Goal: Task Accomplishment & Management: Complete application form

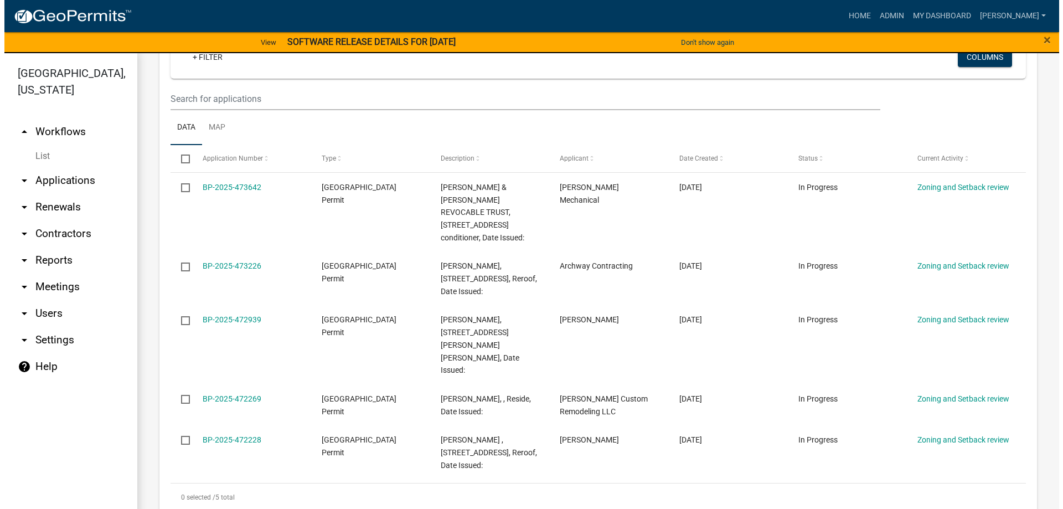
scroll to position [187, 0]
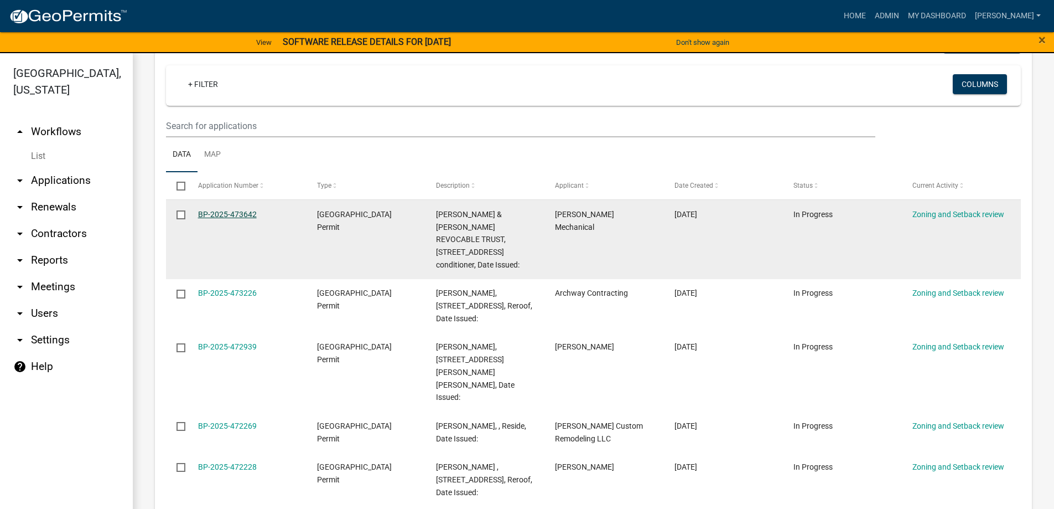
click at [225, 214] on link "BP-2025-473642" at bounding box center [227, 214] width 59 height 9
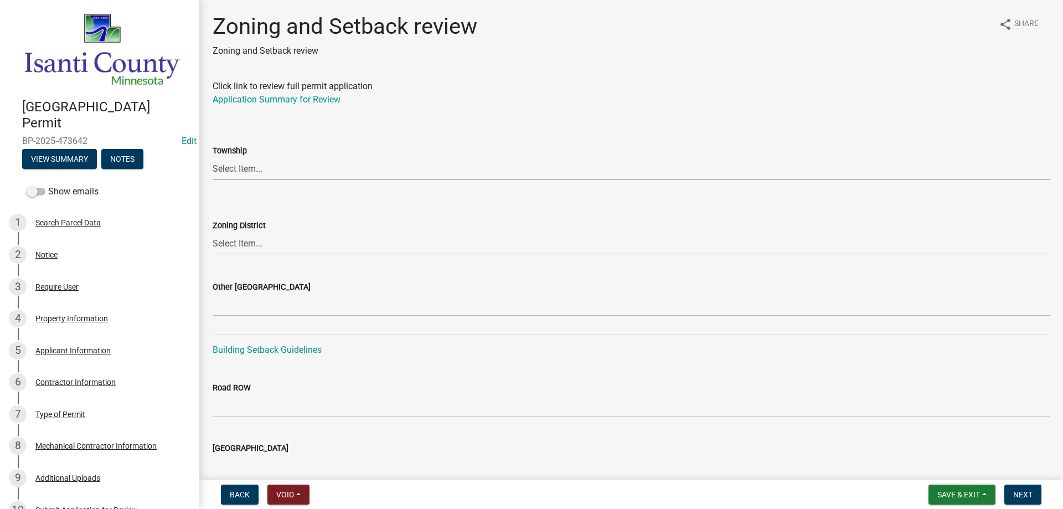
click at [247, 167] on select "Select Item... [PERSON_NAME] Cambridge [PERSON_NAME] Isanti [GEOGRAPHIC_DATA] […" at bounding box center [631, 168] width 837 height 23
click at [213, 157] on select "Select Item... [PERSON_NAME] Cambridge [PERSON_NAME] Isanti [GEOGRAPHIC_DATA] […" at bounding box center [631, 168] width 837 height 23
select select "8583ed67-4227-4388-9f38-dca8ed347e32"
click at [233, 246] on select "Select Item... Agricultural/Residential (A/R) Tier 1 General Business (B) Indus…" at bounding box center [631, 243] width 837 height 23
click at [213, 232] on select "Select Item... Agricultural/Residential (A/R) Tier 1 General Business (B) Indus…" at bounding box center [631, 243] width 837 height 23
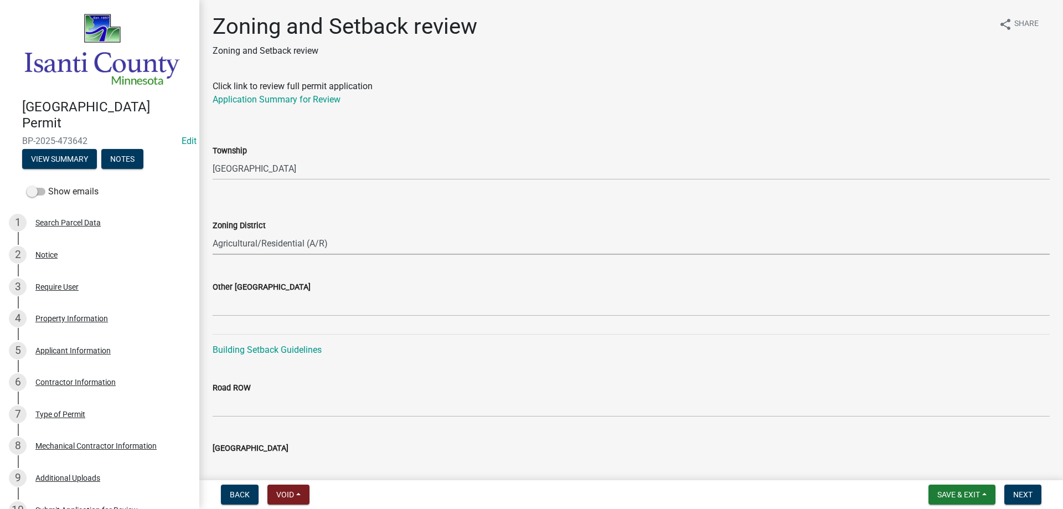
select select "55e8a5cf-285f-40b2-b696-56a64a6e31ef"
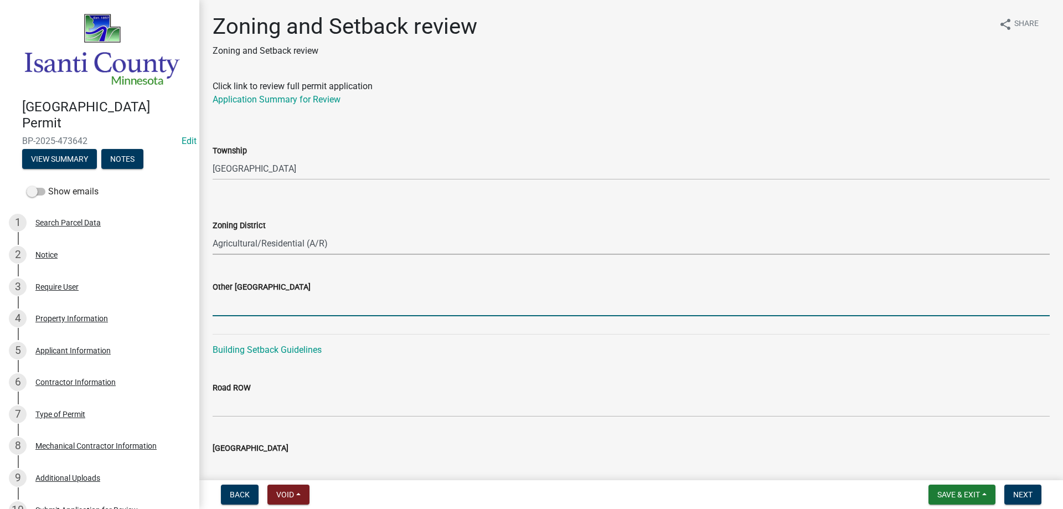
click at [234, 302] on input "Other [GEOGRAPHIC_DATA]" at bounding box center [631, 304] width 837 height 23
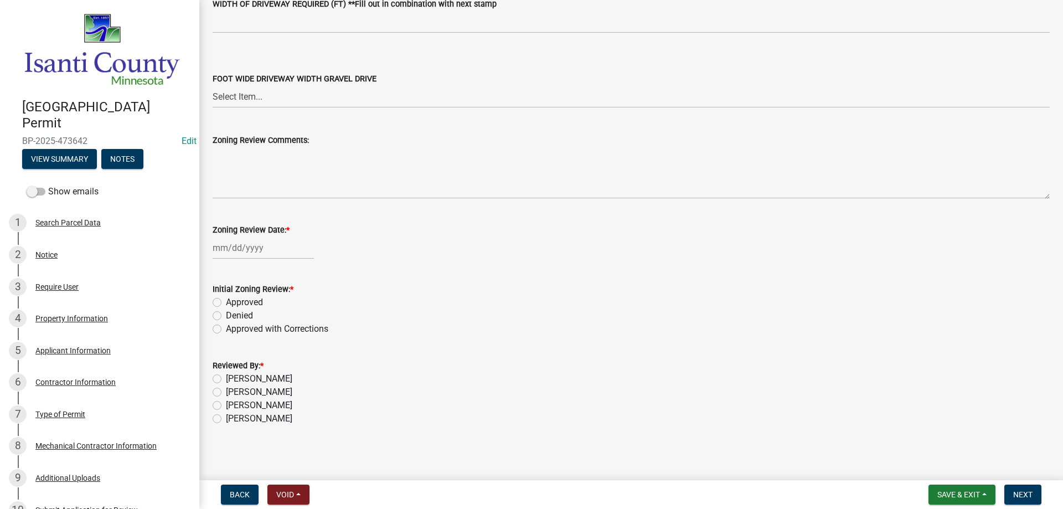
scroll to position [1878, 0]
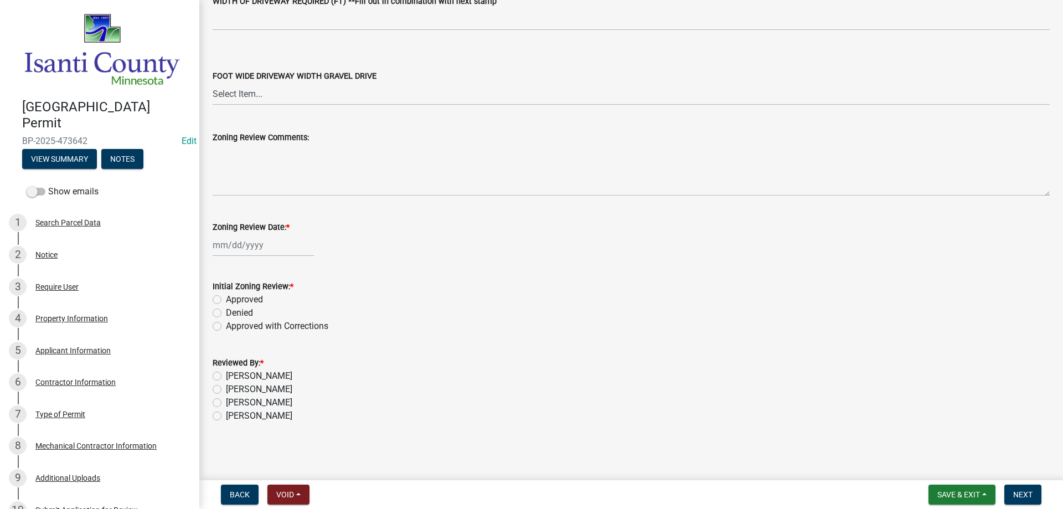
type input "10/34/22"
click at [252, 247] on div at bounding box center [263, 245] width 101 height 23
select select "9"
select select "2025"
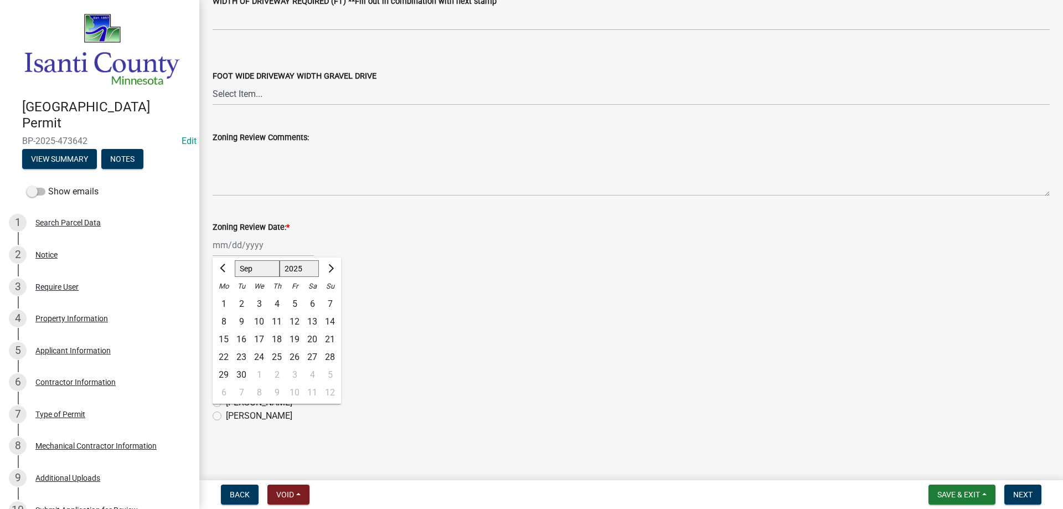
click at [397, 244] on div "[PERSON_NAME] Feb Mar Apr [PERSON_NAME][DATE] Oct Nov [DATE] 1526 1527 1528 152…" at bounding box center [631, 245] width 837 height 23
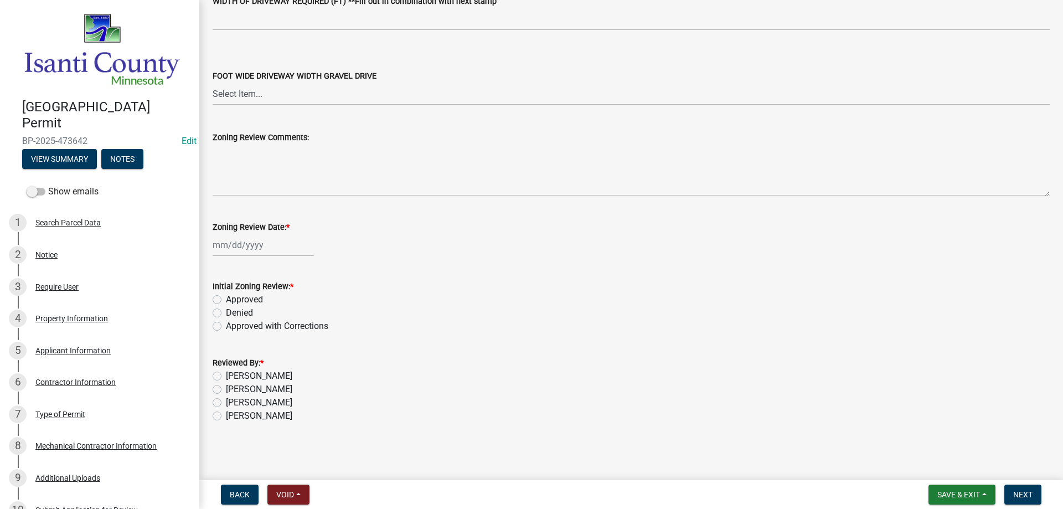
select select "9"
select select "2025"
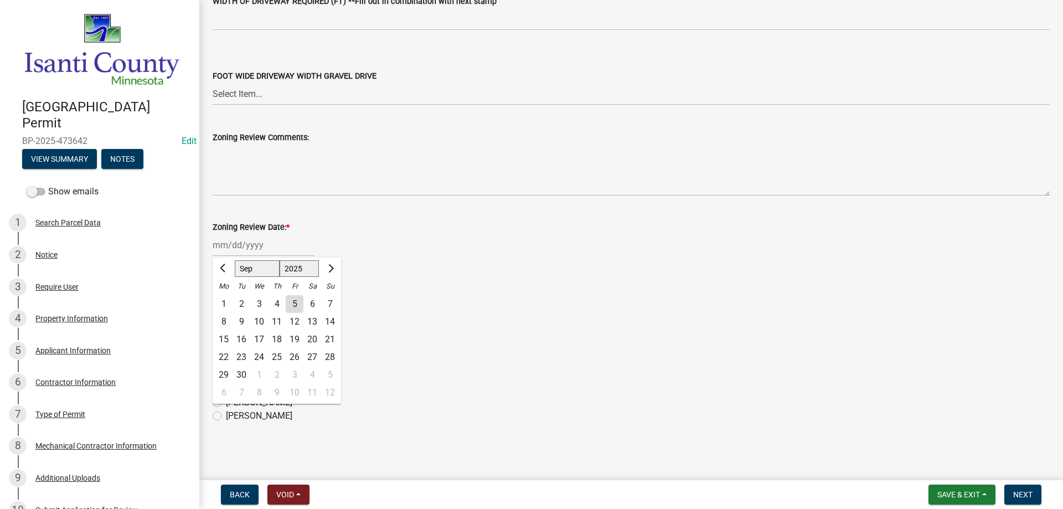
click at [250, 245] on div "[PERSON_NAME] Feb Mar Apr [PERSON_NAME][DATE] Oct Nov [DATE] 1526 1527 1528 152…" at bounding box center [263, 245] width 101 height 23
click at [292, 302] on div "5" at bounding box center [295, 304] width 18 height 18
type input "[DATE]"
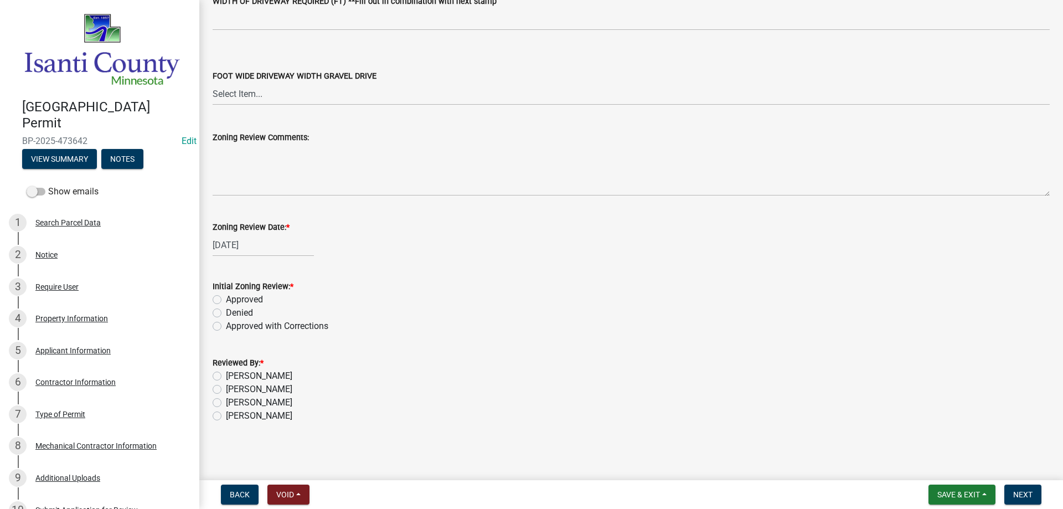
click at [226, 300] on label "Approved" at bounding box center [244, 299] width 37 height 13
click at [226, 300] on input "Approved" at bounding box center [229, 296] width 7 height 7
radio input "true"
click at [226, 416] on label "[PERSON_NAME]" at bounding box center [259, 415] width 66 height 13
click at [226, 416] on input "[PERSON_NAME]" at bounding box center [229, 412] width 7 height 7
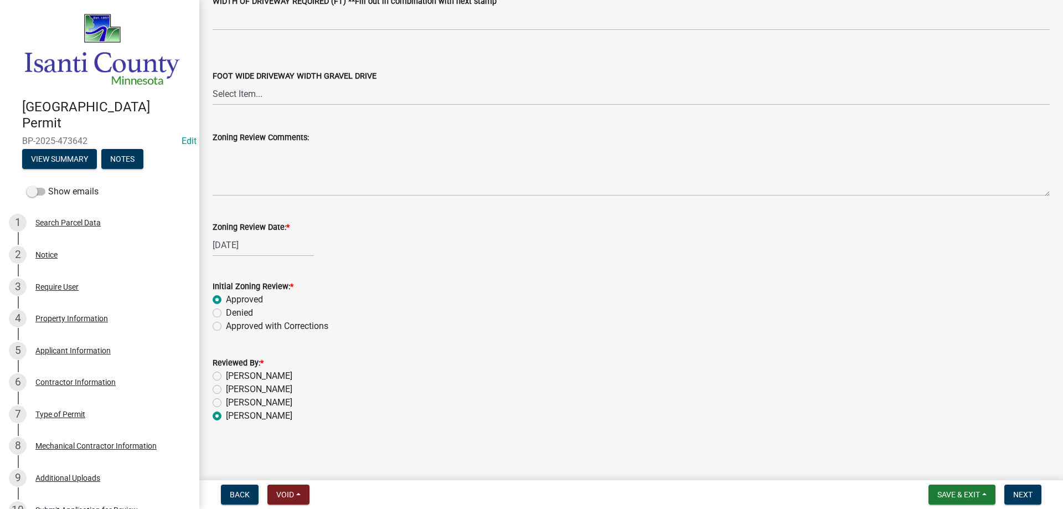
radio input "true"
click at [1013, 496] on span "Next" at bounding box center [1022, 494] width 19 height 9
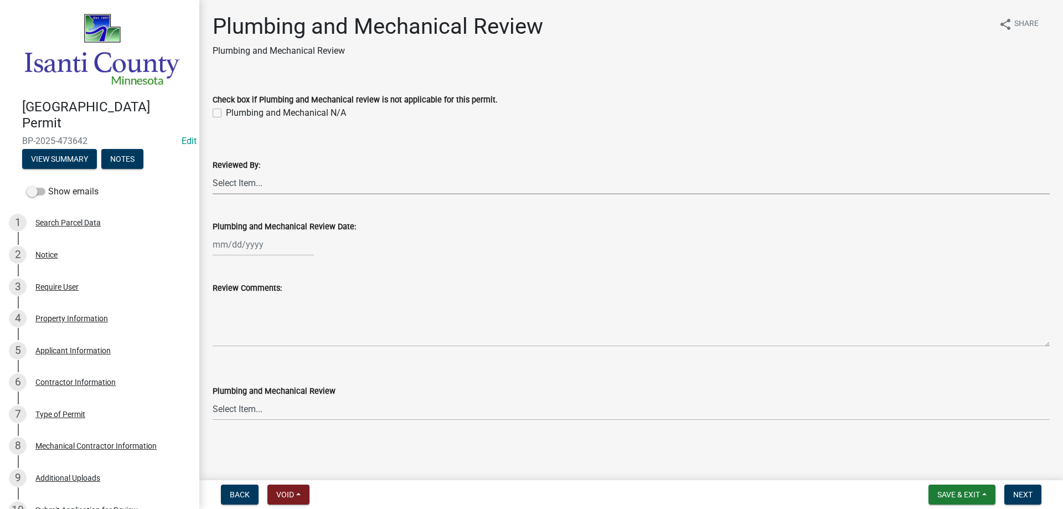
click at [224, 184] on select "Select Item... [PERSON_NAME] [PERSON_NAME] [PERSON_NAME] [PERSON_NAME] [PERSON_…" at bounding box center [631, 183] width 837 height 23
click at [213, 172] on select "Select Item... [PERSON_NAME] [PERSON_NAME] [PERSON_NAME] [PERSON_NAME] [PERSON_…" at bounding box center [631, 183] width 837 height 23
select select "81bc52f6-788d-4852-bfd8-0afa9d74c98d"
click at [236, 241] on div at bounding box center [263, 244] width 101 height 23
select select "9"
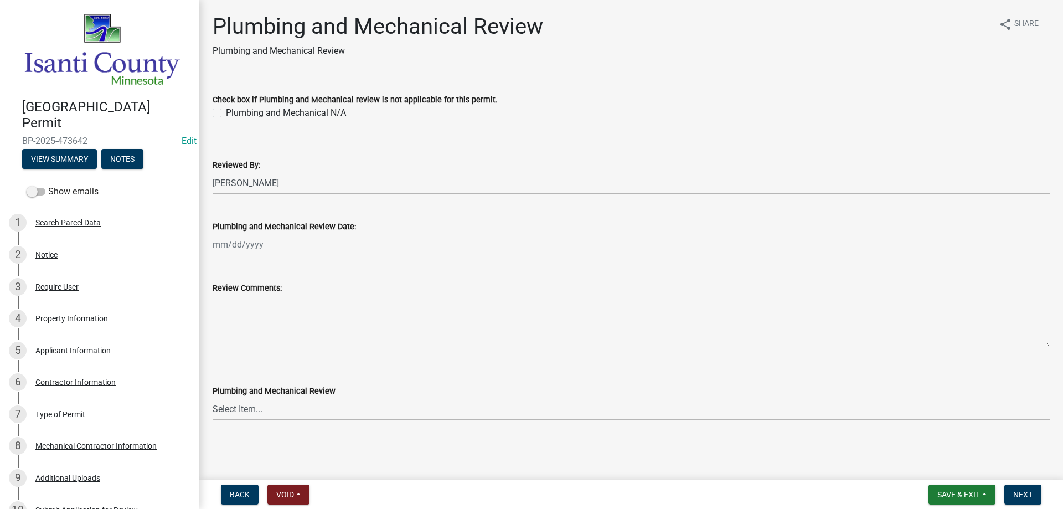
select select "2025"
click at [293, 307] on div "5" at bounding box center [295, 303] width 18 height 18
type input "[DATE]"
click at [224, 408] on select "Select Item... Approved Denied Approved with Corrections" at bounding box center [631, 408] width 837 height 23
click at [213, 397] on select "Select Item... Approved Denied Approved with Corrections" at bounding box center [631, 408] width 837 height 23
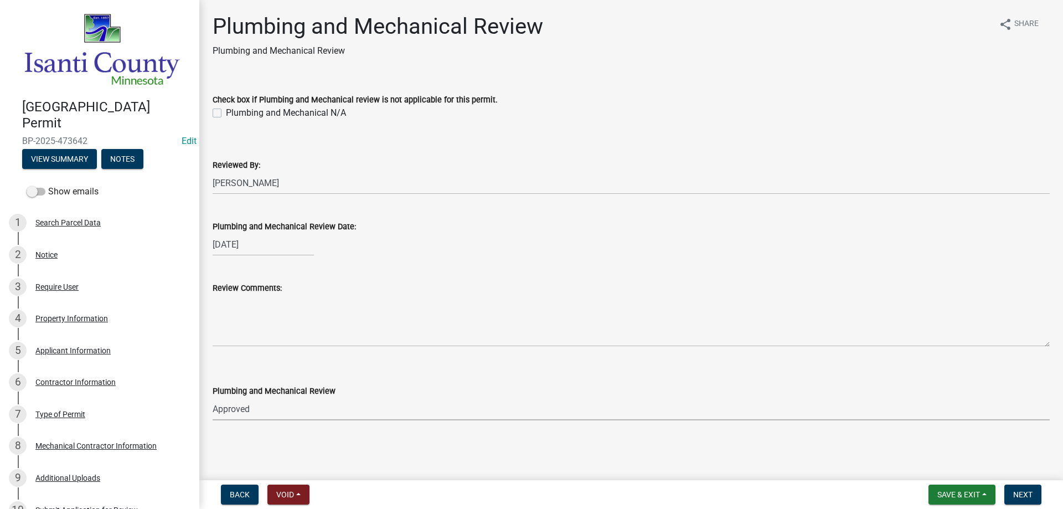
select select "060b00b2-ca65-431e-8b4a-bae5a2e790db"
click at [1027, 496] on span "Next" at bounding box center [1022, 494] width 19 height 9
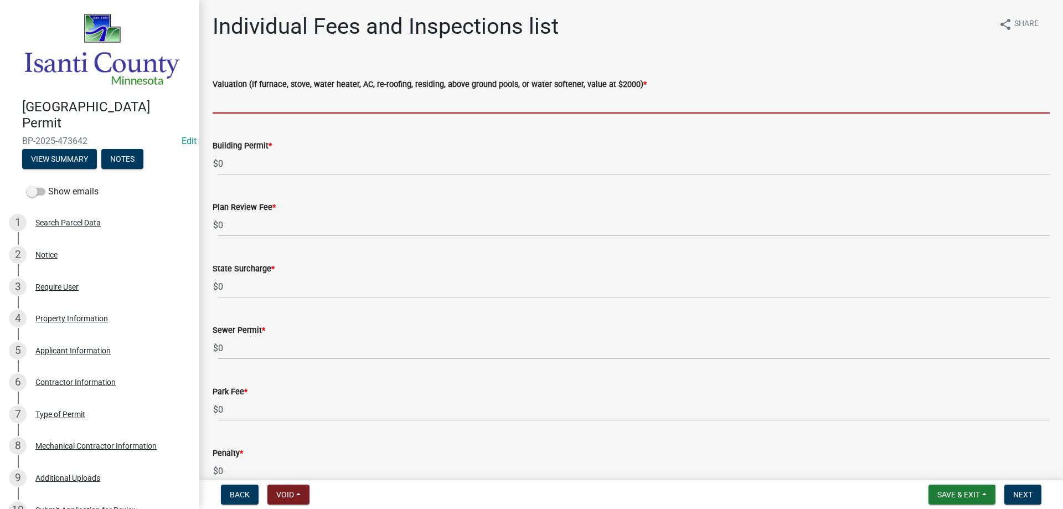
click at [218, 100] on input "text" at bounding box center [631, 102] width 837 height 23
type input "2000"
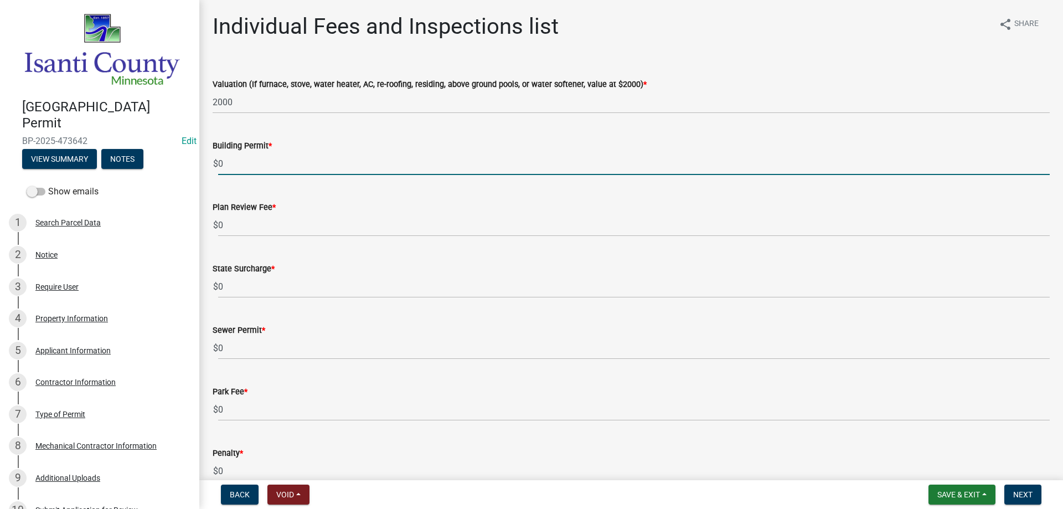
drag, startPoint x: 235, startPoint y: 170, endPoint x: 210, endPoint y: 172, distance: 25.5
click at [210, 172] on div "Building Permit * $ 0" at bounding box center [630, 148] width 853 height 51
type input "70"
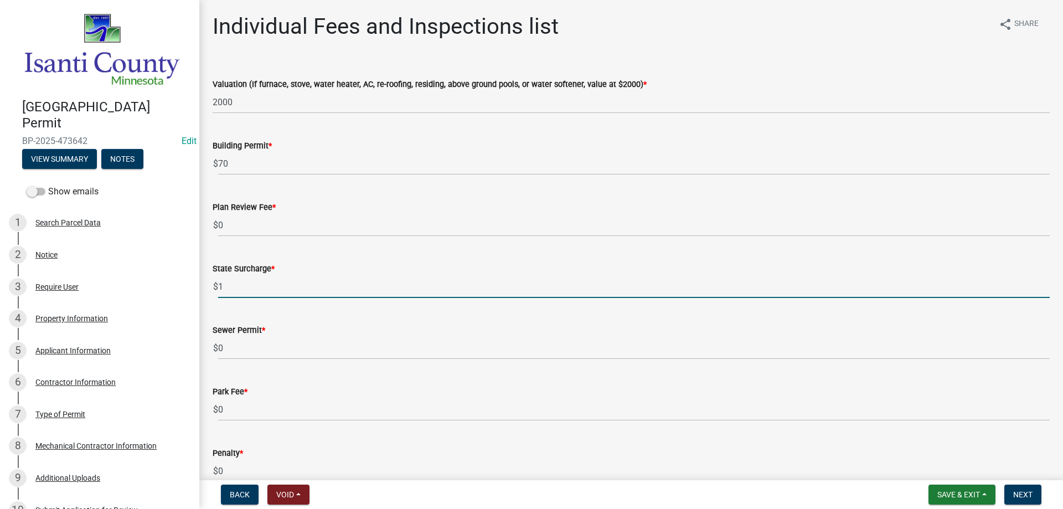
type input "1"
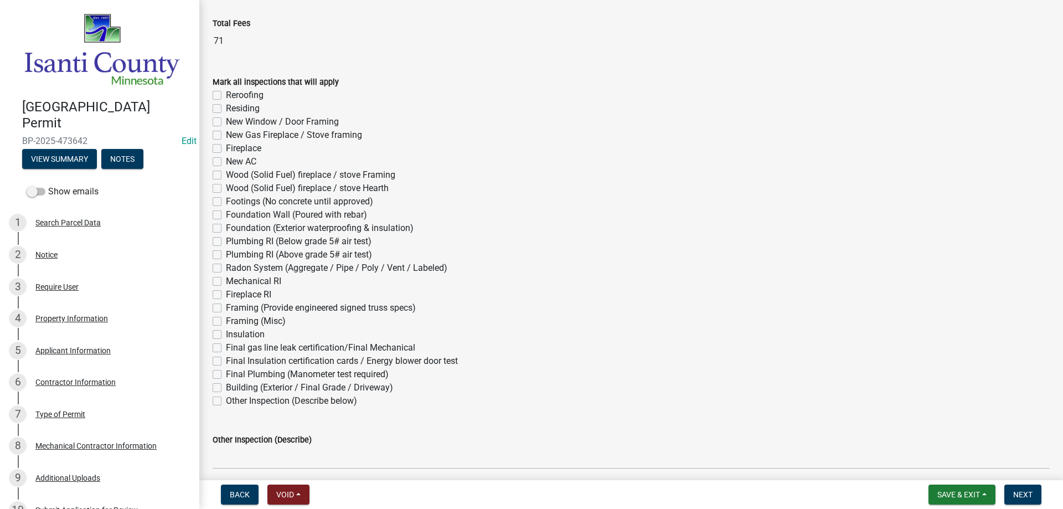
scroll to position [598, 0]
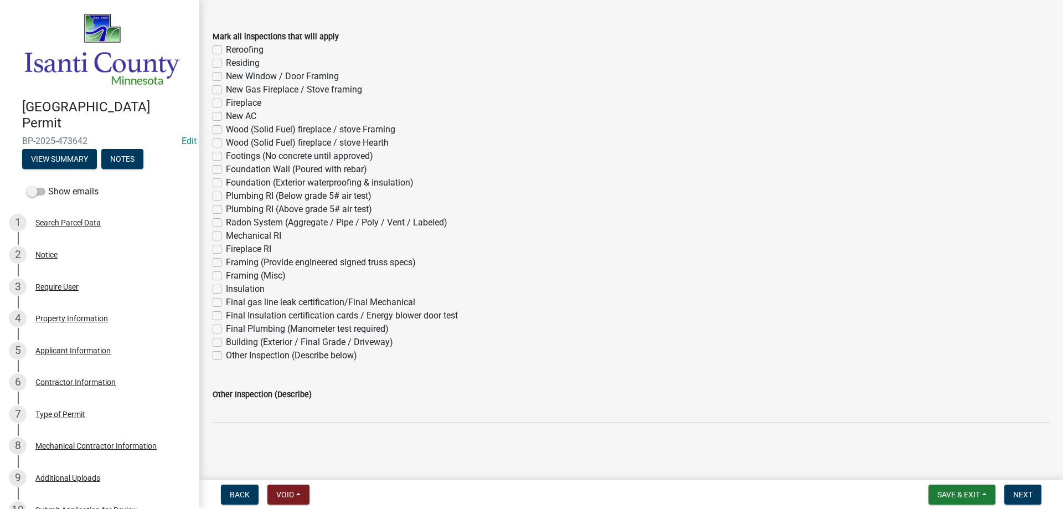
click at [226, 233] on label "Mechanical RI" at bounding box center [253, 235] width 55 height 13
click at [226, 233] on input "Mechanical RI" at bounding box center [229, 232] width 7 height 7
checkbox input "true"
checkbox input "false"
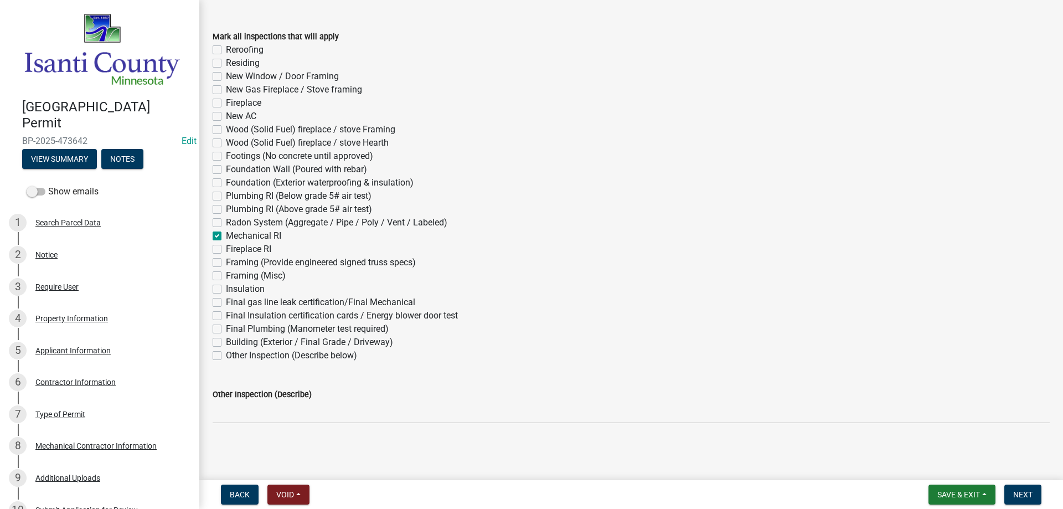
checkbox input "false"
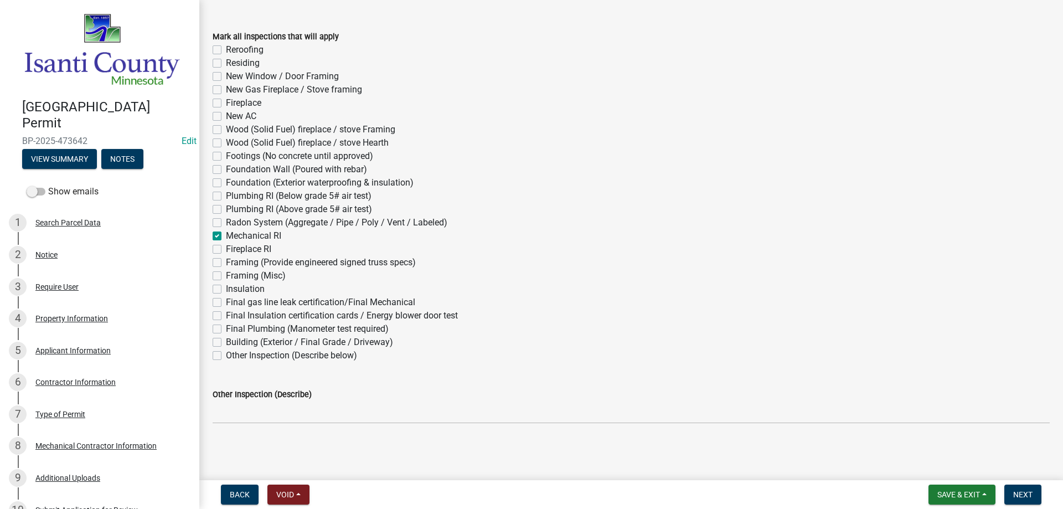
checkbox input "false"
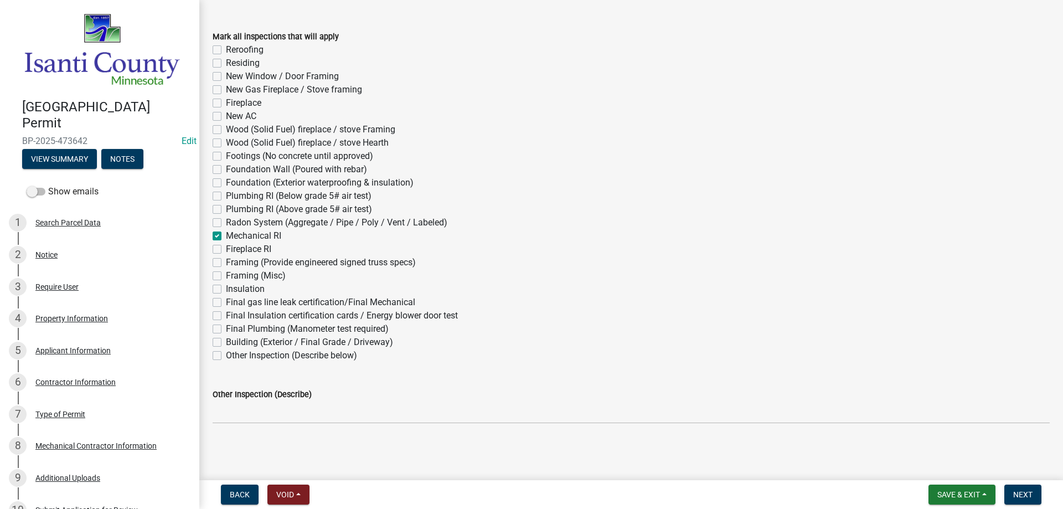
checkbox input "false"
checkbox input "true"
checkbox input "false"
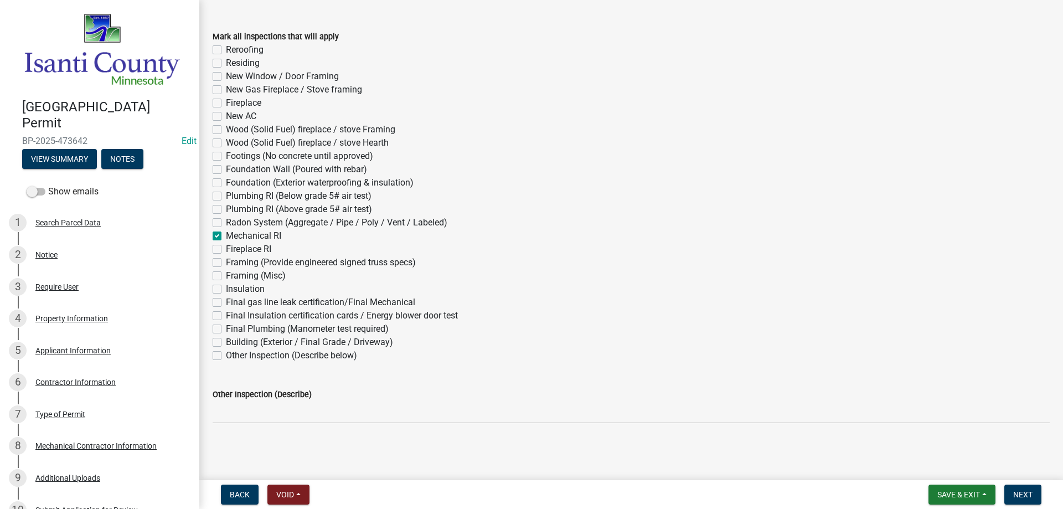
checkbox input "false"
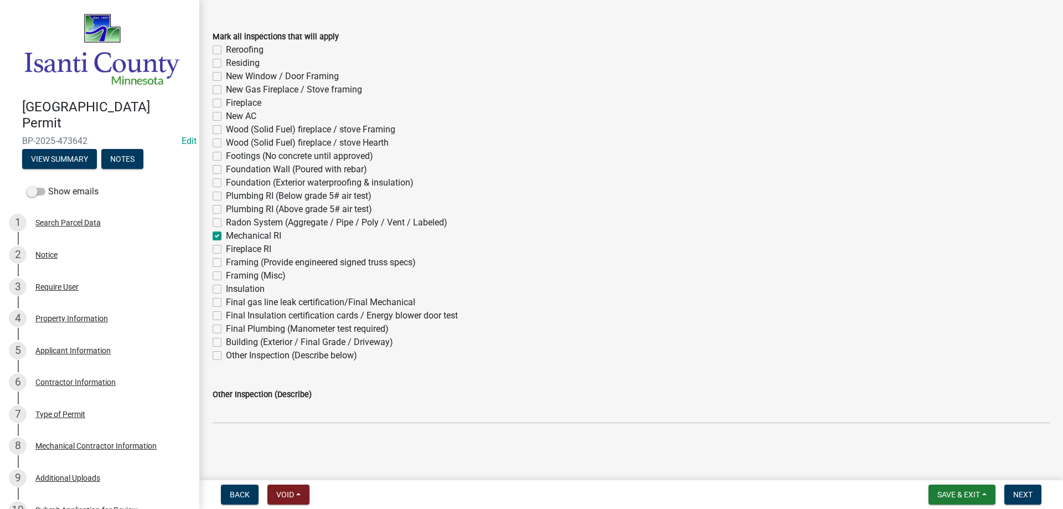
checkbox input "false"
click at [226, 303] on label "Final gas line leak certification/Final Mechanical" at bounding box center [320, 302] width 189 height 13
click at [226, 303] on input "Final gas line leak certification/Final Mechanical" at bounding box center [229, 299] width 7 height 7
checkbox input "true"
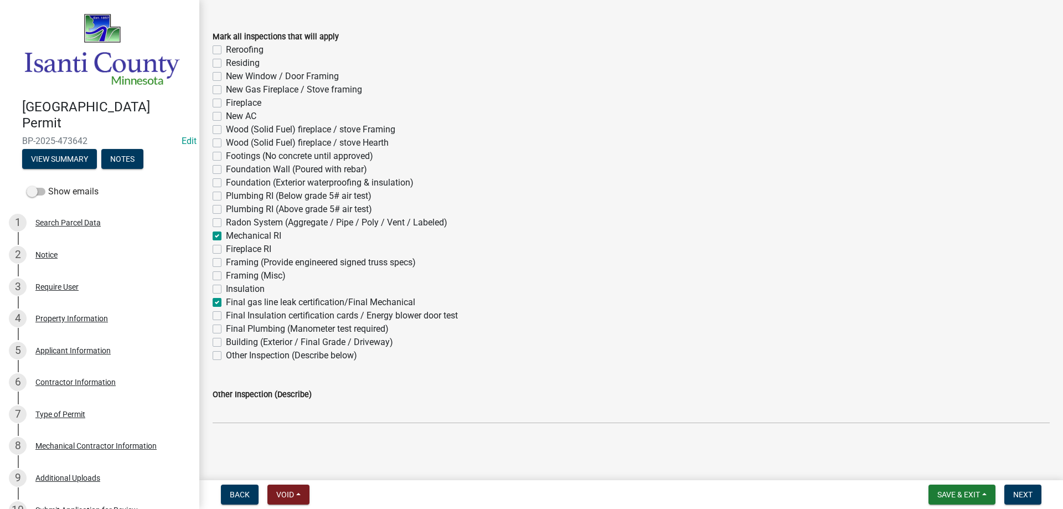
checkbox input "false"
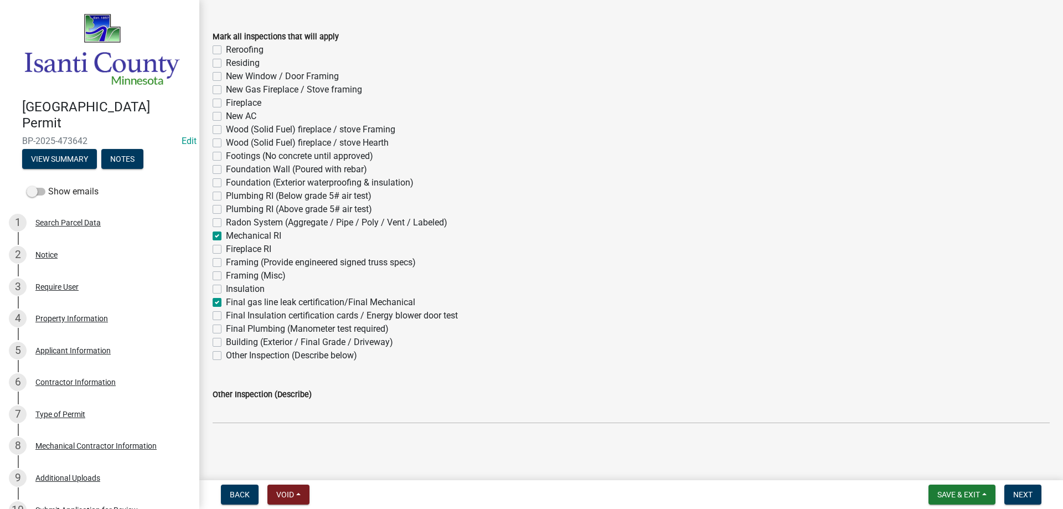
checkbox input "false"
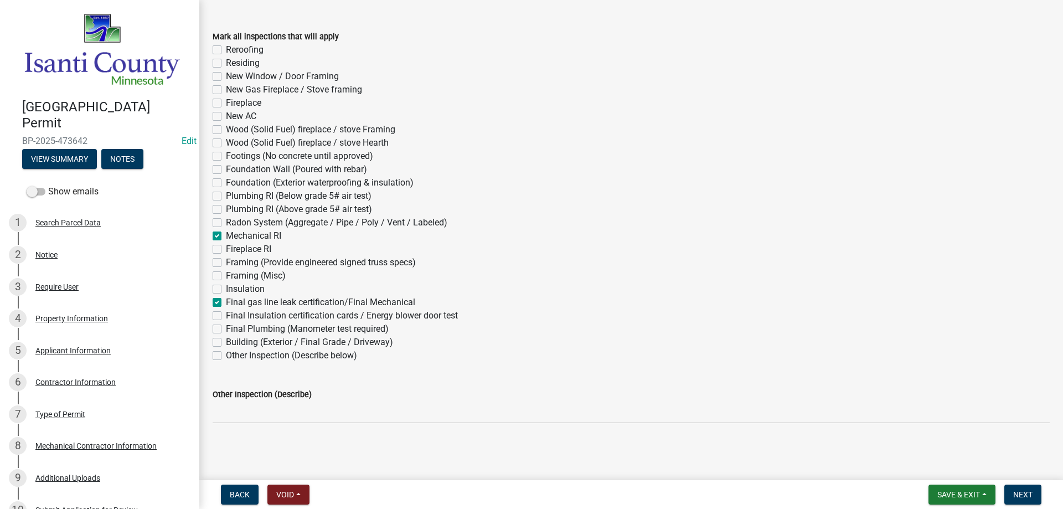
checkbox input "false"
checkbox input "true"
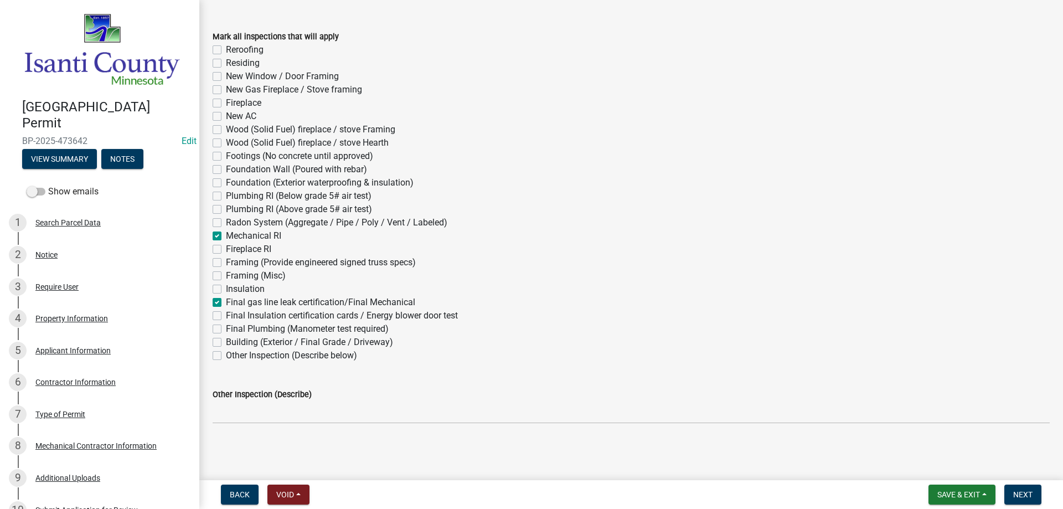
checkbox input "false"
checkbox input "true"
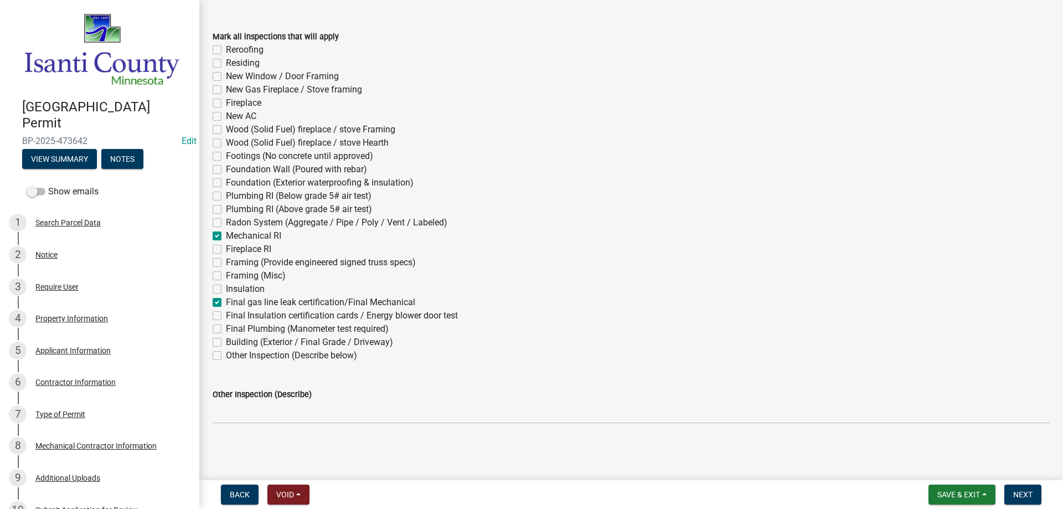
checkbox input "false"
click at [1036, 496] on button "Next" at bounding box center [1022, 494] width 37 height 20
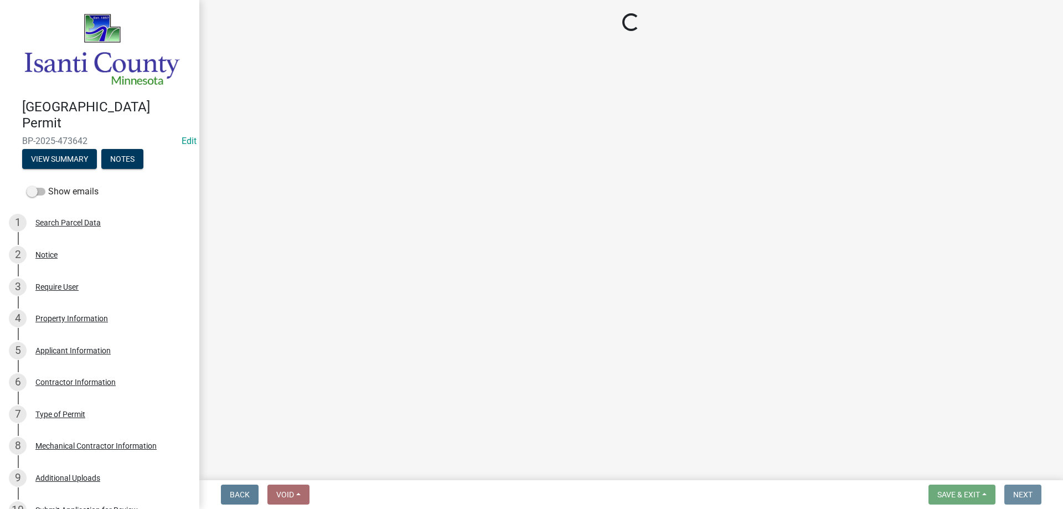
scroll to position [0, 0]
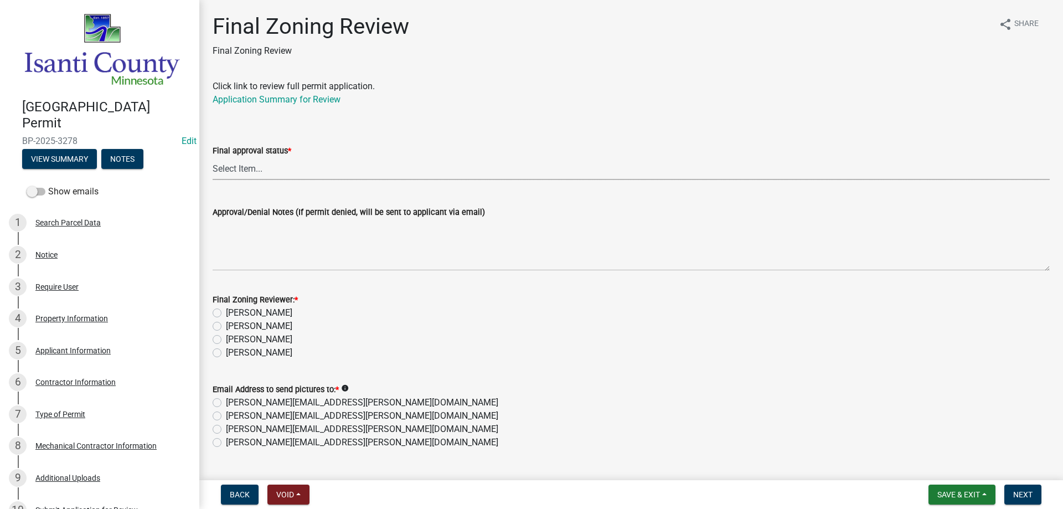
drag, startPoint x: 254, startPoint y: 169, endPoint x: 255, endPoint y: 175, distance: 5.6
click at [254, 169] on select "Select Item... Approved Denied" at bounding box center [631, 168] width 837 height 23
click at [213, 157] on select "Select Item... Approved Denied" at bounding box center [631, 168] width 837 height 23
select select "ea18257a-8a04-42cc-b171-77fc38c97f37"
click at [226, 352] on label "[PERSON_NAME]" at bounding box center [259, 352] width 66 height 13
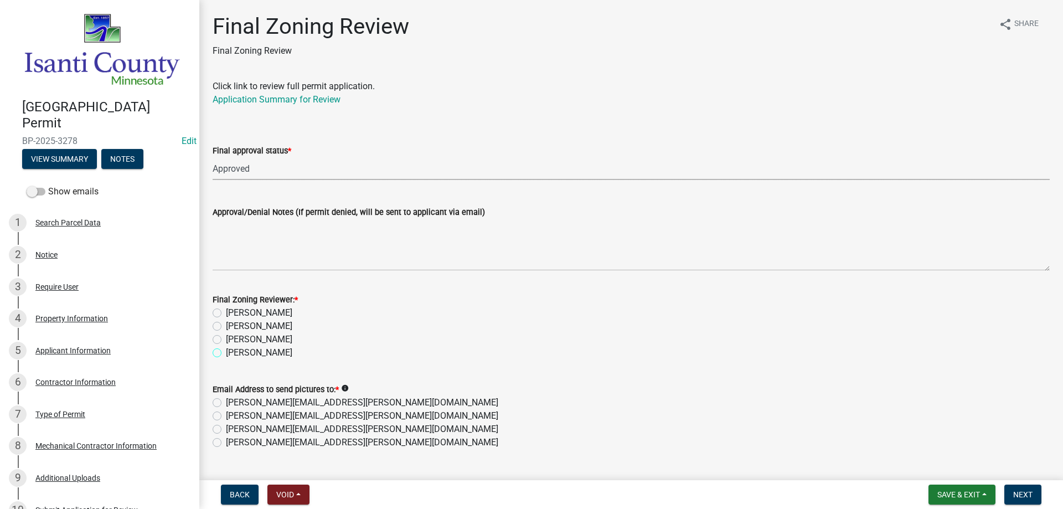
click at [226, 352] on input "[PERSON_NAME]" at bounding box center [229, 349] width 7 height 7
radio input "true"
click at [226, 439] on label "[PERSON_NAME][EMAIL_ADDRESS][PERSON_NAME][DOMAIN_NAME]" at bounding box center [362, 442] width 272 height 13
click at [226, 439] on input "[PERSON_NAME][EMAIL_ADDRESS][PERSON_NAME][DOMAIN_NAME]" at bounding box center [229, 439] width 7 height 7
radio input "true"
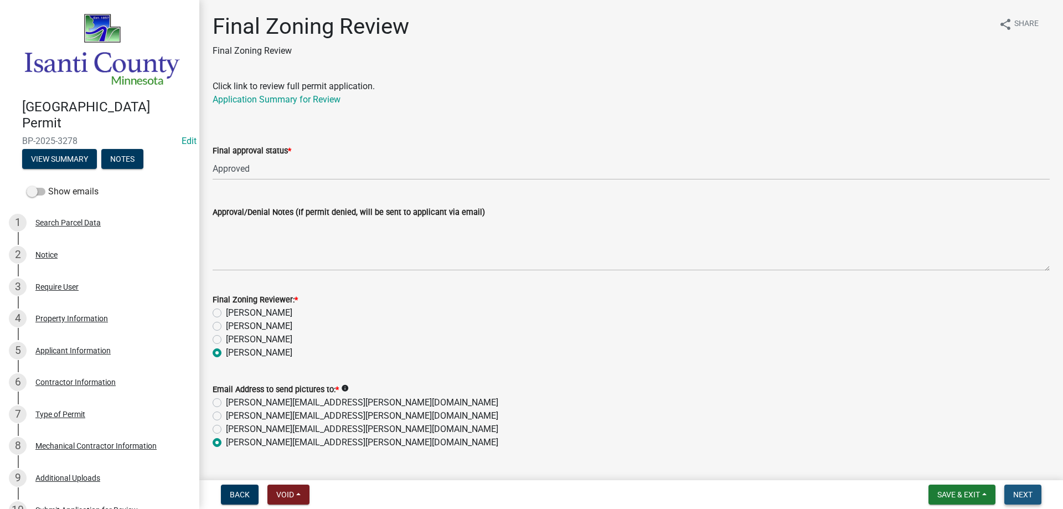
click at [1007, 488] on button "Next" at bounding box center [1022, 494] width 37 height 20
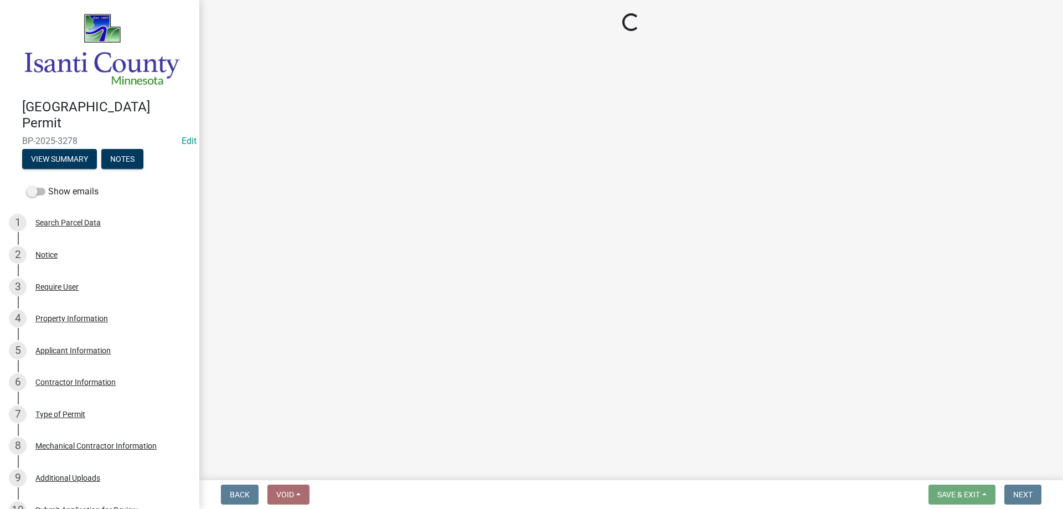
select select "3: 3"
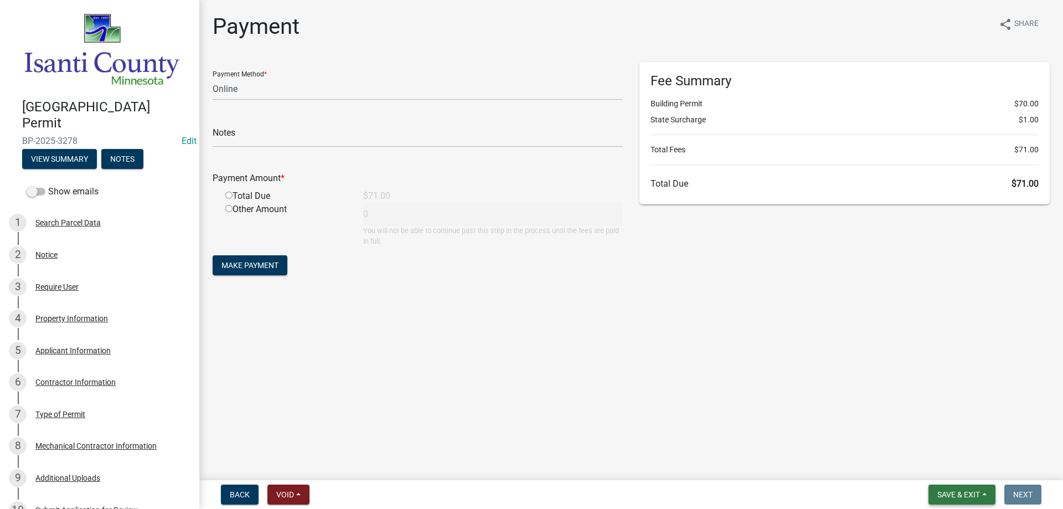
click at [964, 493] on span "Save & Exit" at bounding box center [958, 494] width 43 height 9
click at [952, 469] on button "Save & Exit" at bounding box center [951, 465] width 89 height 27
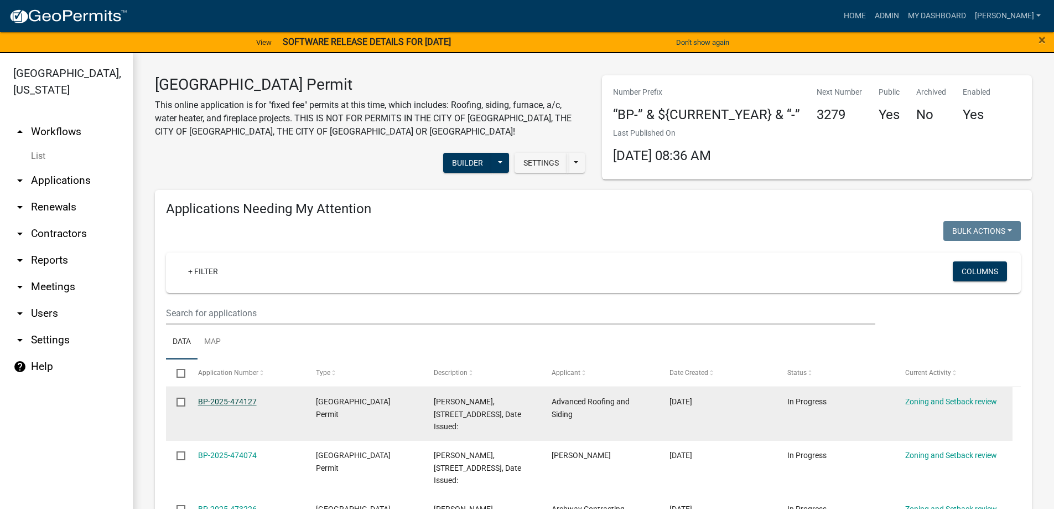
click at [230, 402] on link "BP-2025-474127" at bounding box center [227, 401] width 59 height 9
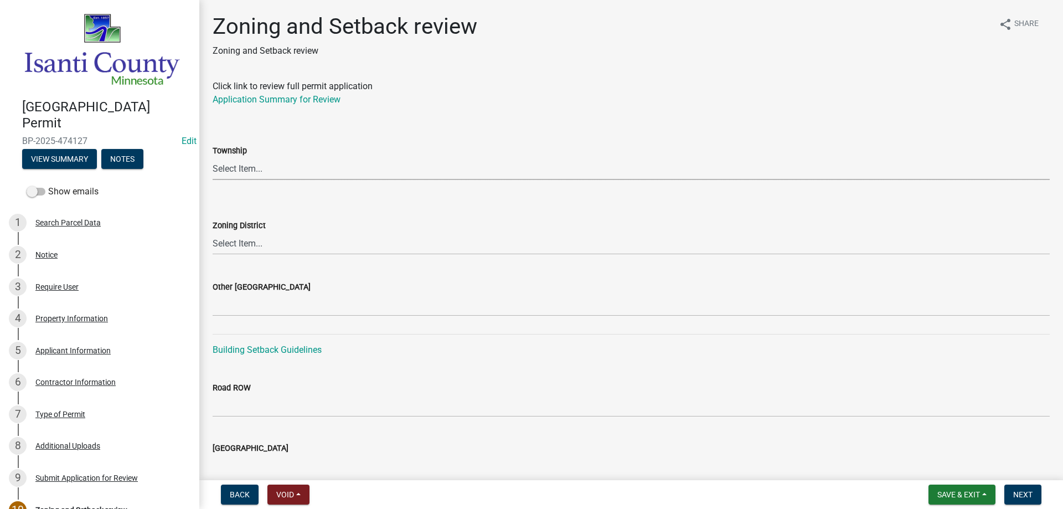
click at [238, 167] on select "Select Item... [PERSON_NAME] Cambridge [PERSON_NAME] Isanti [GEOGRAPHIC_DATA] […" at bounding box center [631, 168] width 837 height 23
click at [213, 157] on select "Select Item... [PERSON_NAME] Cambridge [PERSON_NAME] Isanti [GEOGRAPHIC_DATA] […" at bounding box center [631, 168] width 837 height 23
select select "f560308b-53fa-44b5-8e3f-cad33d7127c8"
click at [248, 247] on select "Select Item... Agricultural/Residential (A/R) Tier 1 General Business (B) Indus…" at bounding box center [631, 243] width 837 height 23
click at [213, 232] on select "Select Item... Agricultural/Residential (A/R) Tier 1 General Business (B) Indus…" at bounding box center [631, 243] width 837 height 23
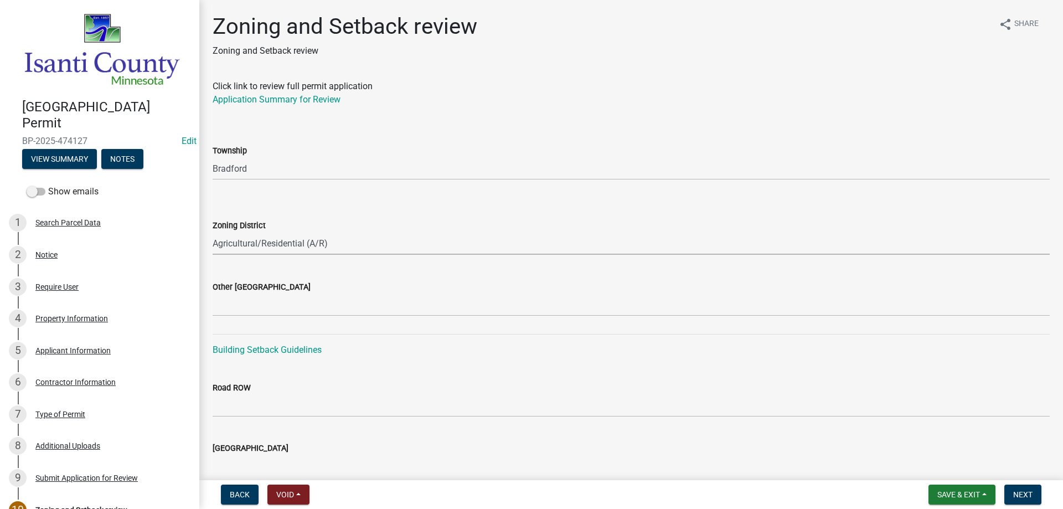
select select "55e8a5cf-285f-40b2-b696-56a64a6e31ef"
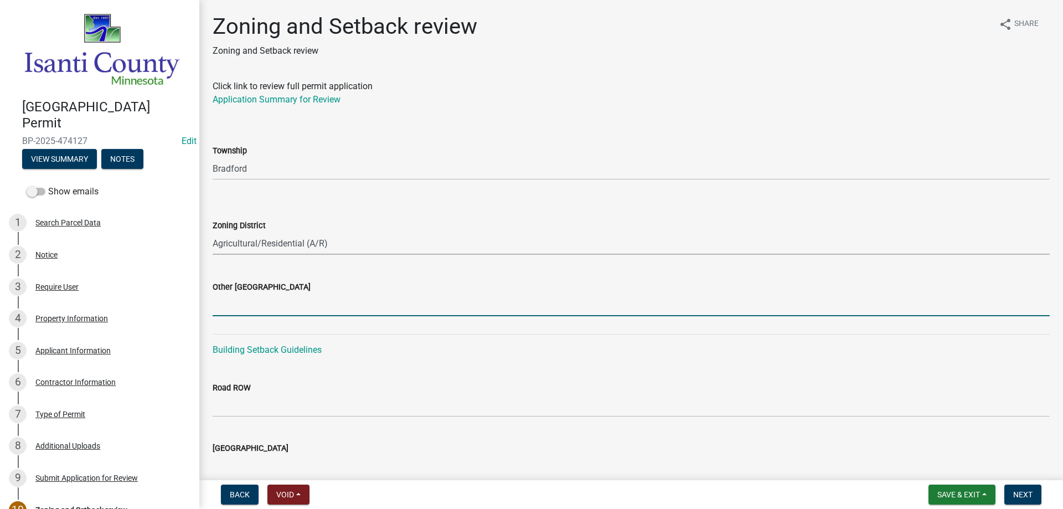
click at [235, 309] on input "Other [GEOGRAPHIC_DATA]" at bounding box center [631, 304] width 837 height 23
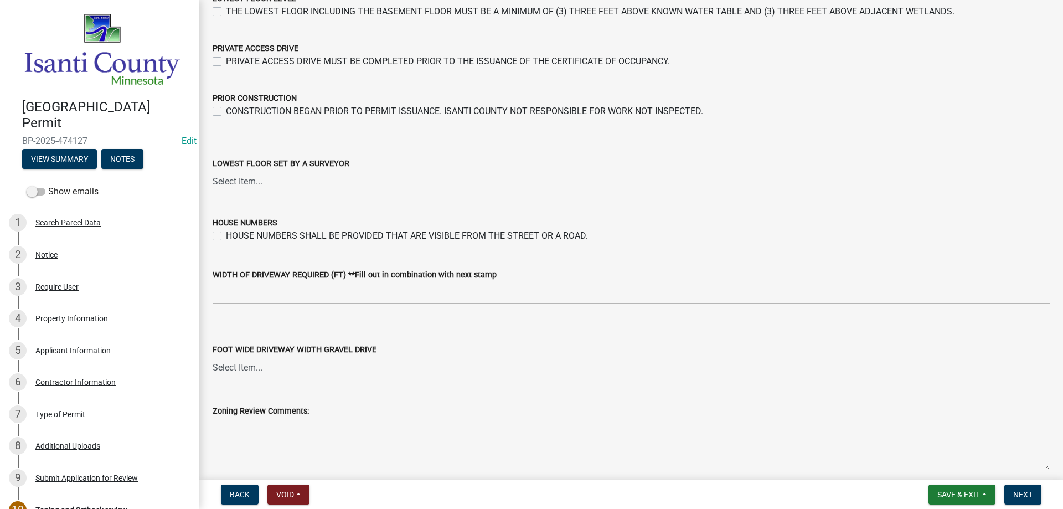
scroll to position [1878, 0]
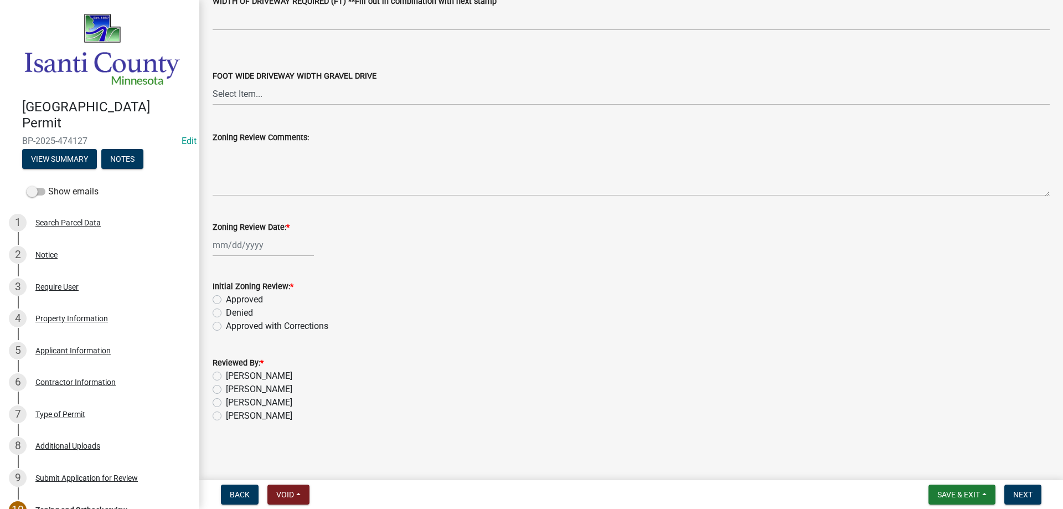
type input "13/35/24"
click at [247, 248] on div at bounding box center [263, 245] width 101 height 23
select select "9"
select select "2025"
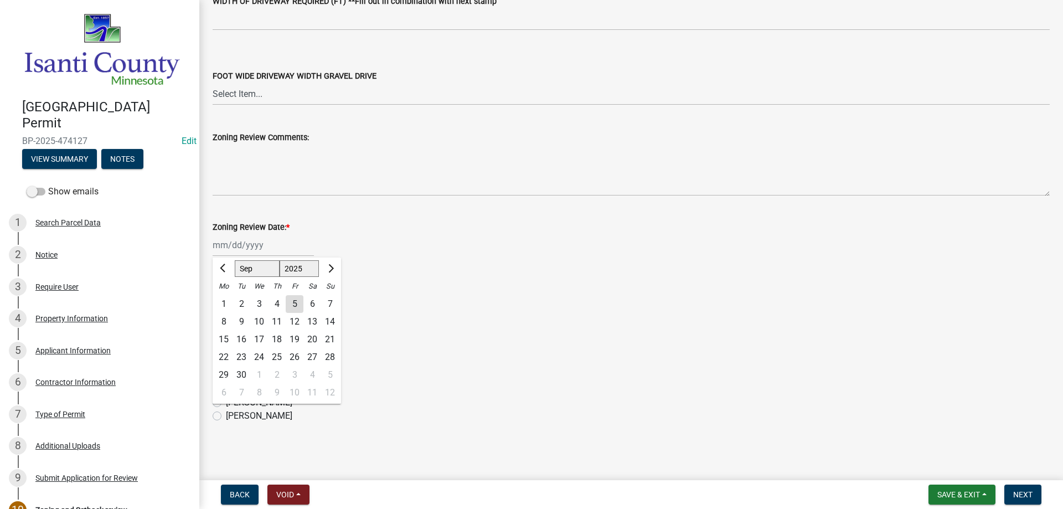
click at [294, 295] on div "5" at bounding box center [295, 304] width 18 height 18
type input "[DATE]"
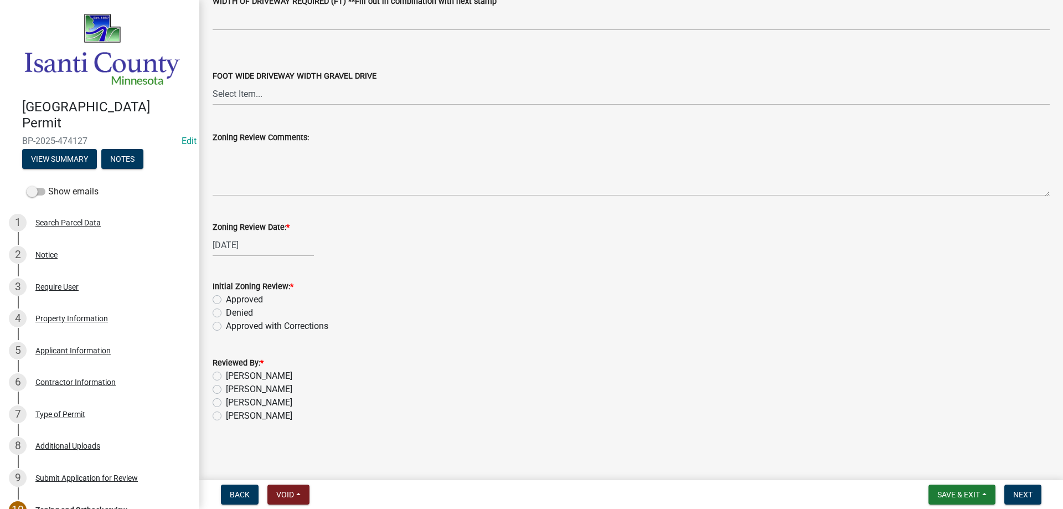
click at [226, 298] on label "Approved" at bounding box center [244, 299] width 37 height 13
click at [226, 298] on input "Approved" at bounding box center [229, 296] width 7 height 7
radio input "true"
click at [226, 415] on label "[PERSON_NAME]" at bounding box center [259, 415] width 66 height 13
click at [226, 415] on input "[PERSON_NAME]" at bounding box center [229, 412] width 7 height 7
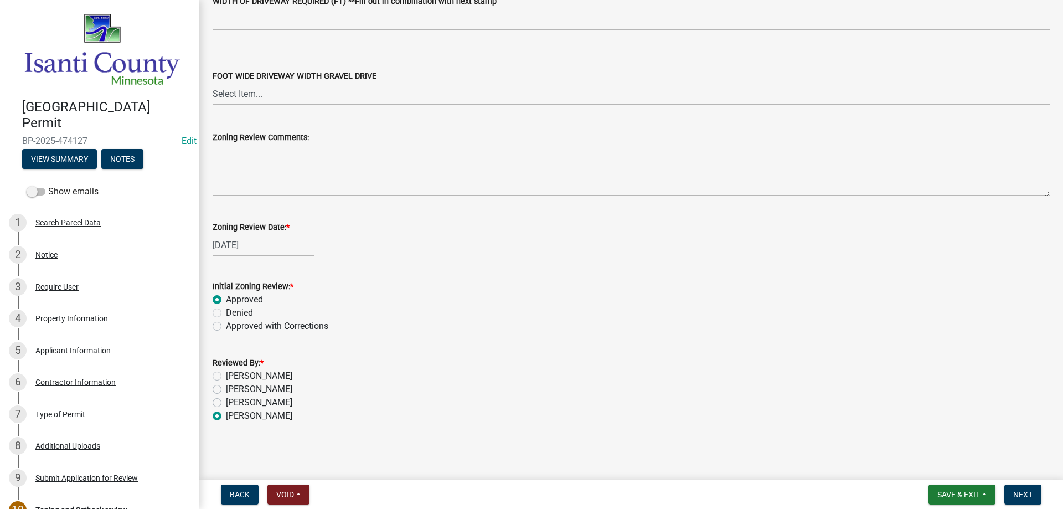
radio input "true"
click at [1017, 493] on span "Next" at bounding box center [1022, 494] width 19 height 9
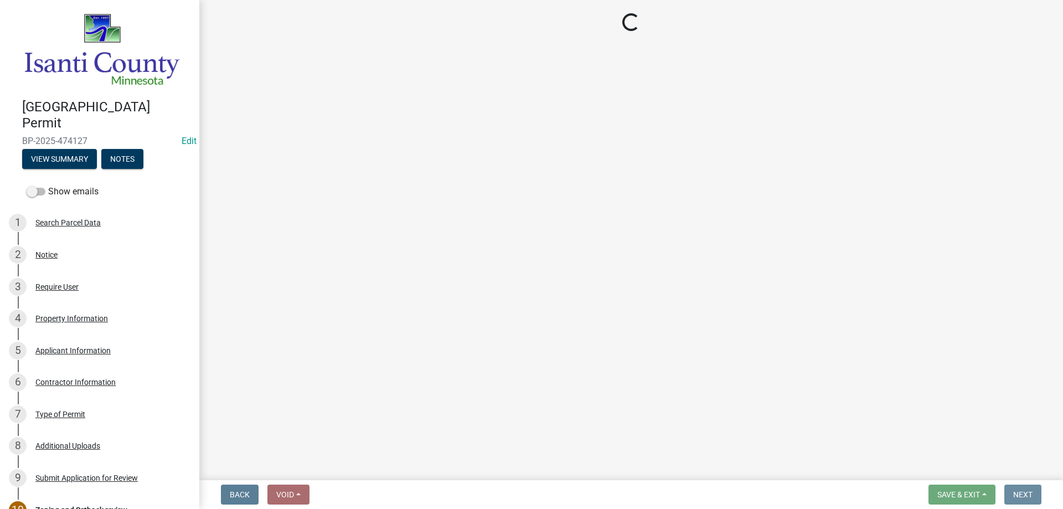
scroll to position [0, 0]
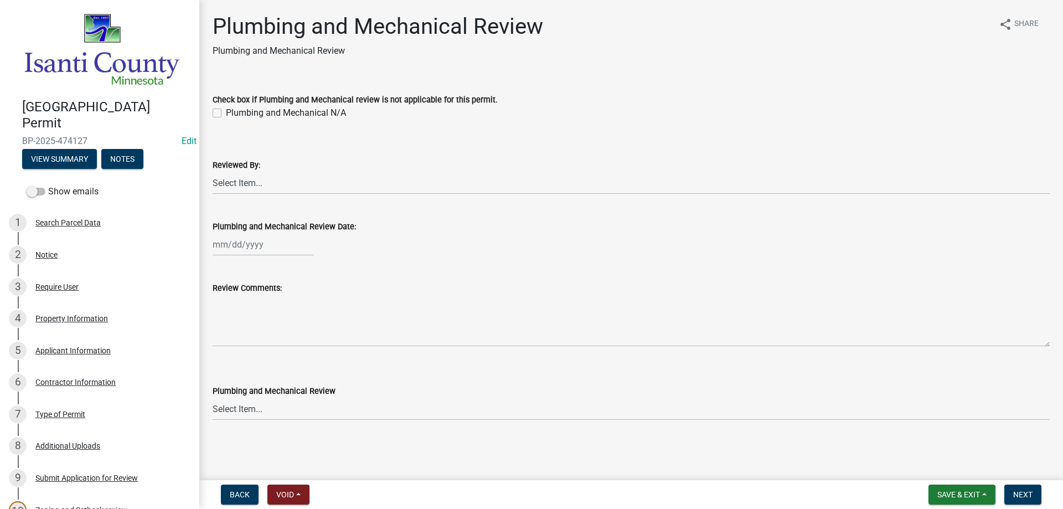
click at [226, 112] on label "Plumbing and Mechanical N/A" at bounding box center [286, 112] width 120 height 13
click at [226, 112] on input "Plumbing and Mechanical N/A" at bounding box center [229, 109] width 7 height 7
checkbox input "true"
click at [226, 185] on select "Select Item... [PERSON_NAME] [PERSON_NAME] [PERSON_NAME] [PERSON_NAME] [PERSON_…" at bounding box center [631, 183] width 837 height 23
click at [213, 172] on select "Select Item... [PERSON_NAME] [PERSON_NAME] [PERSON_NAME] [PERSON_NAME] [PERSON_…" at bounding box center [631, 183] width 837 height 23
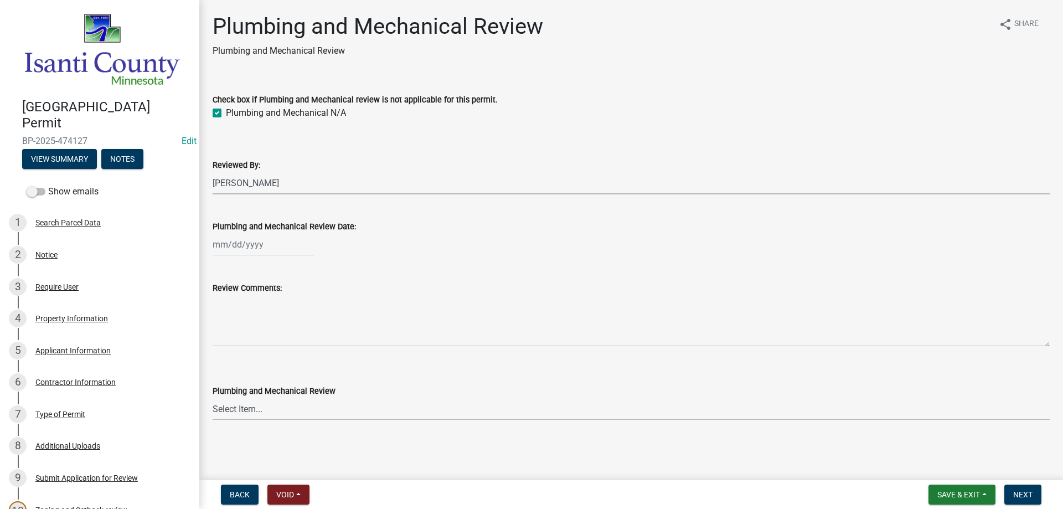
select select "81bc52f6-788d-4852-bfd8-0afa9d74c98d"
select select "9"
select select "2025"
click at [248, 245] on div "[PERSON_NAME] Feb Mar Apr [PERSON_NAME][DATE] Oct Nov [DATE] 1526 1527 1528 152…" at bounding box center [263, 244] width 101 height 23
click at [292, 306] on div "5" at bounding box center [295, 303] width 18 height 18
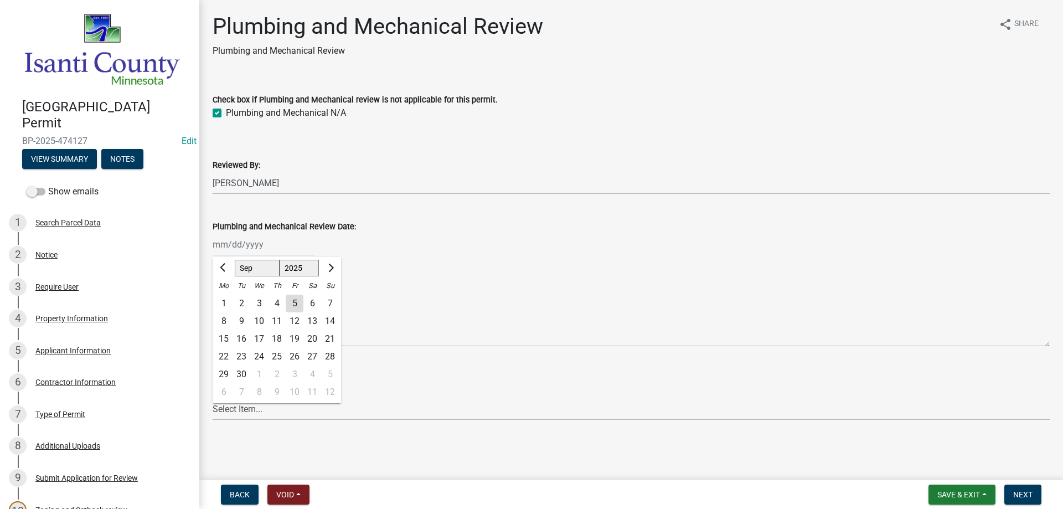
type input "[DATE]"
click at [226, 408] on select "Select Item... Approved Denied Approved with Corrections" at bounding box center [631, 408] width 837 height 23
click at [213, 397] on select "Select Item... Approved Denied Approved with Corrections" at bounding box center [631, 408] width 837 height 23
select select "060b00b2-ca65-431e-8b4a-bae5a2e790db"
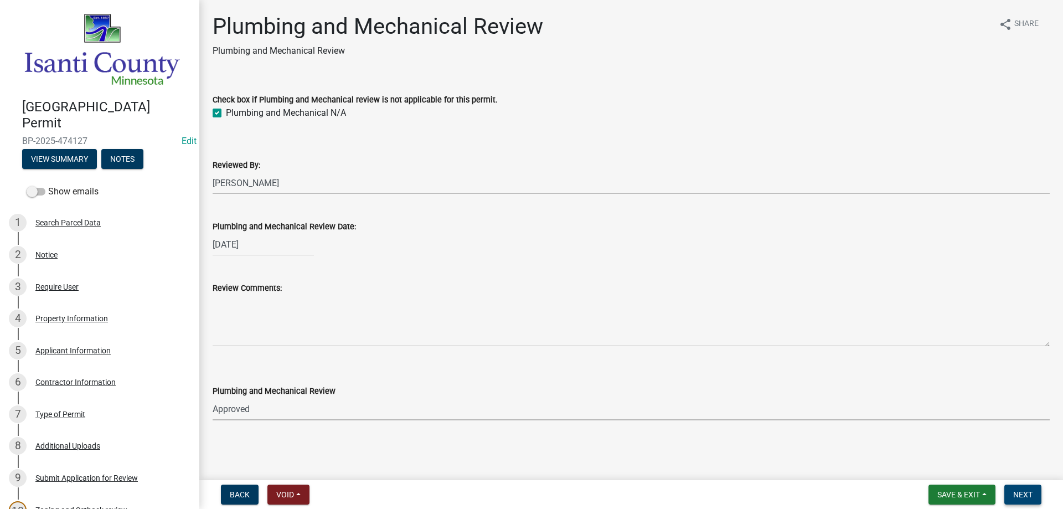
click at [1016, 494] on span "Next" at bounding box center [1022, 494] width 19 height 9
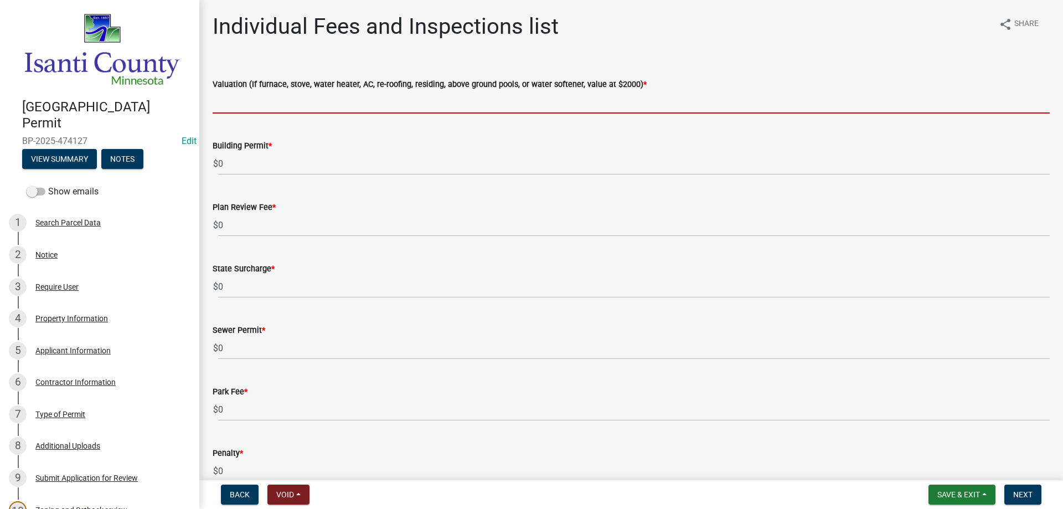
drag, startPoint x: 237, startPoint y: 110, endPoint x: 244, endPoint y: 109, distance: 6.7
click at [237, 110] on input "text" at bounding box center [631, 102] width 837 height 23
type input "2000"
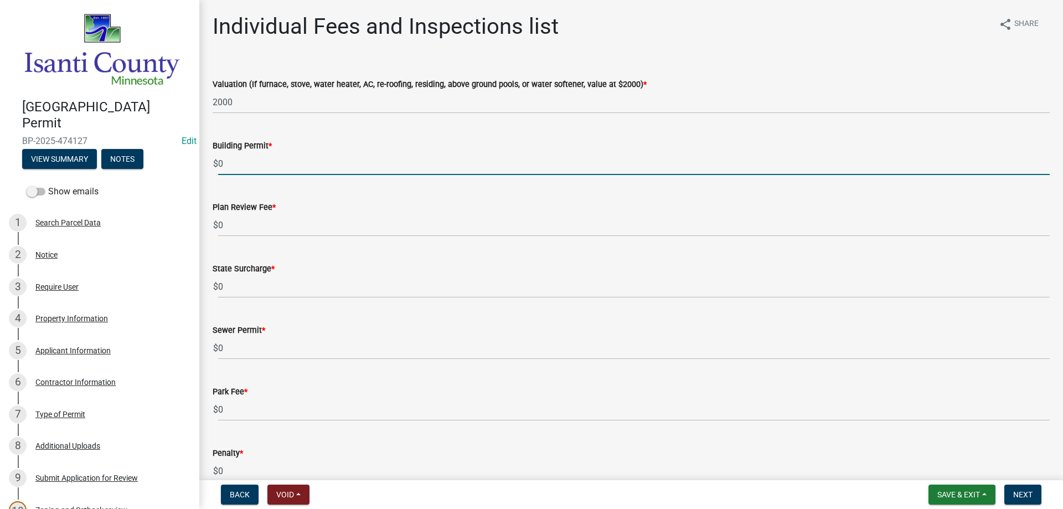
click at [183, 167] on div "[GEOGRAPHIC_DATA] Permit BP-2025-474127 Edit View Summary Notes Show emails 1 S…" at bounding box center [531, 254] width 1063 height 509
type input "70"
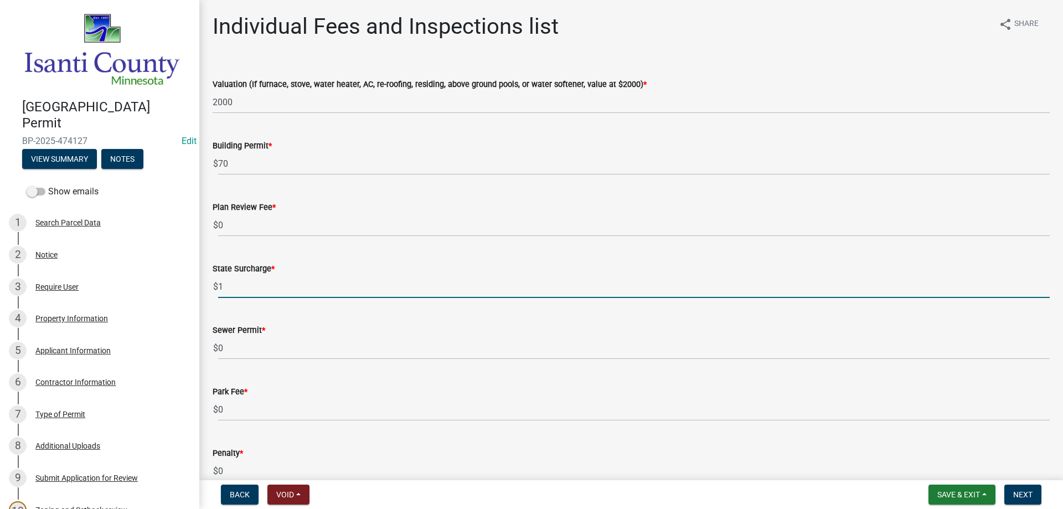
type input "1"
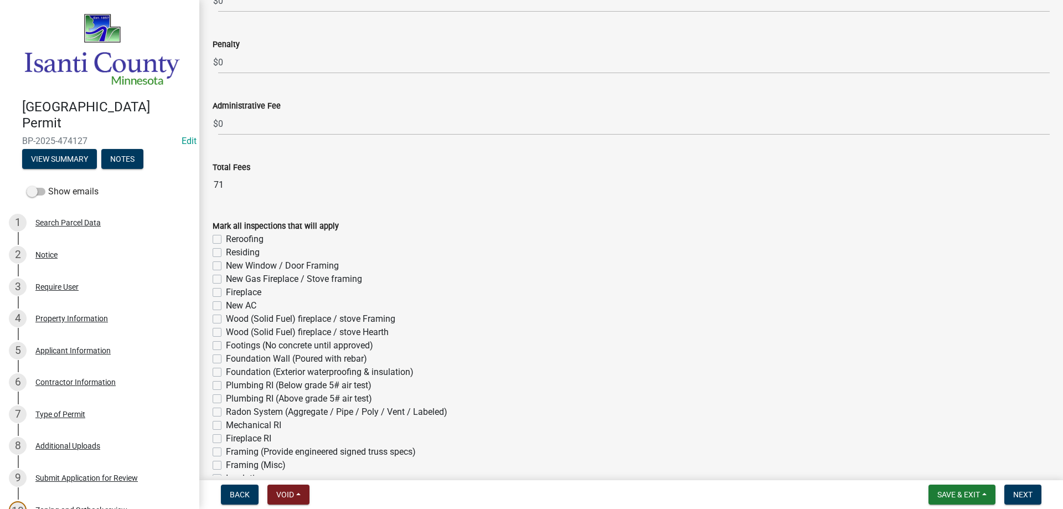
scroll to position [443, 0]
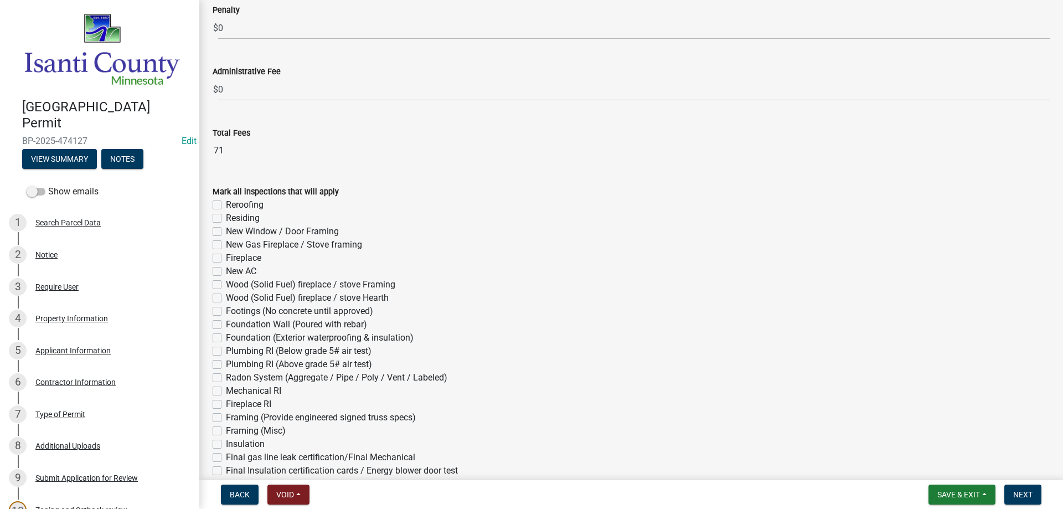
click at [226, 205] on label "Reroofing" at bounding box center [245, 204] width 38 height 13
click at [226, 205] on input "Reroofing" at bounding box center [229, 201] width 7 height 7
checkbox input "true"
checkbox input "false"
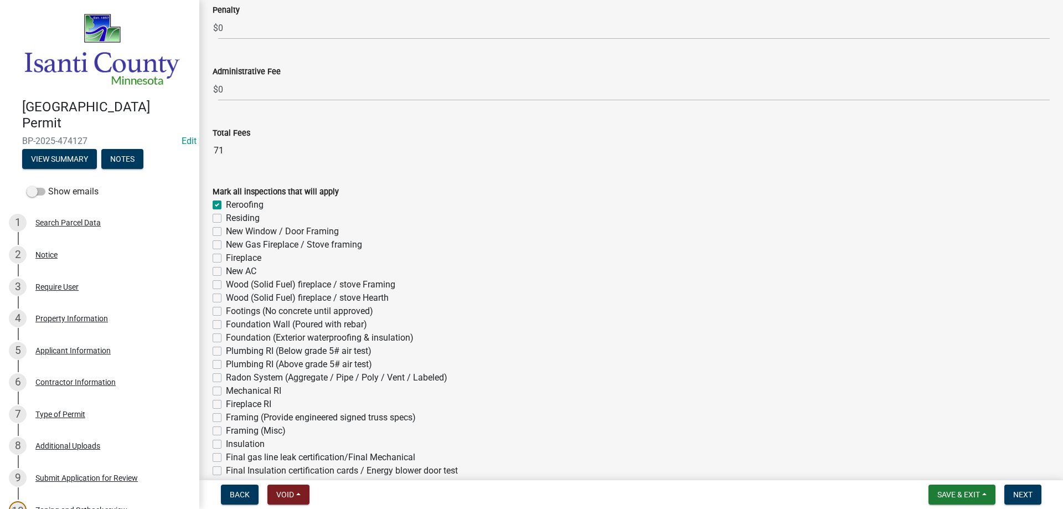
checkbox input "false"
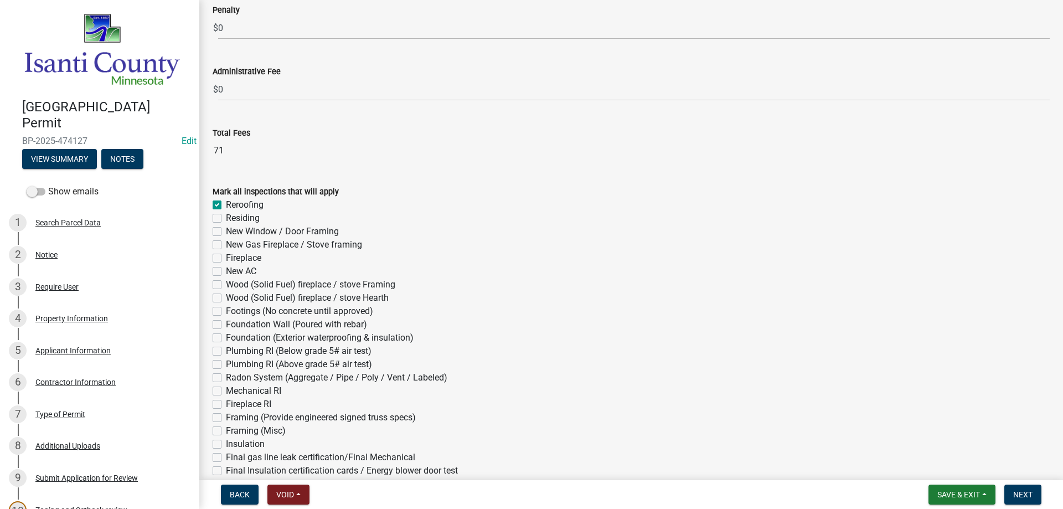
checkbox input "false"
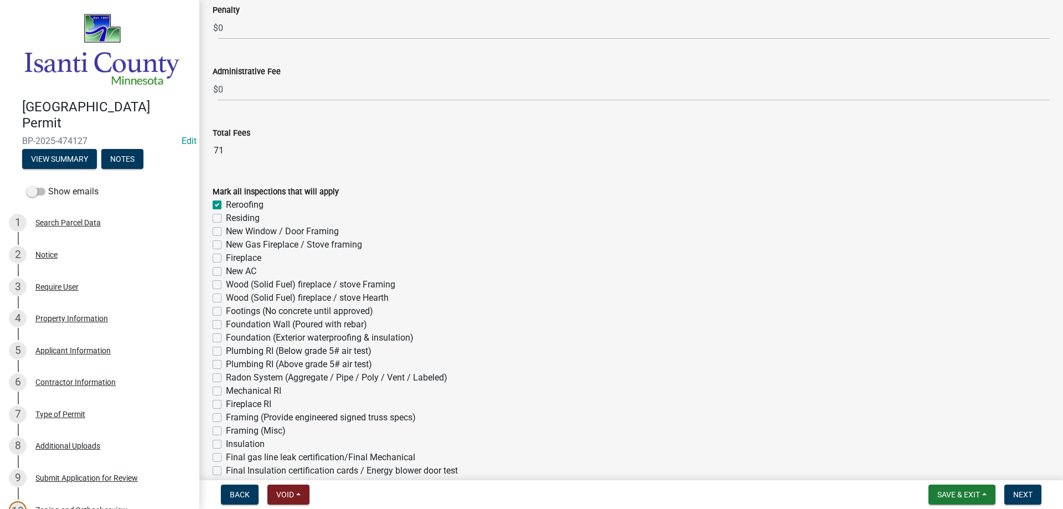
checkbox input "false"
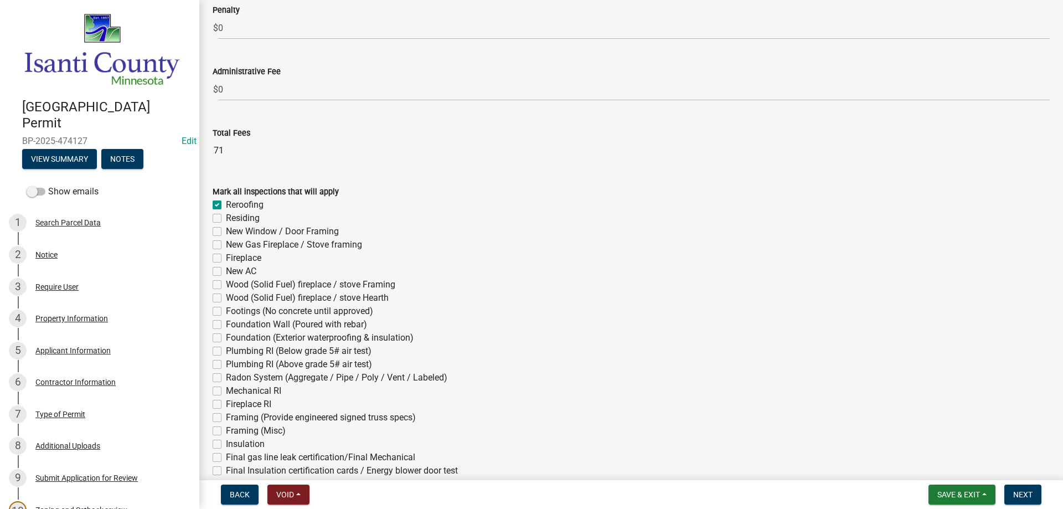
checkbox input "false"
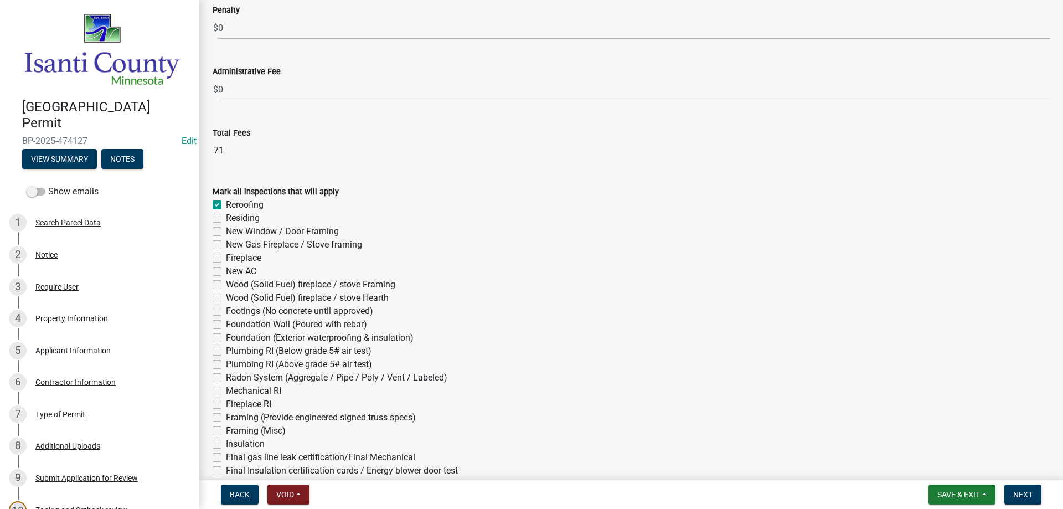
checkbox input "false"
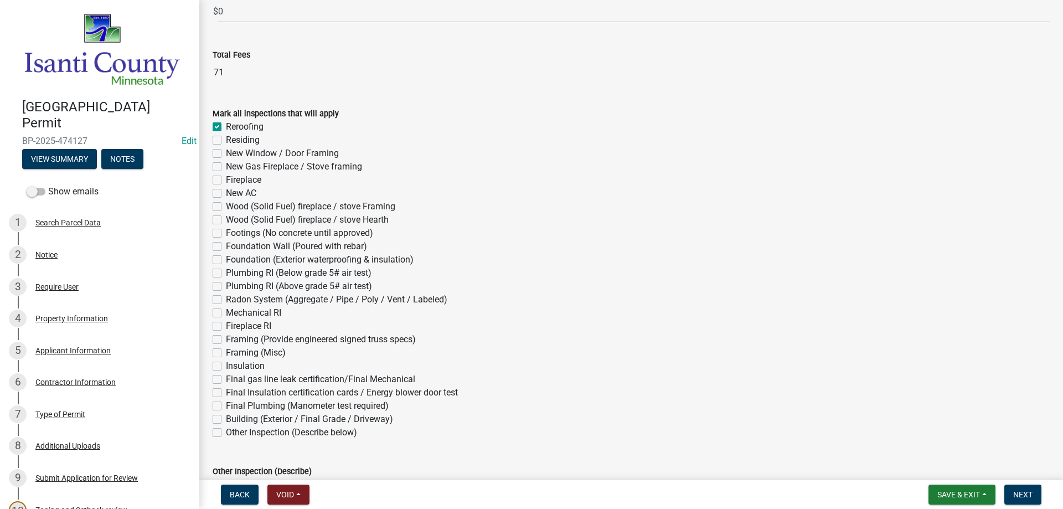
scroll to position [598, 0]
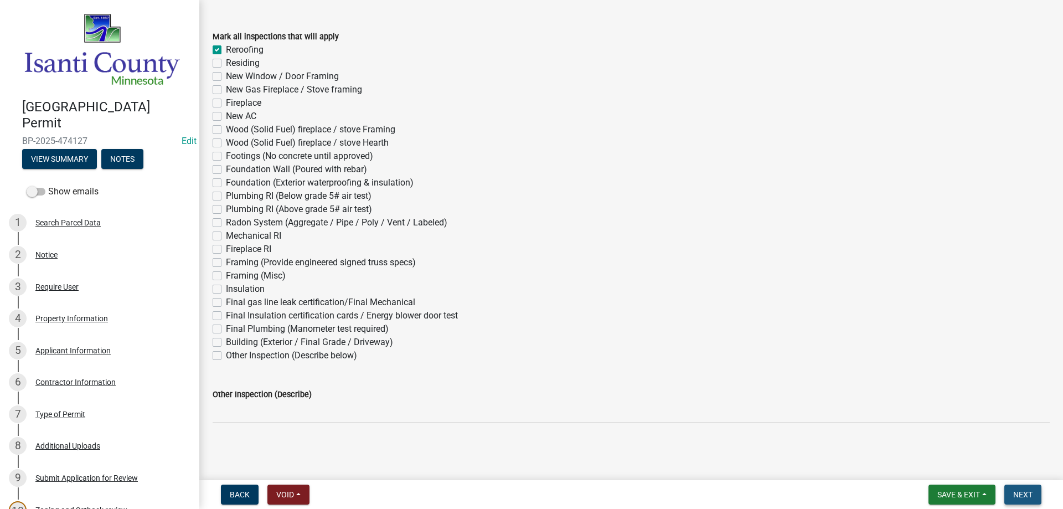
click at [1032, 498] on span "Next" at bounding box center [1022, 494] width 19 height 9
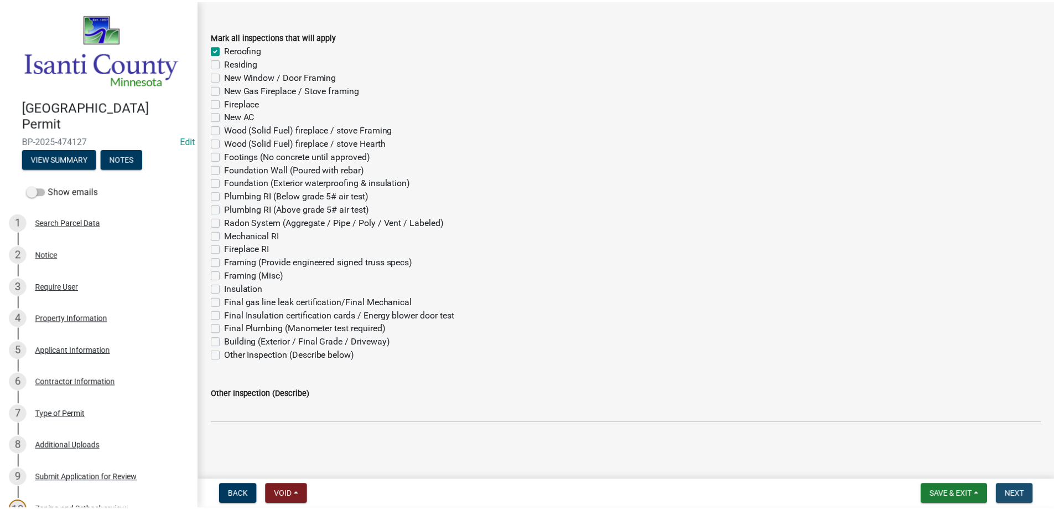
scroll to position [0, 0]
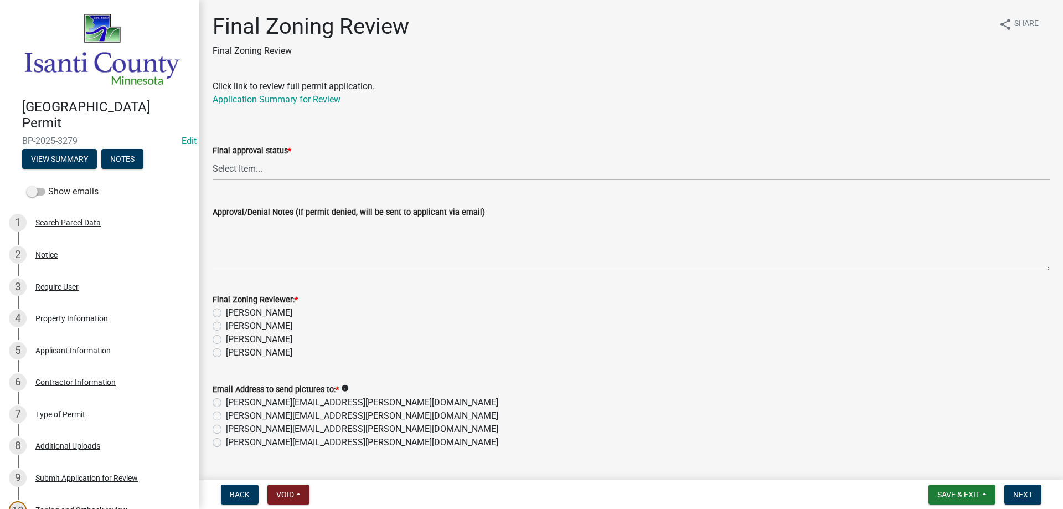
click at [227, 168] on select "Select Item... Approved Denied" at bounding box center [631, 168] width 837 height 23
click at [213, 157] on select "Select Item... Approved Denied" at bounding box center [631, 168] width 837 height 23
select select "ea18257a-8a04-42cc-b171-77fc38c97f37"
click at [226, 354] on label "[PERSON_NAME]" at bounding box center [259, 352] width 66 height 13
click at [226, 353] on input "[PERSON_NAME]" at bounding box center [229, 349] width 7 height 7
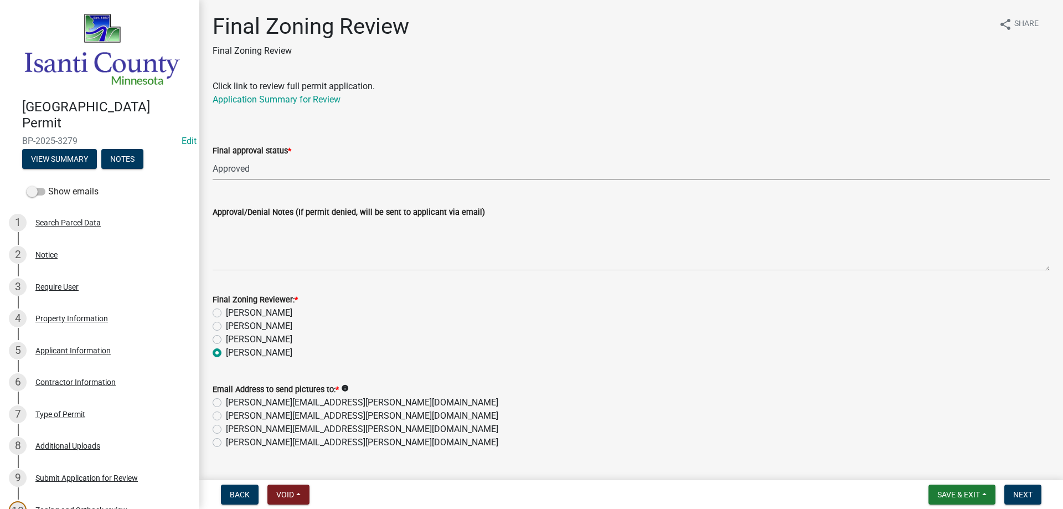
radio input "true"
click at [226, 446] on label "[PERSON_NAME][EMAIL_ADDRESS][PERSON_NAME][DOMAIN_NAME]" at bounding box center [362, 442] width 272 height 13
click at [226, 443] on input "[PERSON_NAME][EMAIL_ADDRESS][PERSON_NAME][DOMAIN_NAME]" at bounding box center [229, 439] width 7 height 7
radio input "true"
click at [1020, 492] on span "Next" at bounding box center [1022, 494] width 19 height 9
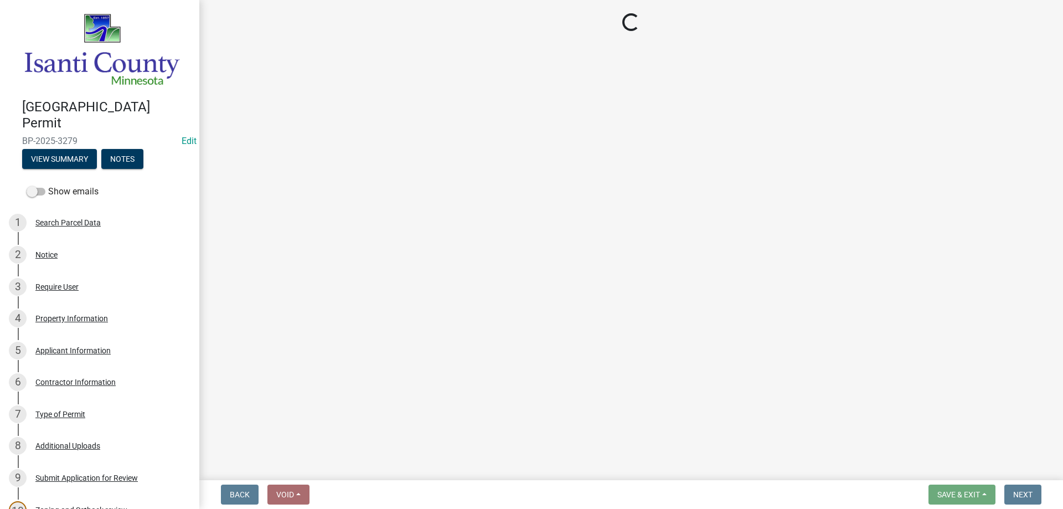
select select "3: 3"
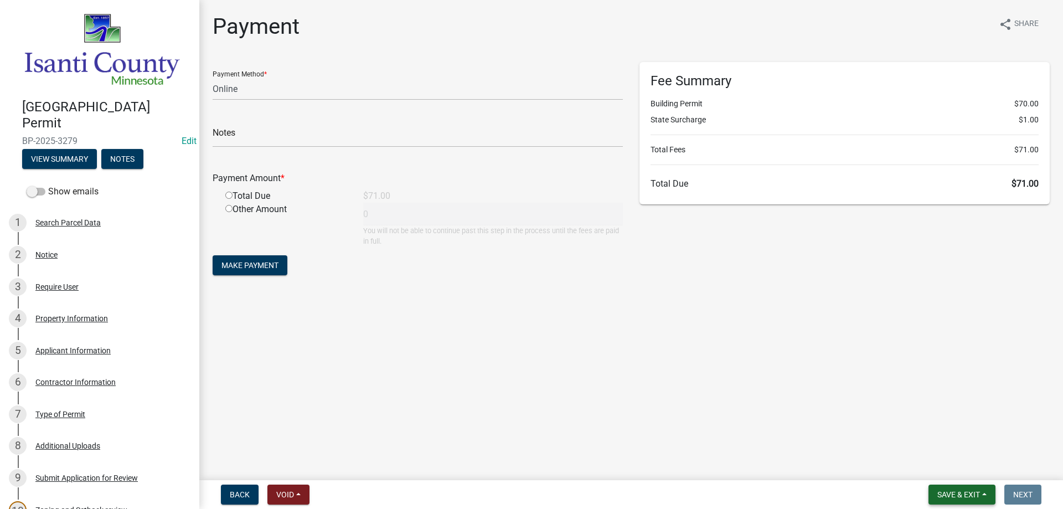
click at [955, 497] on span "Save & Exit" at bounding box center [958, 494] width 43 height 9
click at [943, 465] on button "Save & Exit" at bounding box center [951, 465] width 89 height 27
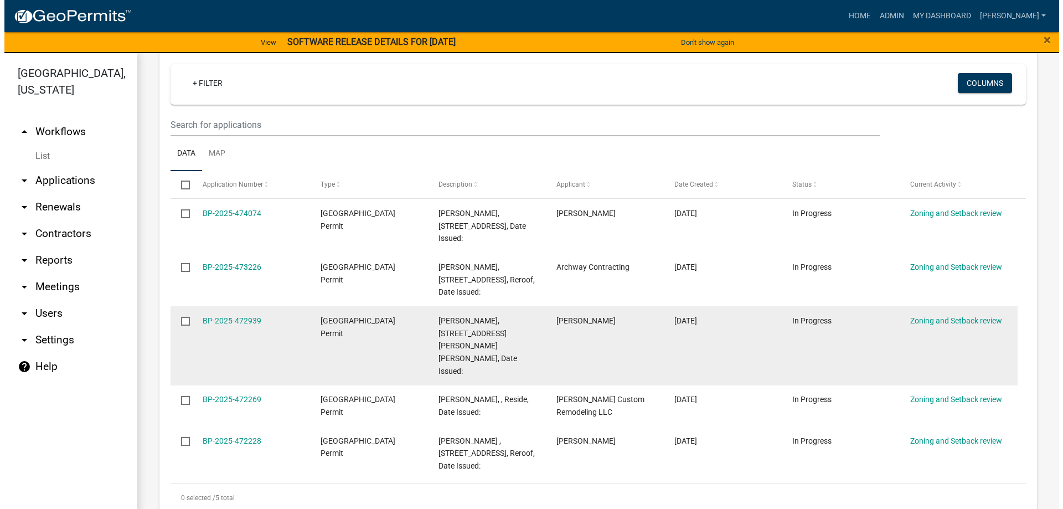
scroll to position [221, 0]
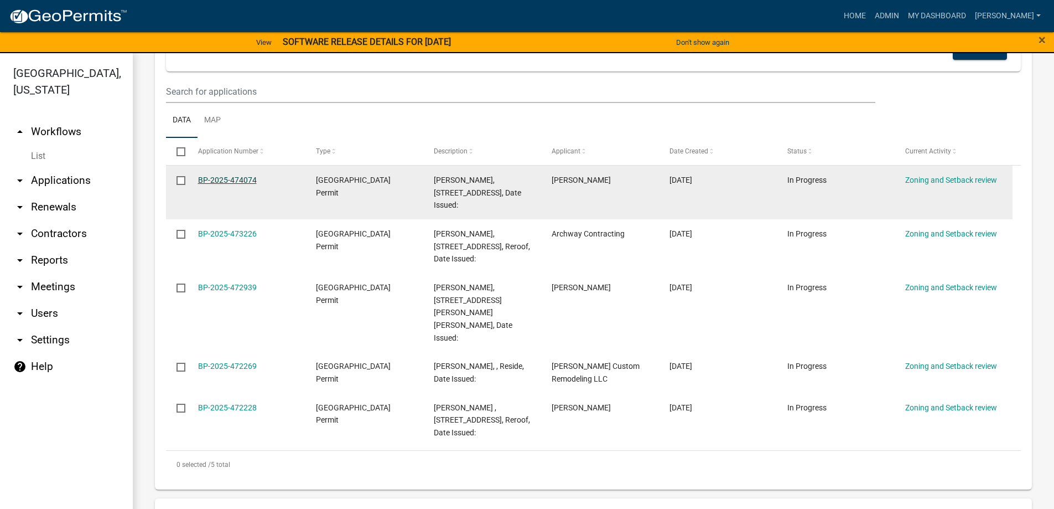
click at [217, 181] on link "BP-2025-474074" at bounding box center [227, 179] width 59 height 9
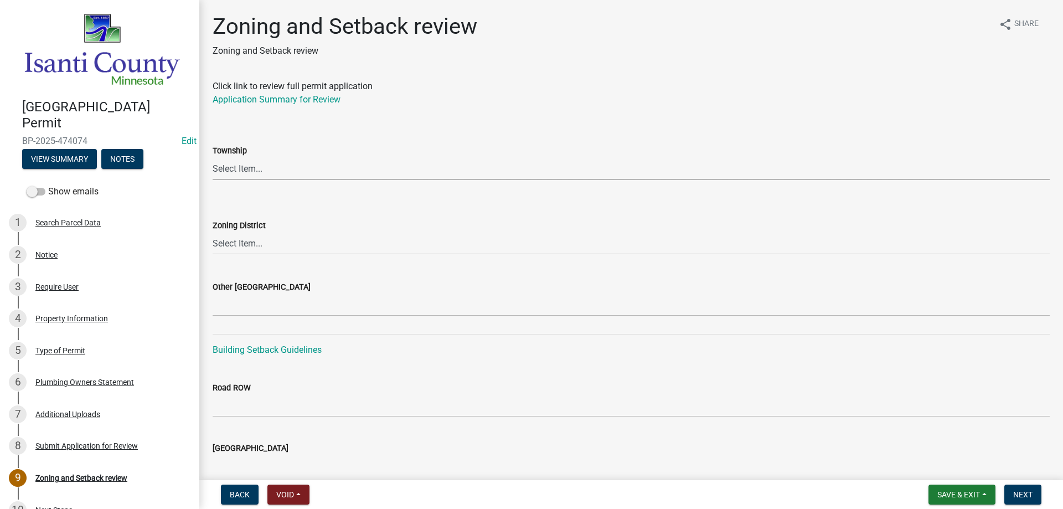
click at [241, 168] on select "Select Item... [PERSON_NAME] Cambridge [PERSON_NAME] Isanti [GEOGRAPHIC_DATA] […" at bounding box center [631, 168] width 837 height 23
click at [213, 157] on select "Select Item... [PERSON_NAME] Cambridge [PERSON_NAME] Isanti [GEOGRAPHIC_DATA] […" at bounding box center [631, 168] width 837 height 23
select select "f560308b-53fa-44b5-8e3f-cad33d7127c8"
click at [235, 244] on select "Select Item... Agricultural/Residential (A/R) Tier 1 General Business (B) Indus…" at bounding box center [631, 243] width 837 height 23
click at [213, 232] on select "Select Item... Agricultural/Residential (A/R) Tier 1 General Business (B) Indus…" at bounding box center [631, 243] width 837 height 23
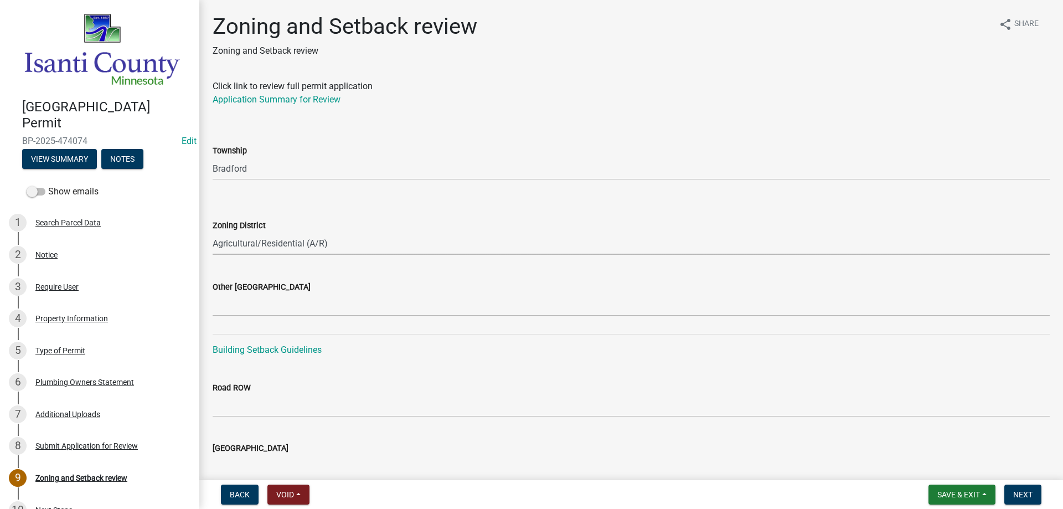
select select "55e8a5cf-285f-40b2-b696-56a64a6e31ef"
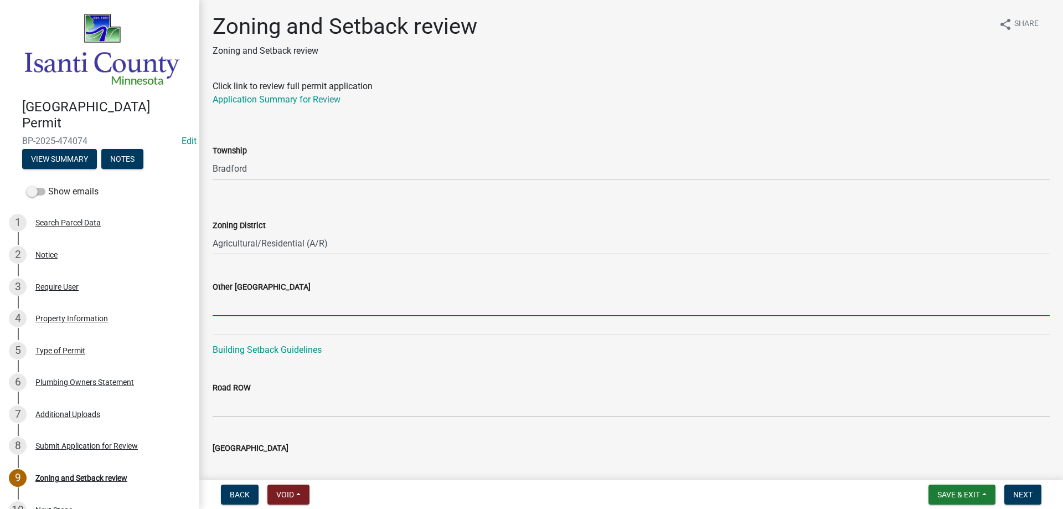
click at [220, 302] on input "Other [GEOGRAPHIC_DATA]" at bounding box center [631, 304] width 837 height 23
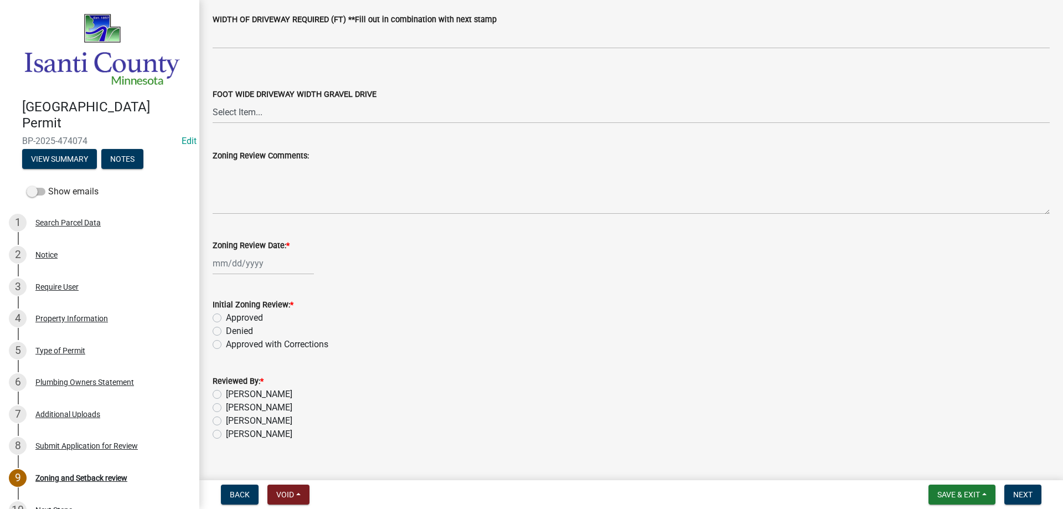
scroll to position [1878, 0]
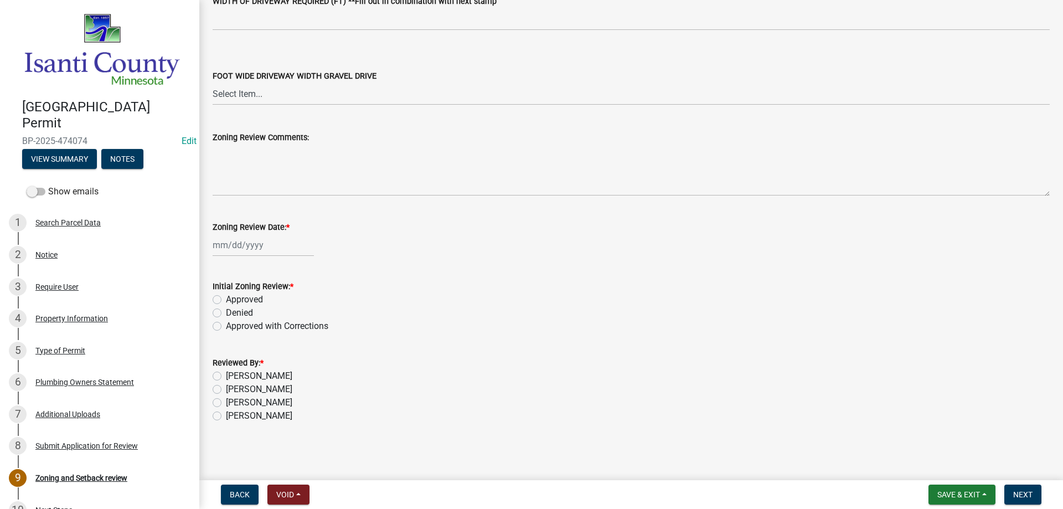
type input "7/35/24"
click at [240, 237] on div at bounding box center [263, 245] width 101 height 23
select select "9"
select select "2025"
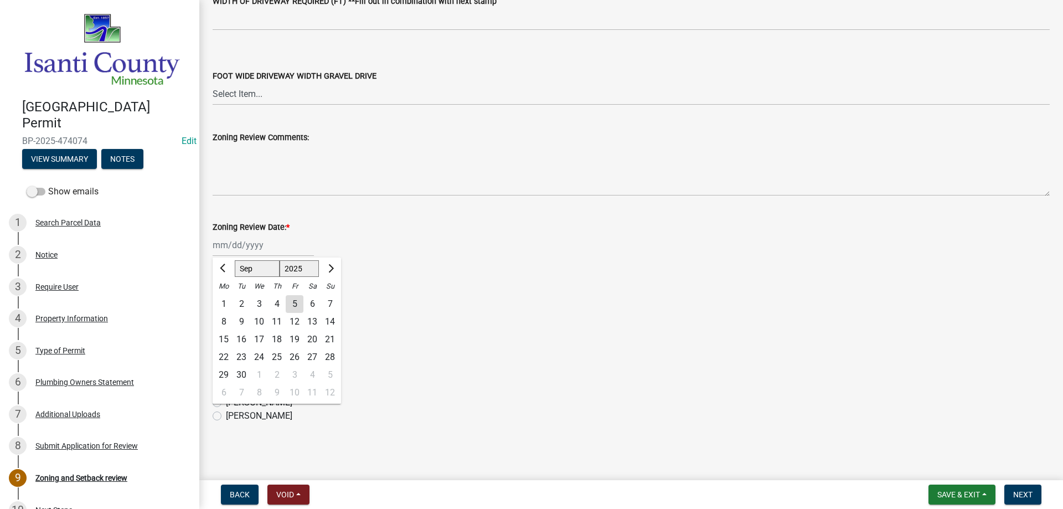
click at [297, 303] on div "5" at bounding box center [295, 304] width 18 height 18
type input "[DATE]"
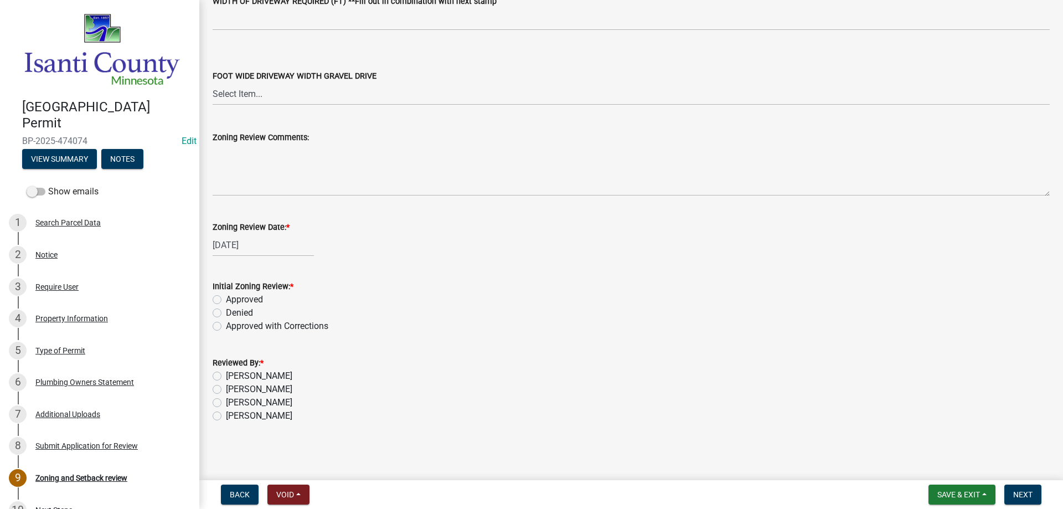
click at [226, 300] on label "Approved" at bounding box center [244, 299] width 37 height 13
click at [226, 300] on input "Approved" at bounding box center [229, 296] width 7 height 7
radio input "true"
click at [226, 418] on label "[PERSON_NAME]" at bounding box center [259, 415] width 66 height 13
click at [226, 416] on input "[PERSON_NAME]" at bounding box center [229, 412] width 7 height 7
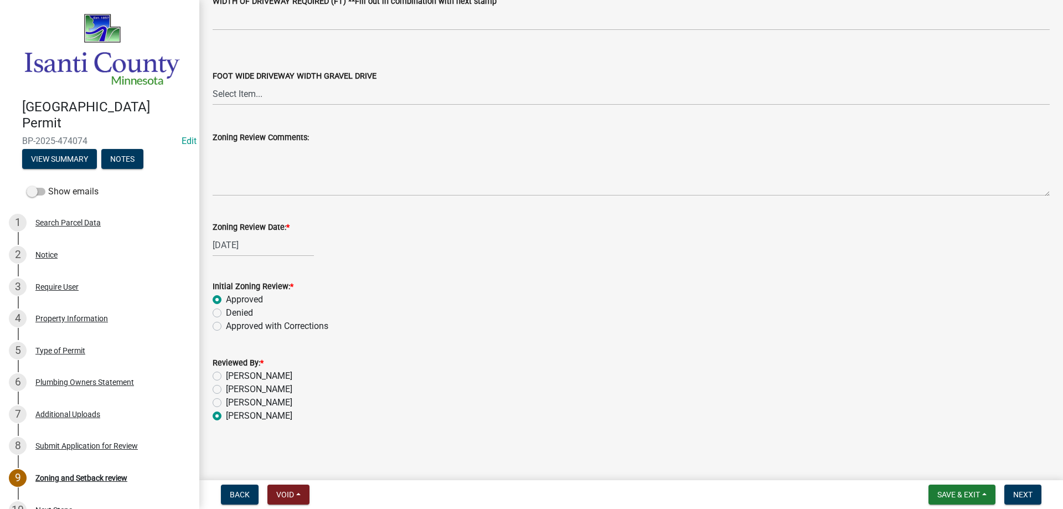
radio input "true"
click at [1026, 488] on button "Next" at bounding box center [1022, 494] width 37 height 20
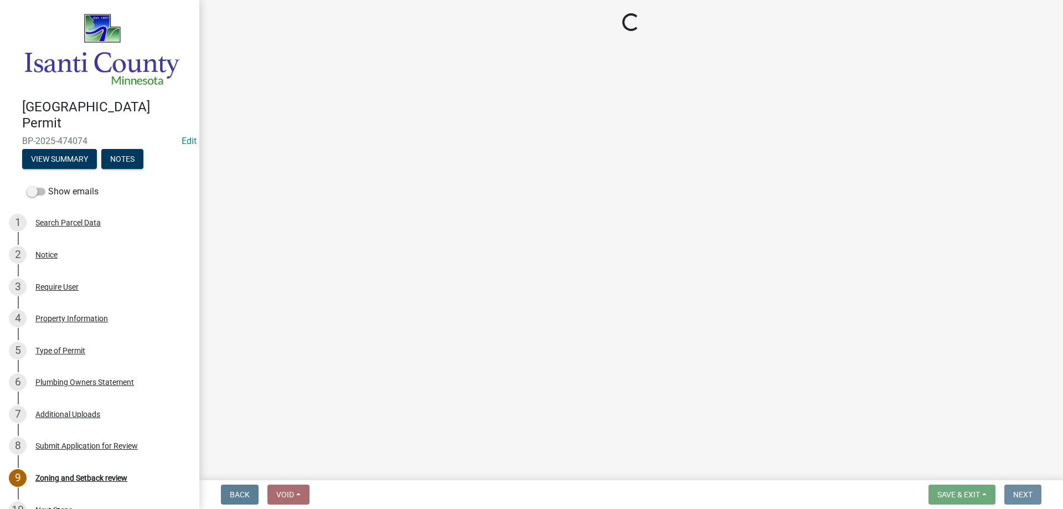
scroll to position [0, 0]
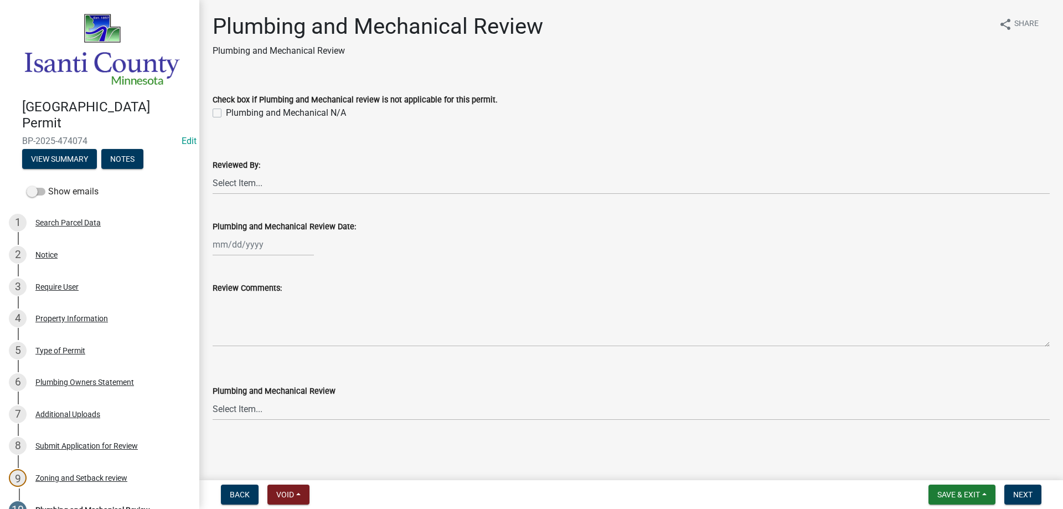
click at [226, 114] on label "Plumbing and Mechanical N/A" at bounding box center [286, 112] width 120 height 13
click at [226, 113] on input "Plumbing and Mechanical N/A" at bounding box center [229, 109] width 7 height 7
checkbox input "true"
click at [248, 193] on select "Select Item... [PERSON_NAME] [PERSON_NAME] [PERSON_NAME] [PERSON_NAME] [PERSON_…" at bounding box center [631, 183] width 837 height 23
click at [213, 172] on select "Select Item... [PERSON_NAME] [PERSON_NAME] [PERSON_NAME] [PERSON_NAME] [PERSON_…" at bounding box center [631, 183] width 837 height 23
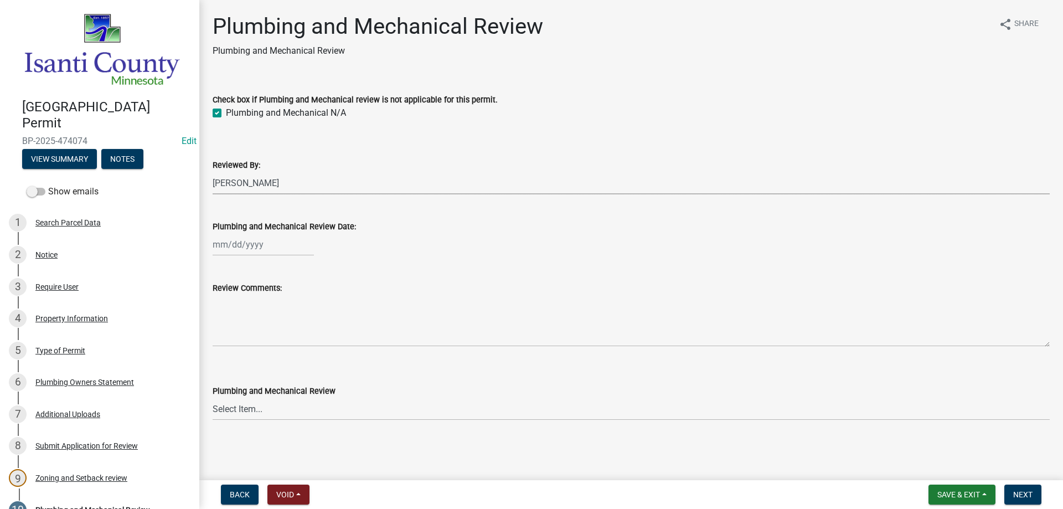
select select "81bc52f6-788d-4852-bfd8-0afa9d74c98d"
select select "9"
select select "2025"
click at [258, 241] on div "[PERSON_NAME] Feb Mar Apr [PERSON_NAME][DATE] Oct Nov [DATE] 1526 1527 1528 152…" at bounding box center [263, 244] width 101 height 23
click at [303, 299] on div "5" at bounding box center [295, 303] width 18 height 18
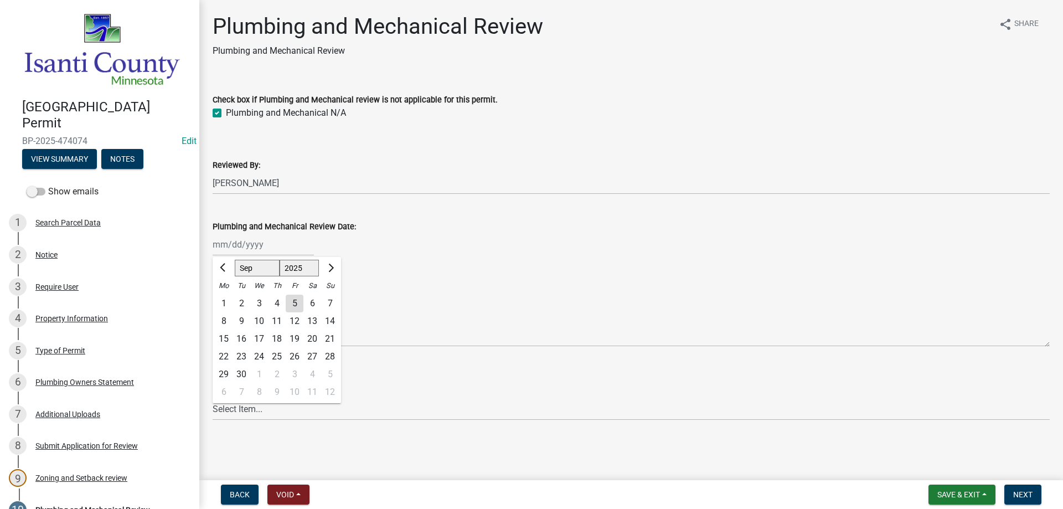
type input "[DATE]"
click at [241, 416] on select "Select Item... Approved Denied Approved with Corrections" at bounding box center [631, 408] width 837 height 23
click at [213, 397] on select "Select Item... Approved Denied Approved with Corrections" at bounding box center [631, 408] width 837 height 23
select select "060b00b2-ca65-431e-8b4a-bae5a2e790db"
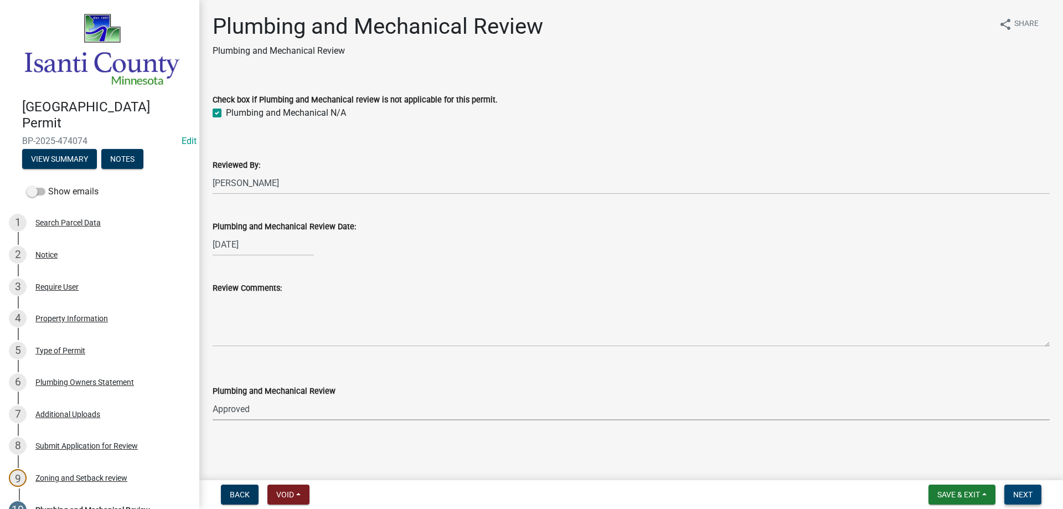
click at [1027, 497] on span "Next" at bounding box center [1022, 494] width 19 height 9
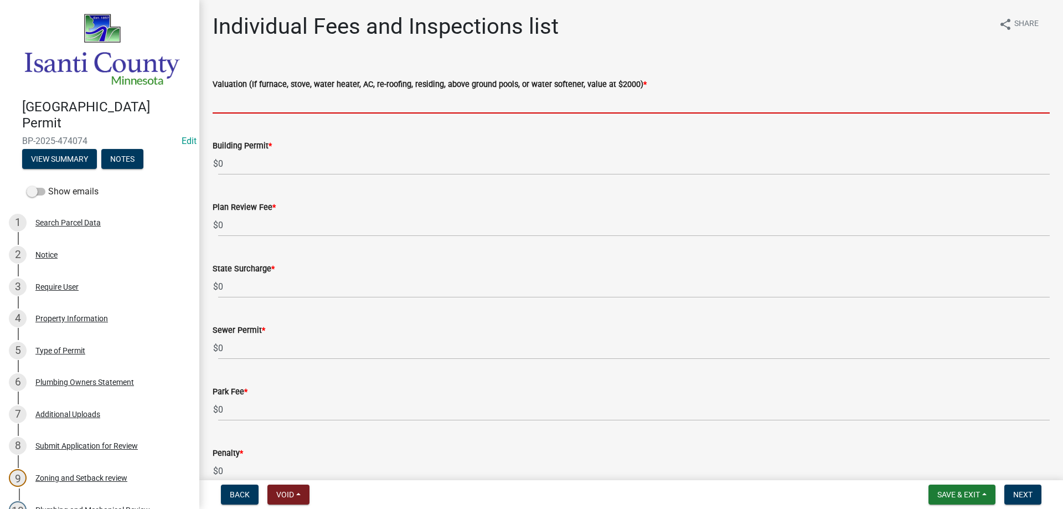
click at [232, 97] on input "text" at bounding box center [631, 102] width 837 height 23
type input "2000"
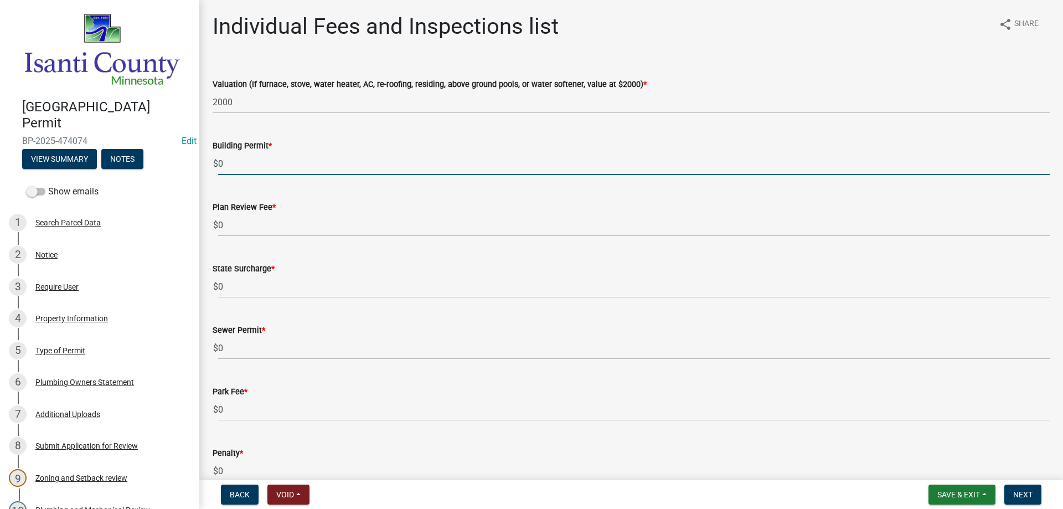
drag, startPoint x: 228, startPoint y: 162, endPoint x: 208, endPoint y: 166, distance: 21.0
click at [208, 166] on div "Building Permit * $ 0" at bounding box center [630, 148] width 853 height 51
type input "70"
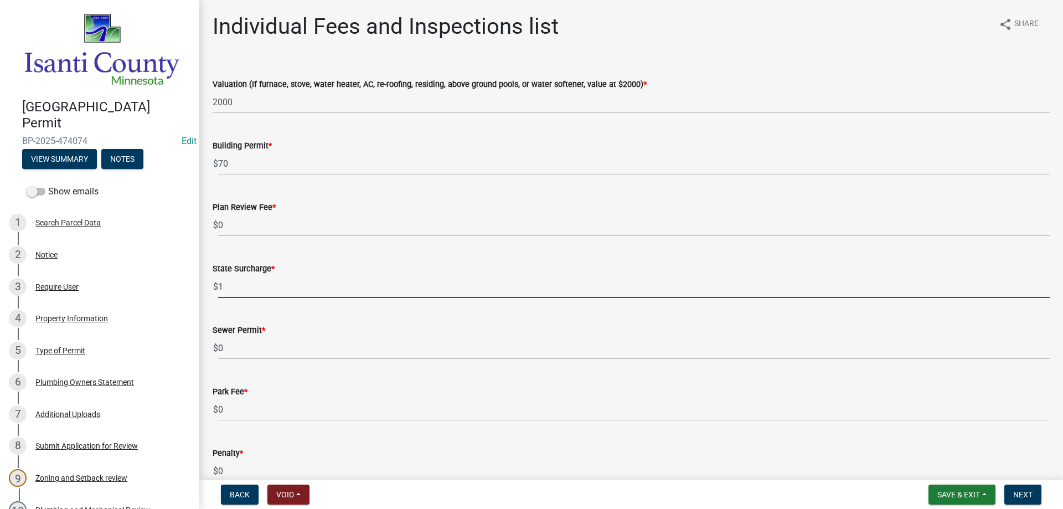
type input "1"
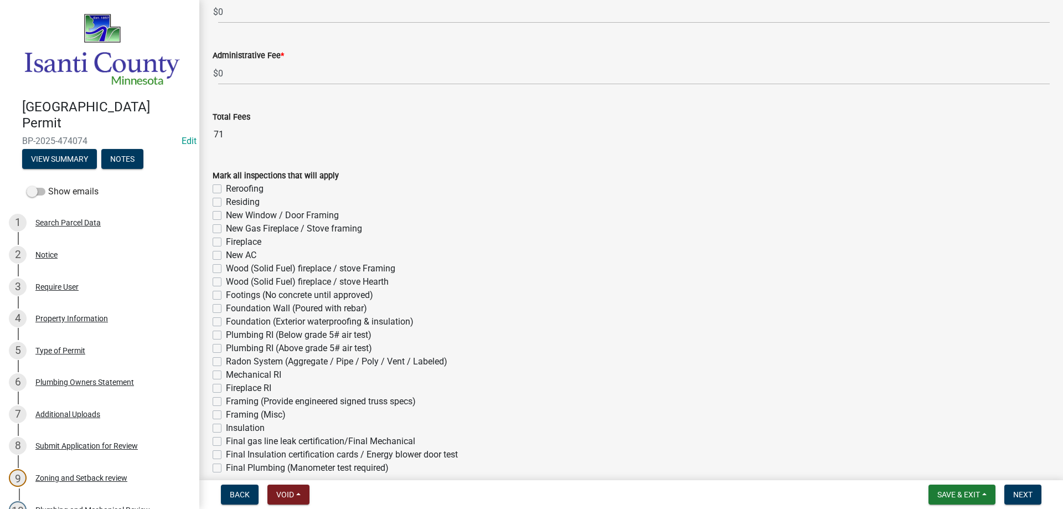
scroll to position [598, 0]
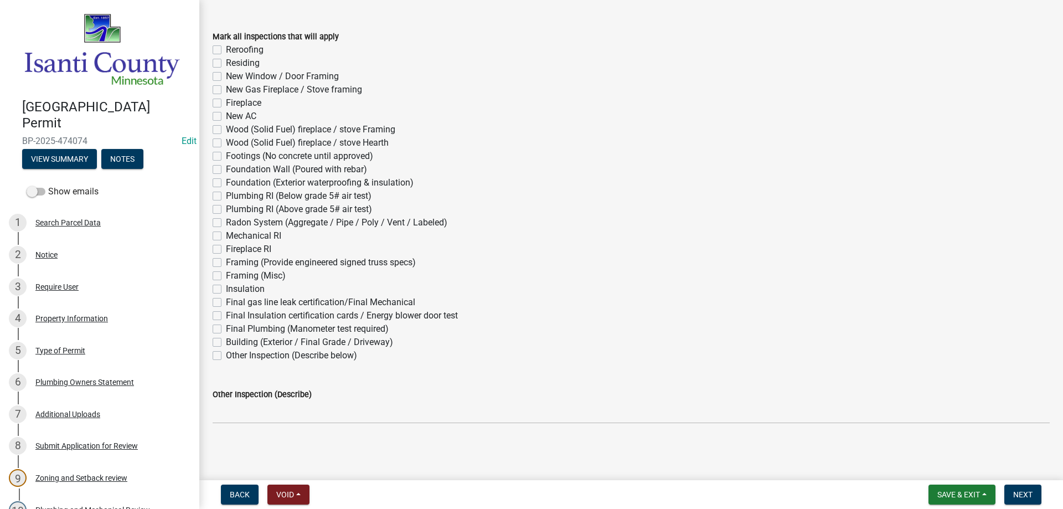
click at [226, 49] on label "Reroofing" at bounding box center [245, 49] width 38 height 13
click at [226, 49] on input "Reroofing" at bounding box center [229, 46] width 7 height 7
checkbox input "true"
checkbox input "false"
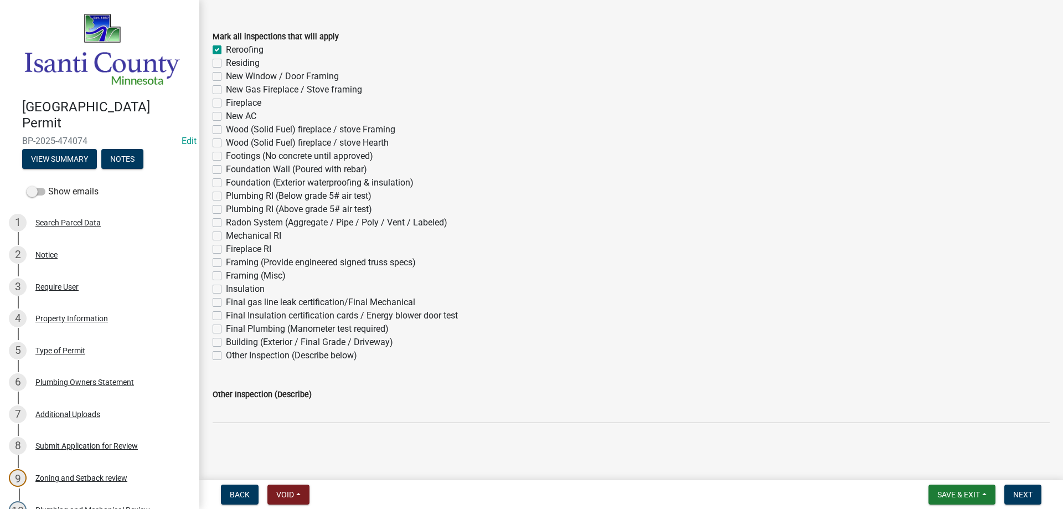
checkbox input "false"
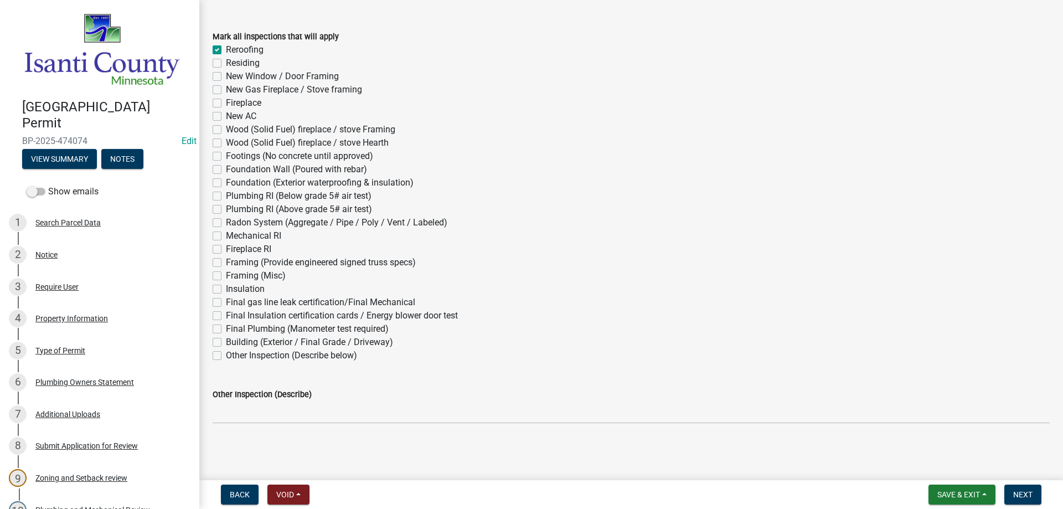
checkbox input "false"
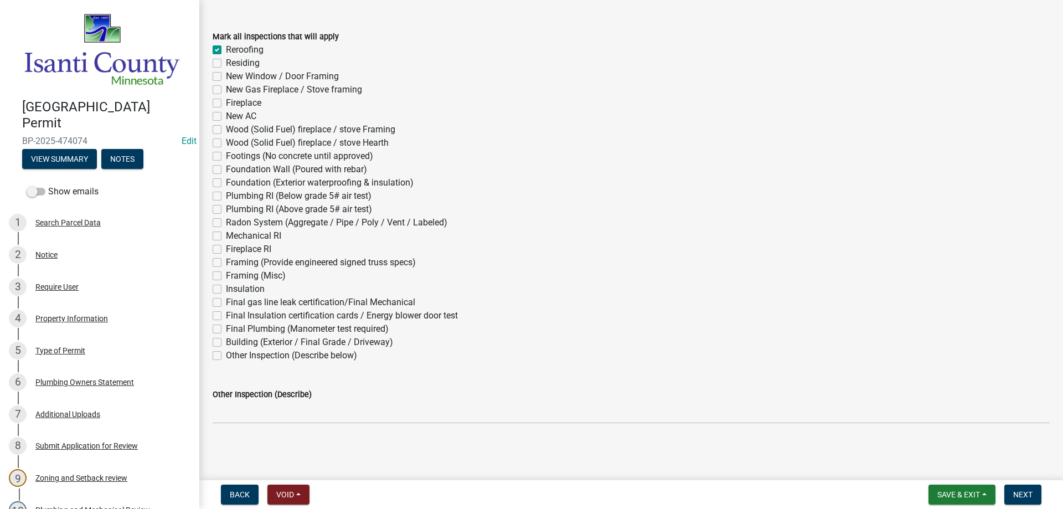
checkbox input "false"
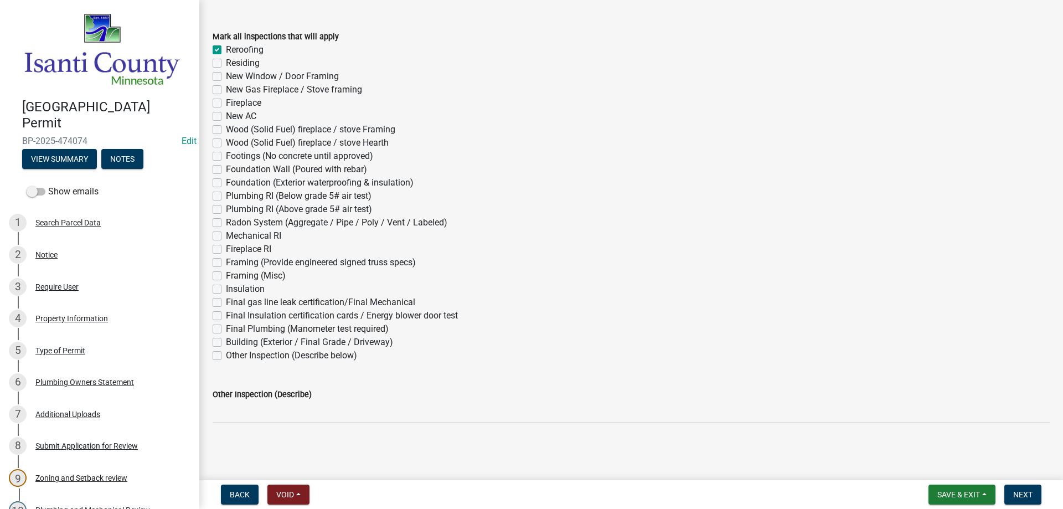
checkbox input "false"
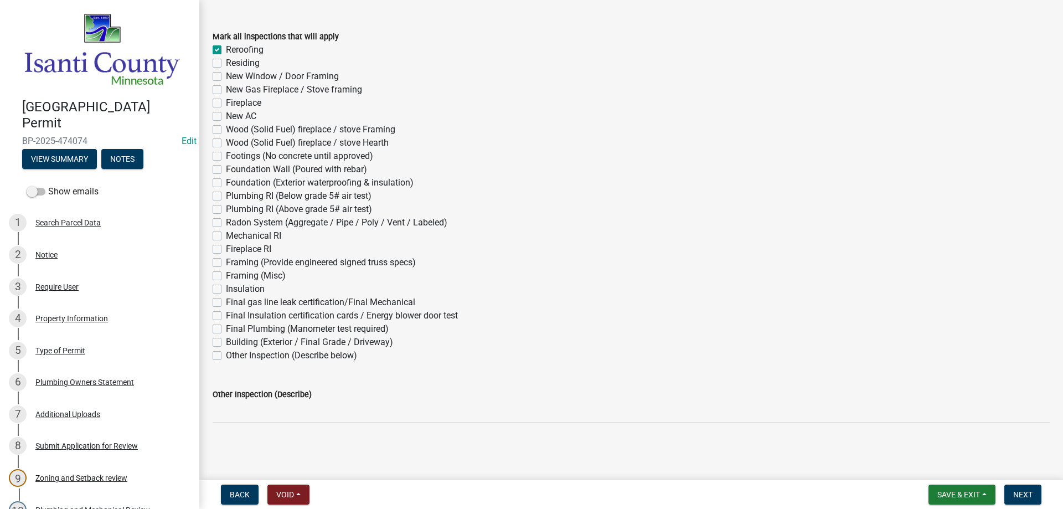
checkbox input "false"
click at [1018, 495] on span "Next" at bounding box center [1022, 494] width 19 height 9
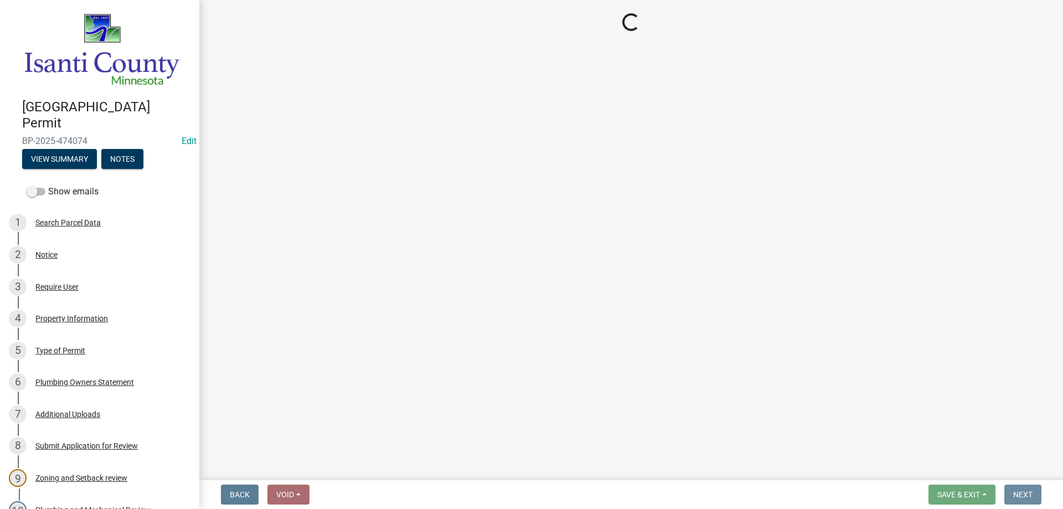
scroll to position [0, 0]
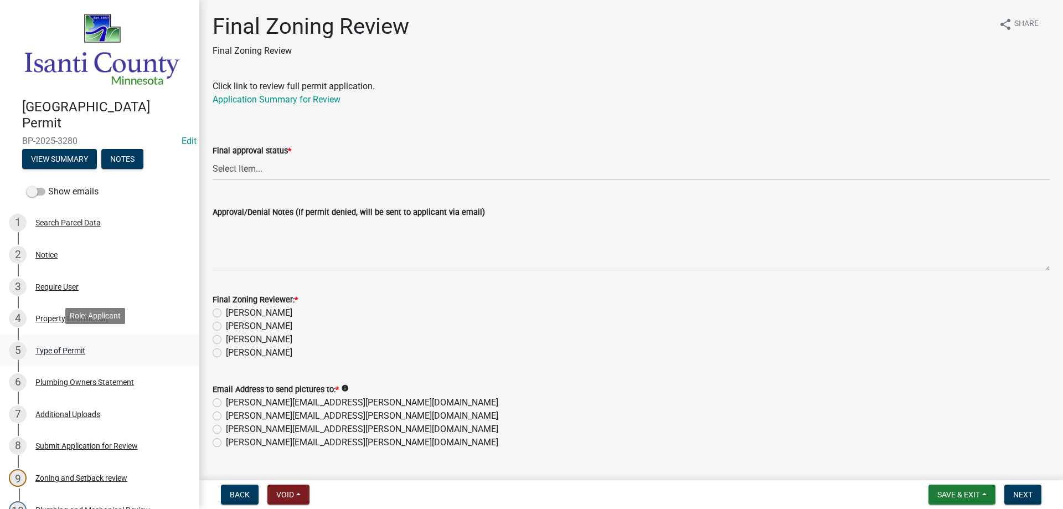
click at [60, 349] on div "Type of Permit" at bounding box center [60, 350] width 50 height 8
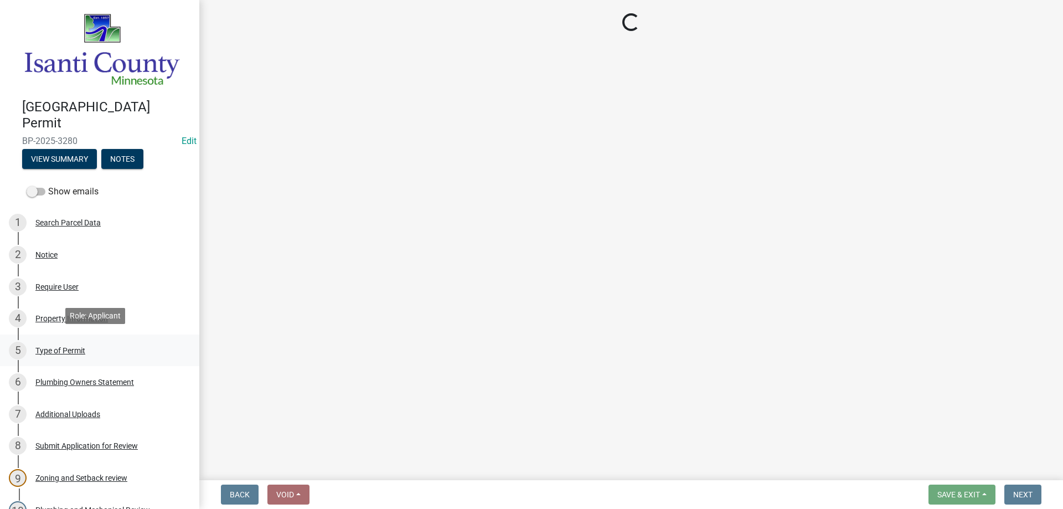
select select "eb4da8a3-282e-4d3e-a231-485219132635"
select select "a691f4d9-d792-4a81-9aa8-4e485302aa27"
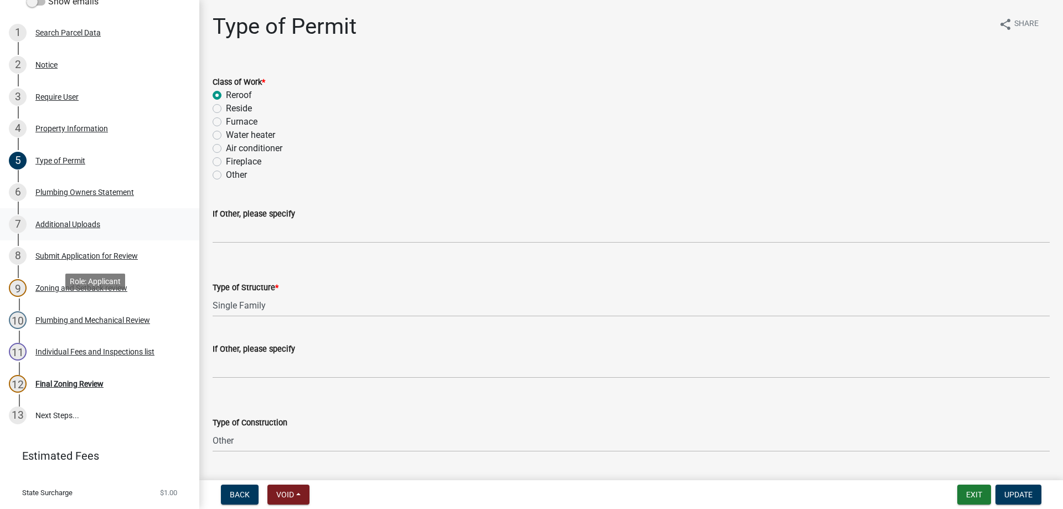
scroll to position [236, 0]
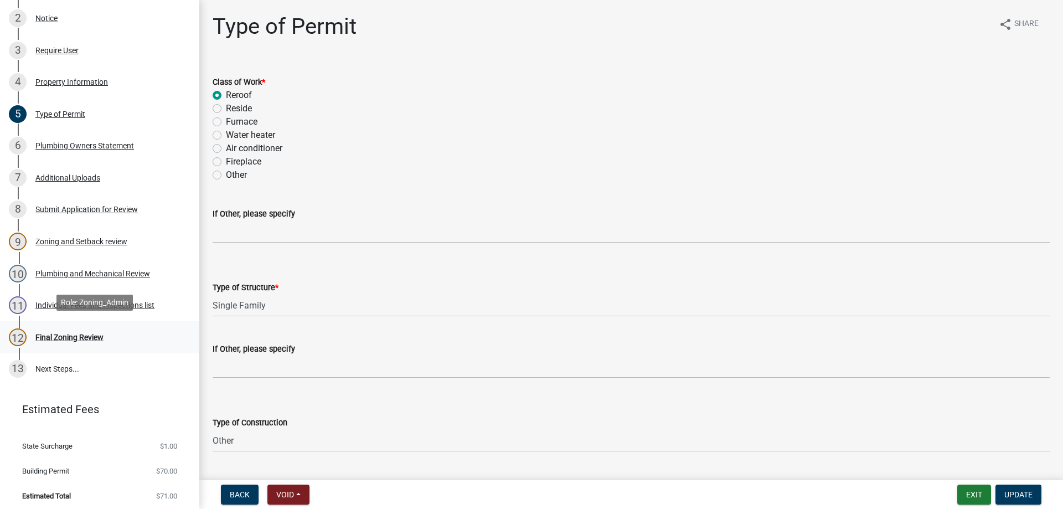
click at [68, 333] on div "Final Zoning Review" at bounding box center [69, 337] width 68 height 8
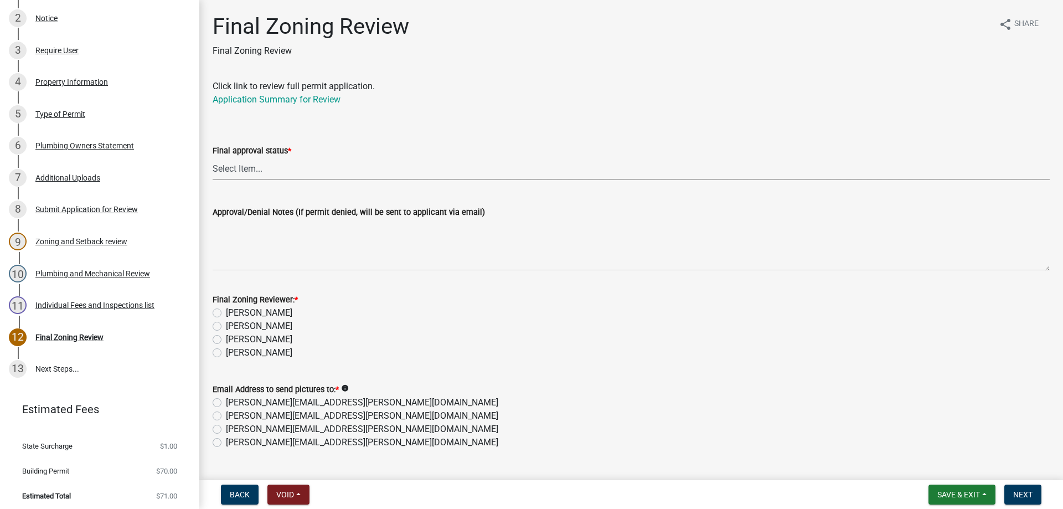
click at [246, 165] on select "Select Item... Approved Denied" at bounding box center [631, 168] width 837 height 23
click at [213, 157] on select "Select Item... Approved Denied" at bounding box center [631, 168] width 837 height 23
select select "ea18257a-8a04-42cc-b171-77fc38c97f37"
click at [226, 350] on label "[PERSON_NAME]" at bounding box center [259, 352] width 66 height 13
click at [226, 350] on input "[PERSON_NAME]" at bounding box center [229, 349] width 7 height 7
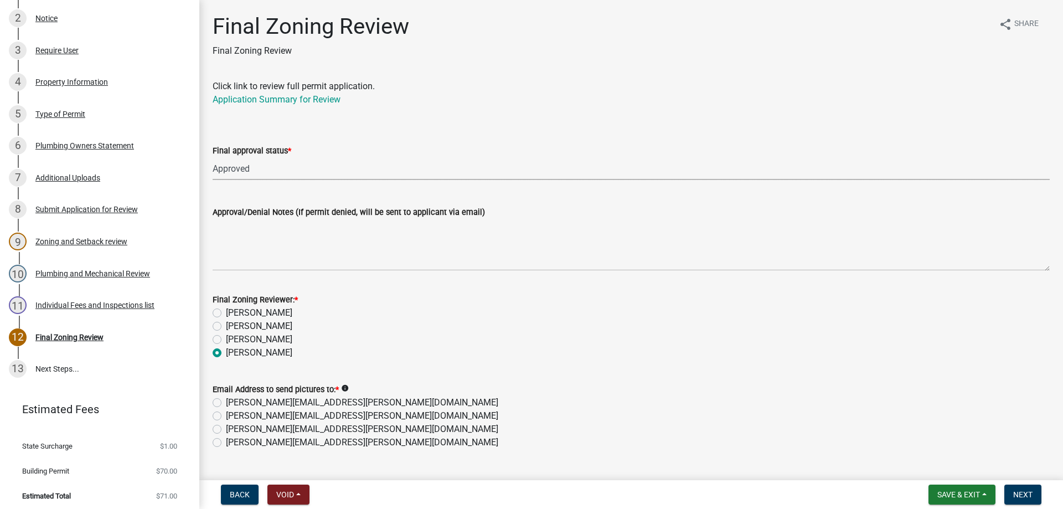
radio input "true"
click at [226, 444] on label "[PERSON_NAME][EMAIL_ADDRESS][PERSON_NAME][DOMAIN_NAME]" at bounding box center [362, 442] width 272 height 13
click at [226, 443] on input "[PERSON_NAME][EMAIL_ADDRESS][PERSON_NAME][DOMAIN_NAME]" at bounding box center [229, 439] width 7 height 7
radio input "true"
click at [1022, 500] on button "Next" at bounding box center [1022, 494] width 37 height 20
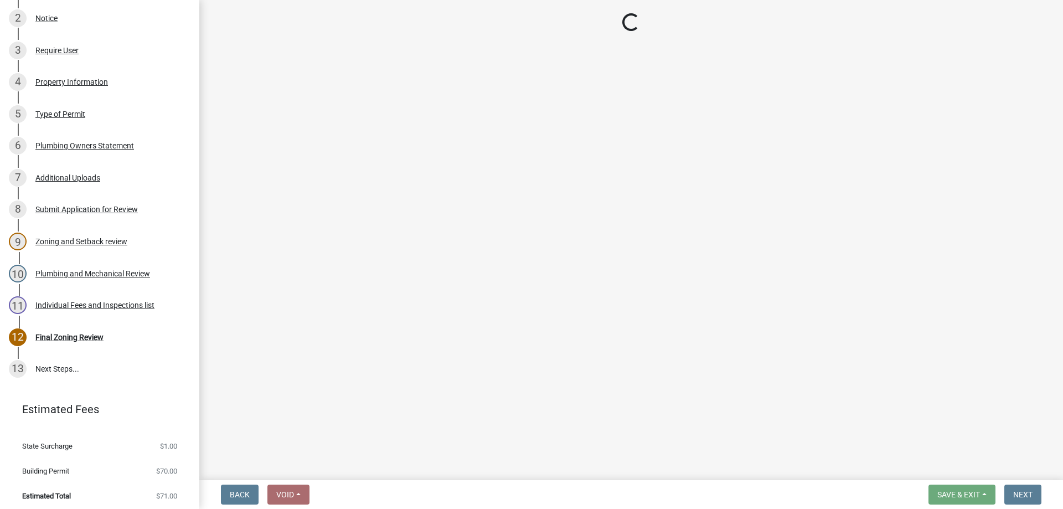
scroll to position [364, 0]
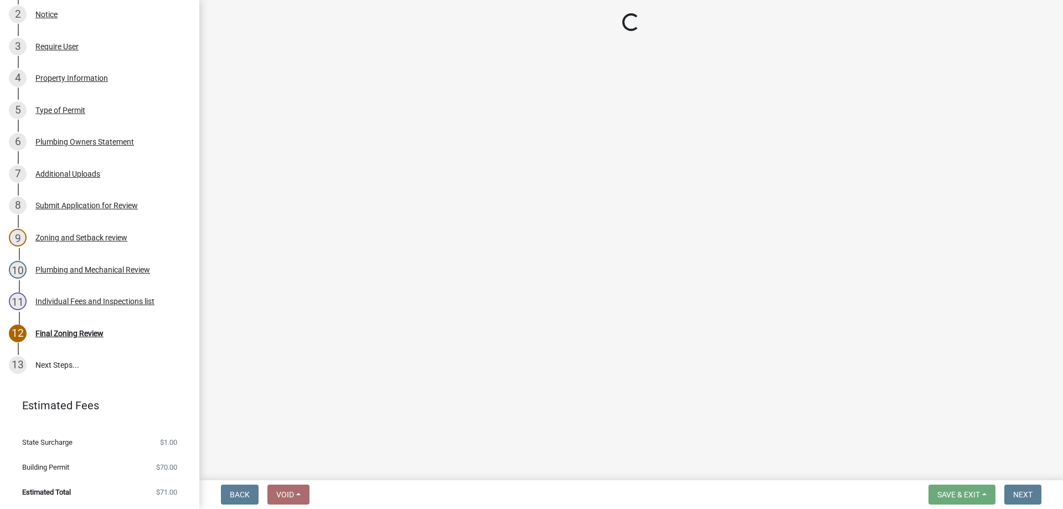
select select "3: 3"
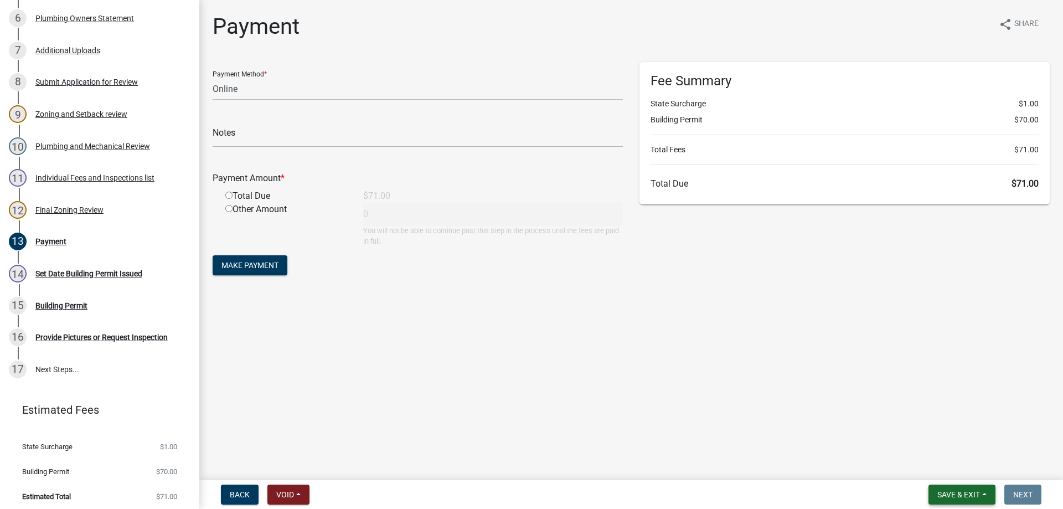
click at [953, 494] on span "Save & Exit" at bounding box center [958, 494] width 43 height 9
click at [955, 469] on button "Save & Exit" at bounding box center [951, 465] width 89 height 27
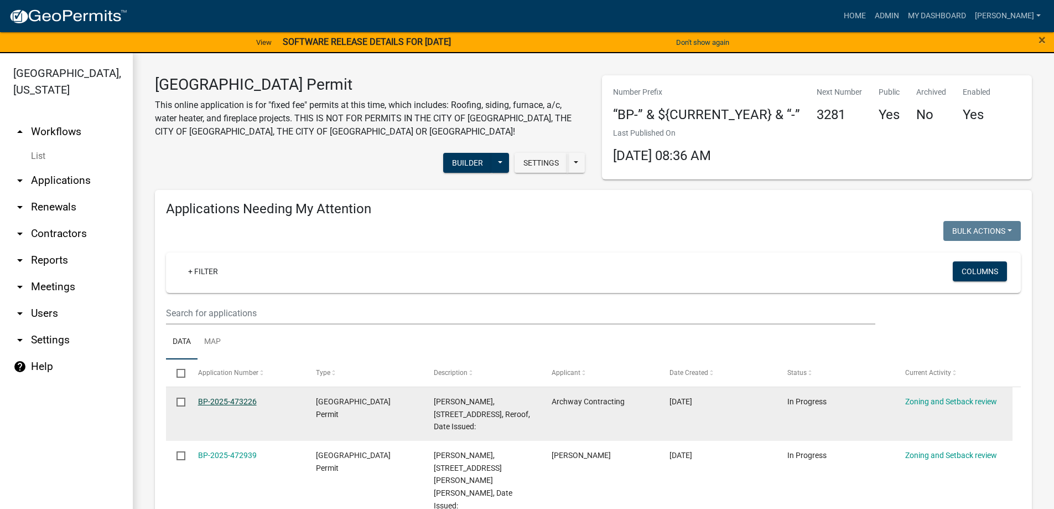
click at [213, 405] on link "BP-2025-473226" at bounding box center [227, 401] width 59 height 9
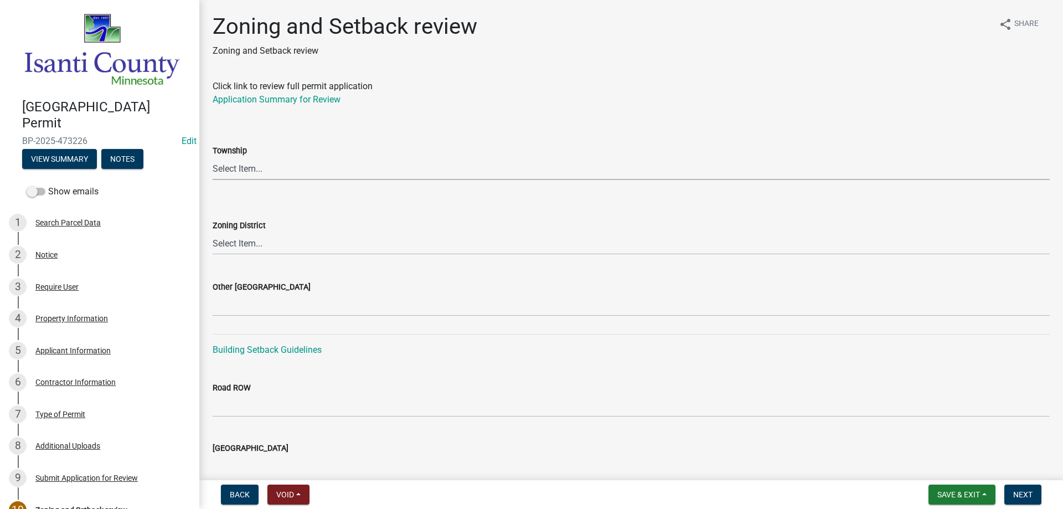
click at [234, 165] on select "Select Item... [PERSON_NAME] Cambridge [PERSON_NAME] Isanti [GEOGRAPHIC_DATA] […" at bounding box center [631, 168] width 837 height 23
click at [213, 157] on select "Select Item... [PERSON_NAME] Cambridge [PERSON_NAME] Isanti [GEOGRAPHIC_DATA] […" at bounding box center [631, 168] width 837 height 23
select select "c99d23cf-f50e-453f-9d89-4178a424c469"
click at [233, 242] on select "Select Item... Agricultural/Residential (A/R) Tier 1 General Business (B) Indus…" at bounding box center [631, 243] width 837 height 23
click at [213, 232] on select "Select Item... Agricultural/Residential (A/R) Tier 1 General Business (B) Indus…" at bounding box center [631, 243] width 837 height 23
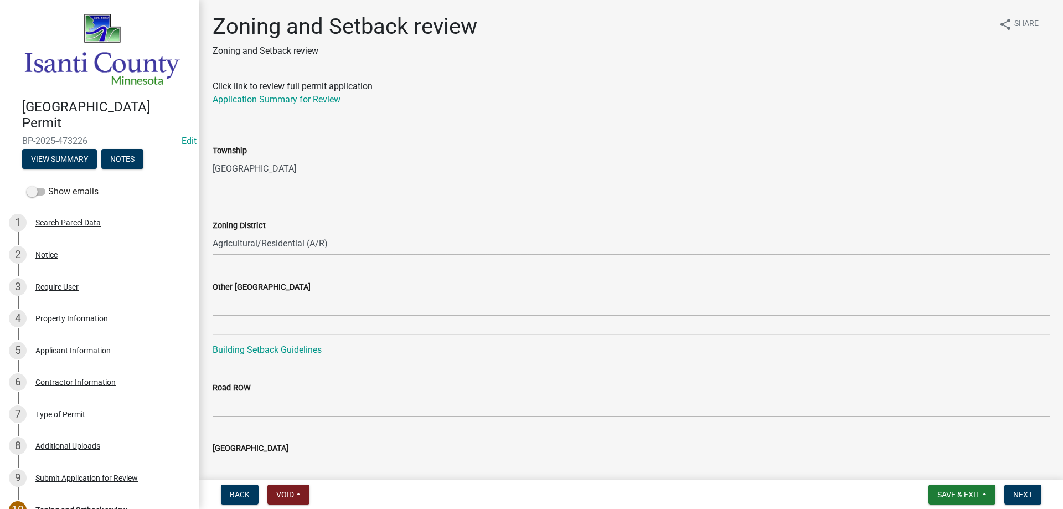
select select "55e8a5cf-285f-40b2-b696-56a64a6e31ef"
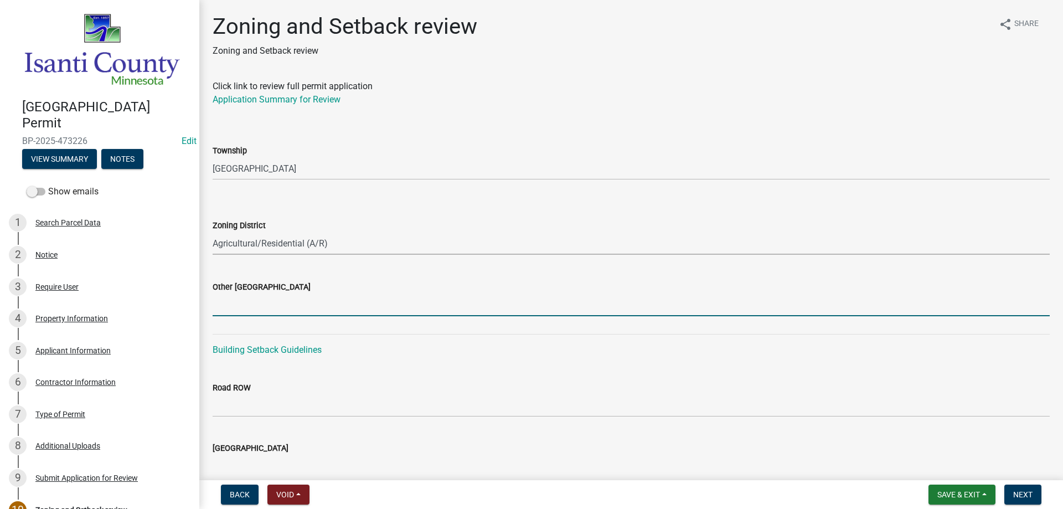
click at [248, 302] on input "Other [GEOGRAPHIC_DATA]" at bounding box center [631, 304] width 837 height 23
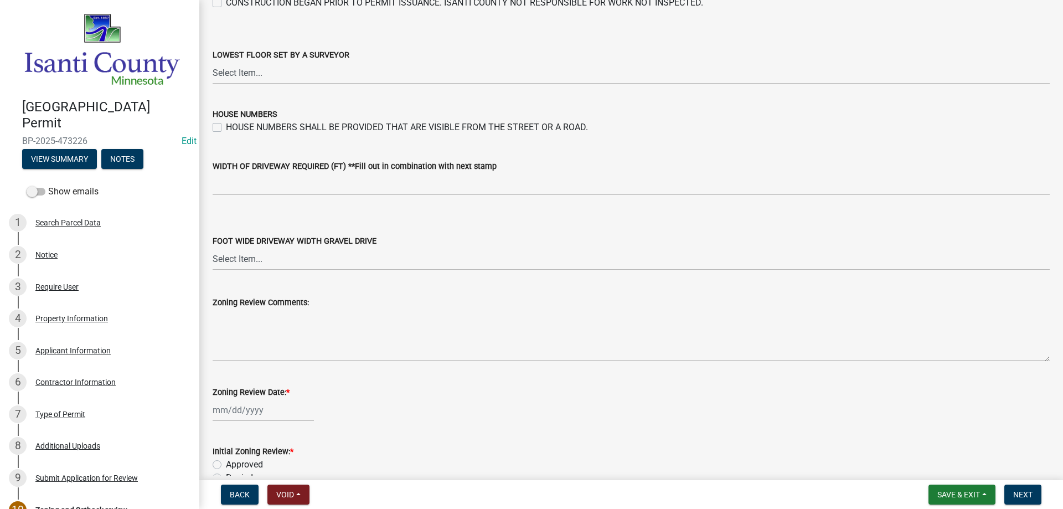
scroll to position [1878, 0]
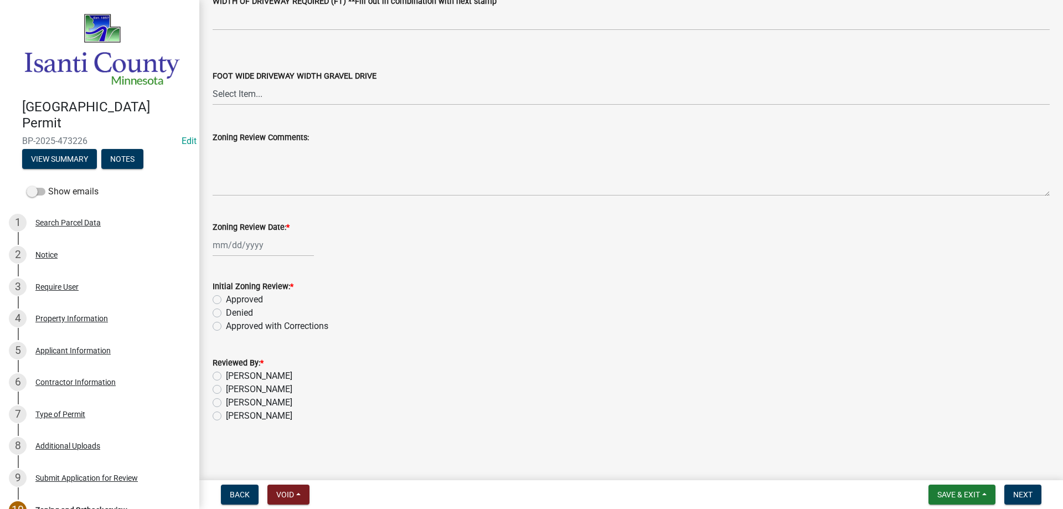
type input "21/36/23"
click at [243, 248] on div at bounding box center [263, 245] width 101 height 23
select select "9"
select select "2025"
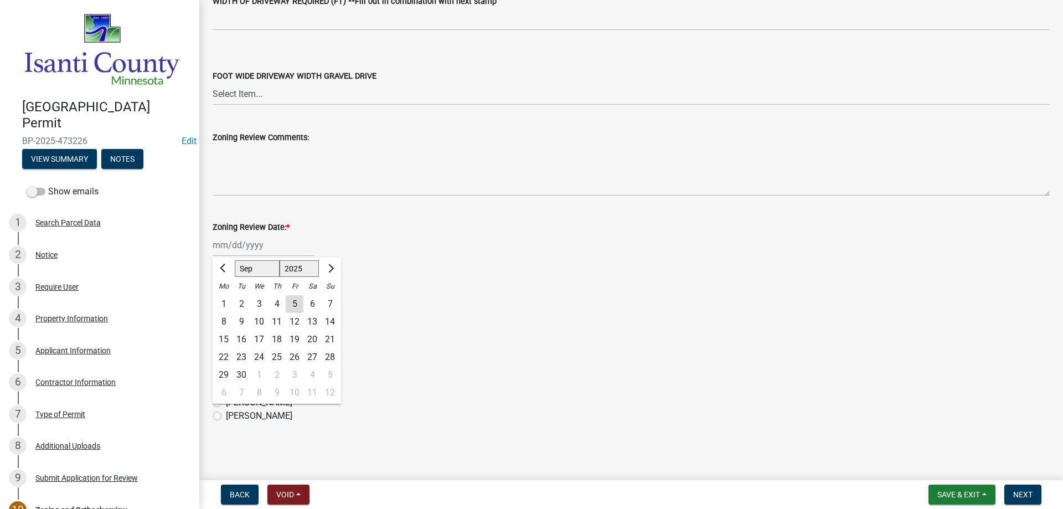
click at [293, 297] on div "5" at bounding box center [295, 304] width 18 height 18
type input "[DATE]"
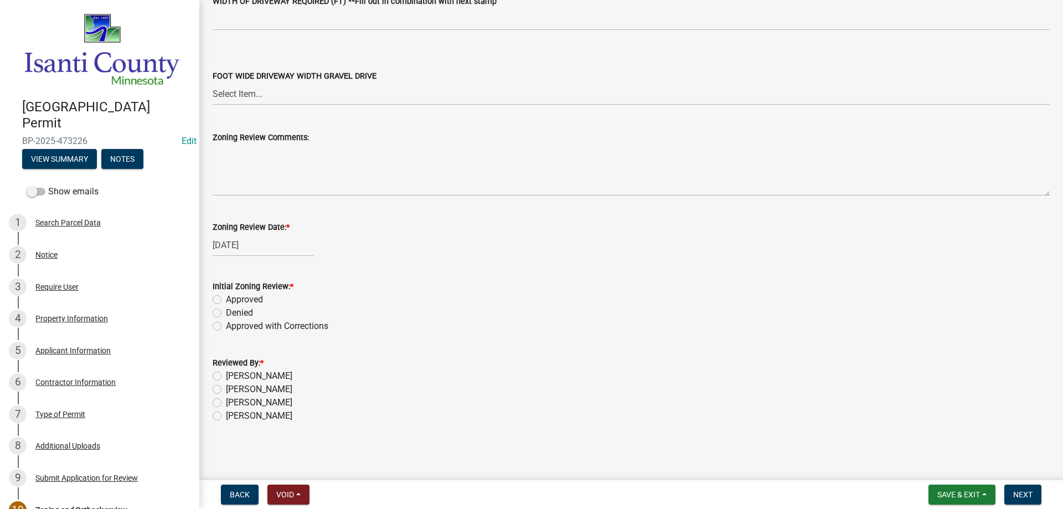
click at [226, 298] on label "Approved" at bounding box center [244, 299] width 37 height 13
click at [226, 298] on input "Approved" at bounding box center [229, 296] width 7 height 7
radio input "true"
click at [226, 416] on label "[PERSON_NAME]" at bounding box center [259, 415] width 66 height 13
click at [226, 416] on input "[PERSON_NAME]" at bounding box center [229, 412] width 7 height 7
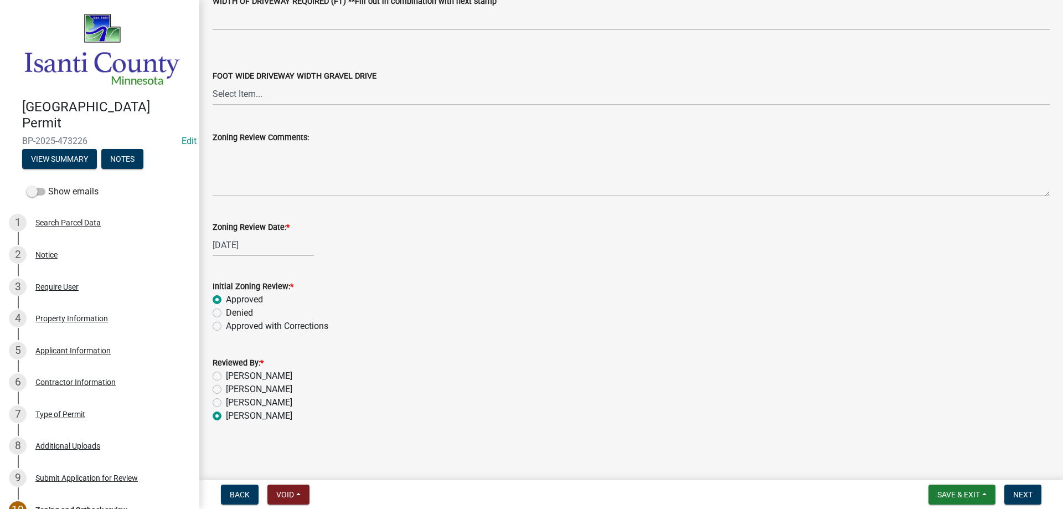
radio input "true"
click at [1018, 490] on span "Next" at bounding box center [1022, 494] width 19 height 9
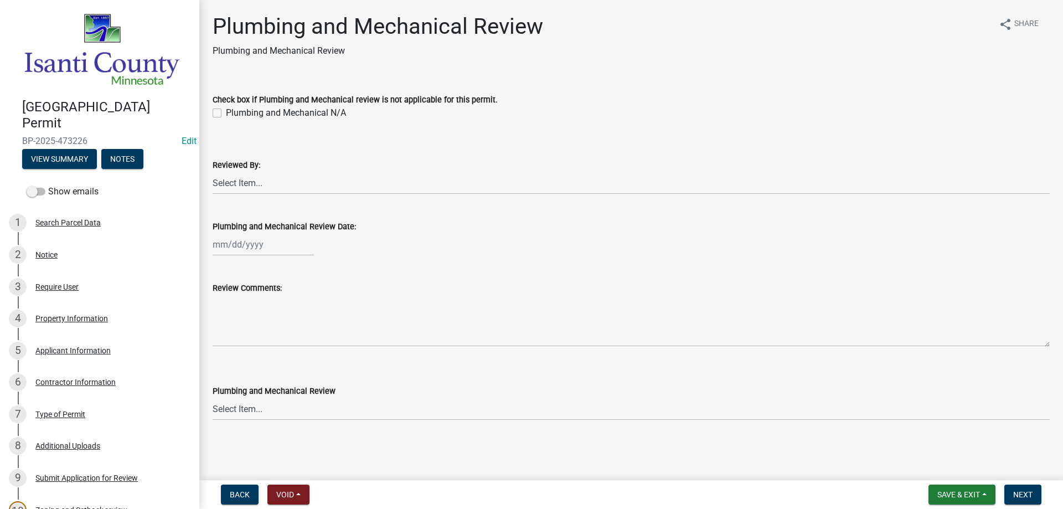
click at [226, 110] on label "Plumbing and Mechanical N/A" at bounding box center [286, 112] width 120 height 13
click at [226, 110] on input "Plumbing and Mechanical N/A" at bounding box center [229, 109] width 7 height 7
checkbox input "true"
click at [230, 185] on select "Select Item... [PERSON_NAME] [PERSON_NAME] [PERSON_NAME] [PERSON_NAME] [PERSON_…" at bounding box center [631, 183] width 837 height 23
click at [213, 172] on select "Select Item... [PERSON_NAME] [PERSON_NAME] [PERSON_NAME] [PERSON_NAME] [PERSON_…" at bounding box center [631, 183] width 837 height 23
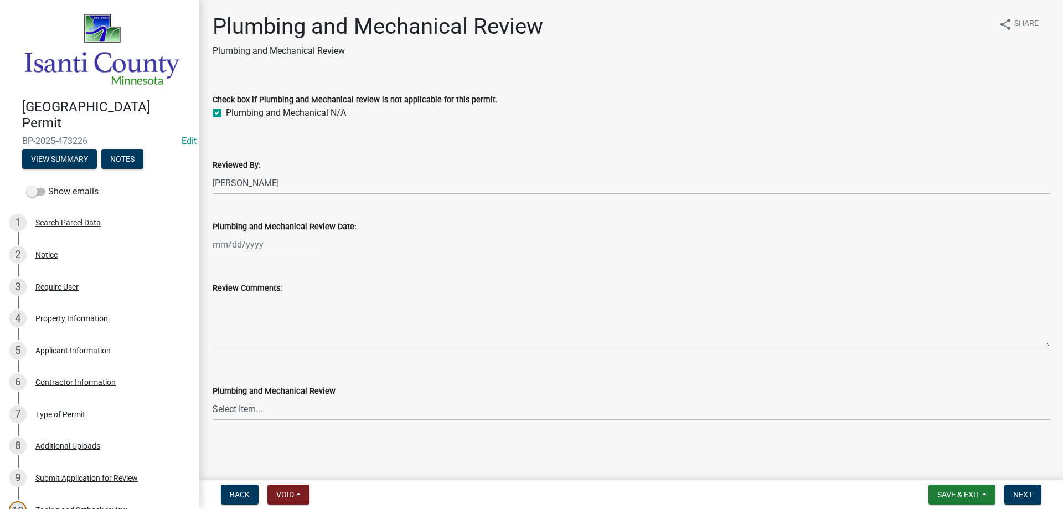
select select "81bc52f6-788d-4852-bfd8-0afa9d74c98d"
select select "9"
select select "2025"
click at [240, 246] on div "[PERSON_NAME] Feb Mar Apr [PERSON_NAME][DATE] Oct Nov [DATE] 1526 1527 1528 152…" at bounding box center [263, 244] width 101 height 23
click at [299, 307] on div "5" at bounding box center [295, 303] width 18 height 18
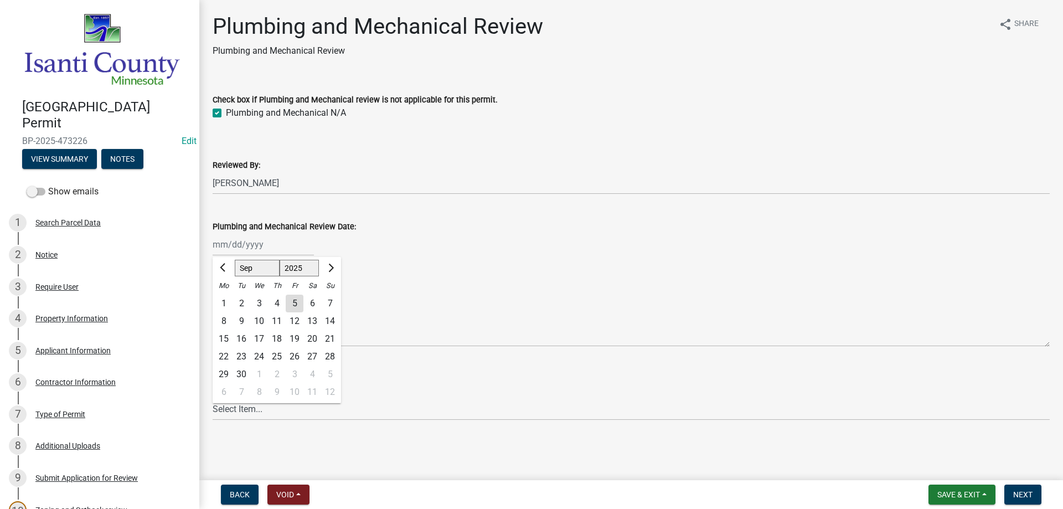
type input "[DATE]"
click at [222, 413] on select "Select Item... Approved Denied Approved with Corrections" at bounding box center [631, 408] width 837 height 23
click at [213, 397] on select "Select Item... Approved Denied Approved with Corrections" at bounding box center [631, 408] width 837 height 23
select select "060b00b2-ca65-431e-8b4a-bae5a2e790db"
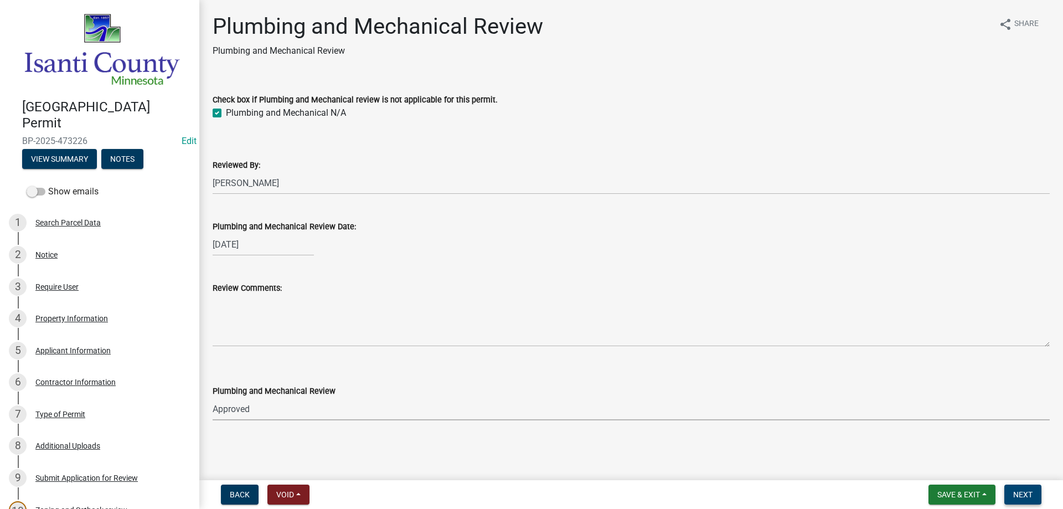
click at [1032, 503] on button "Next" at bounding box center [1022, 494] width 37 height 20
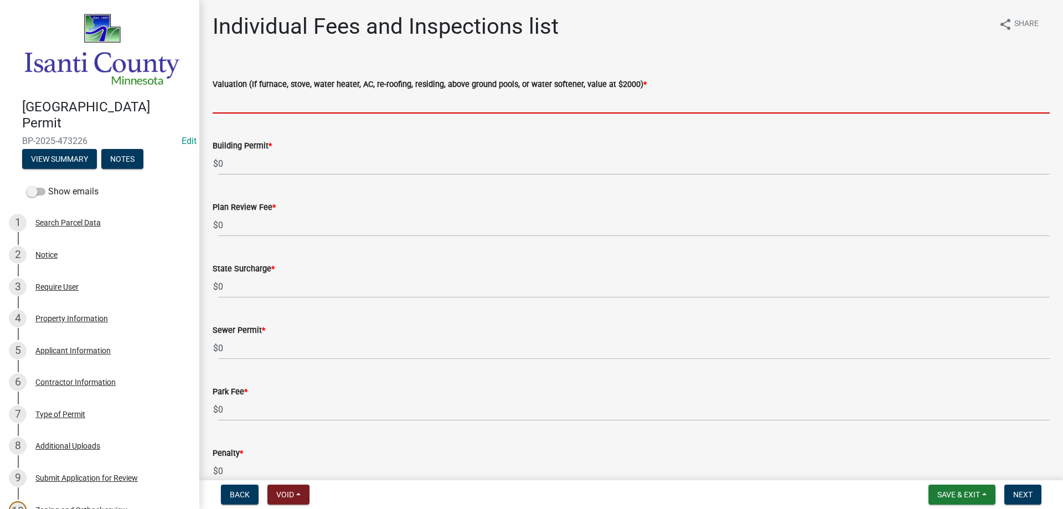
drag, startPoint x: 226, startPoint y: 105, endPoint x: 234, endPoint y: 108, distance: 7.9
click at [226, 105] on input "text" at bounding box center [631, 102] width 837 height 23
type input "2000"
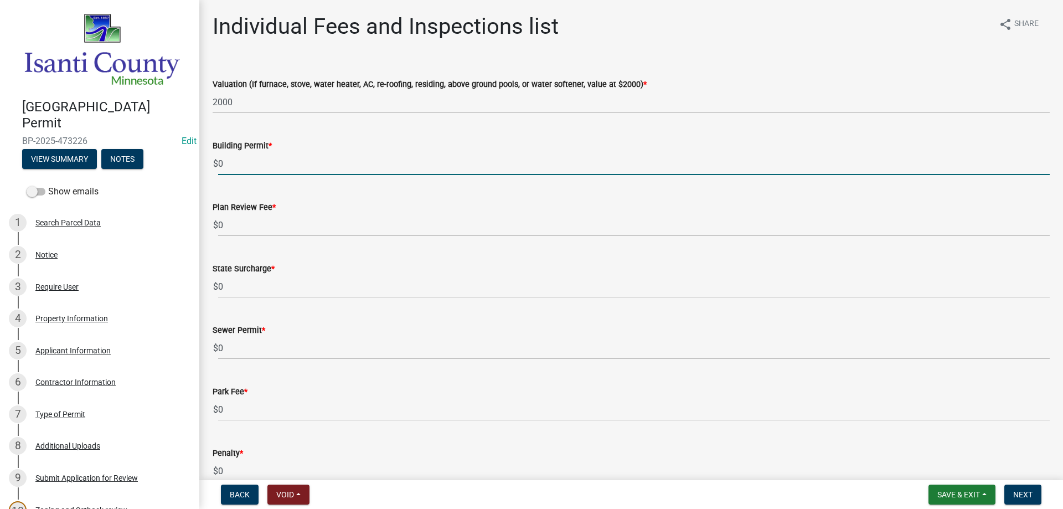
drag, startPoint x: 210, startPoint y: 162, endPoint x: 222, endPoint y: 159, distance: 12.6
click at [184, 162] on div "[GEOGRAPHIC_DATA] Permit BP-2025-473226 Edit View Summary Notes Show emails 1 S…" at bounding box center [531, 254] width 1063 height 509
type input "70"
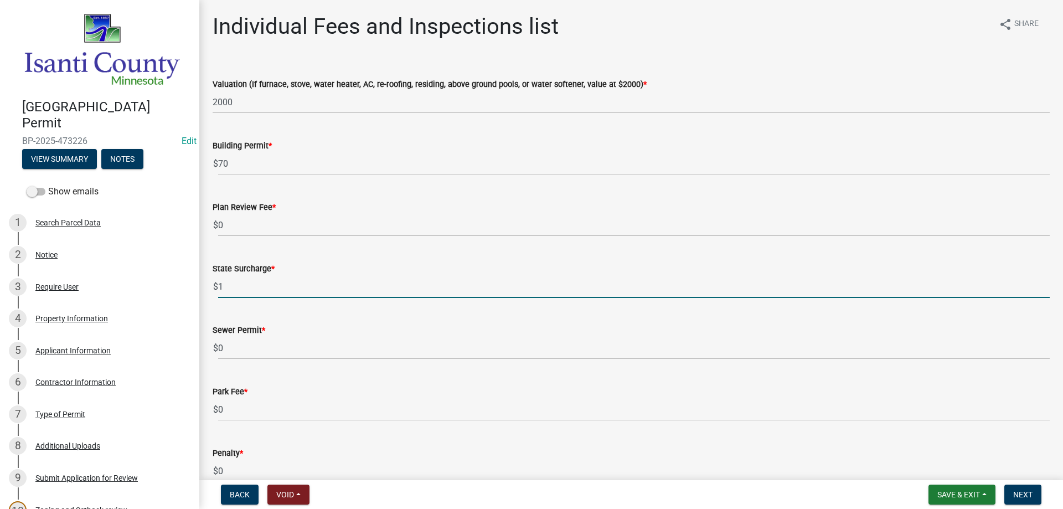
type input "1"
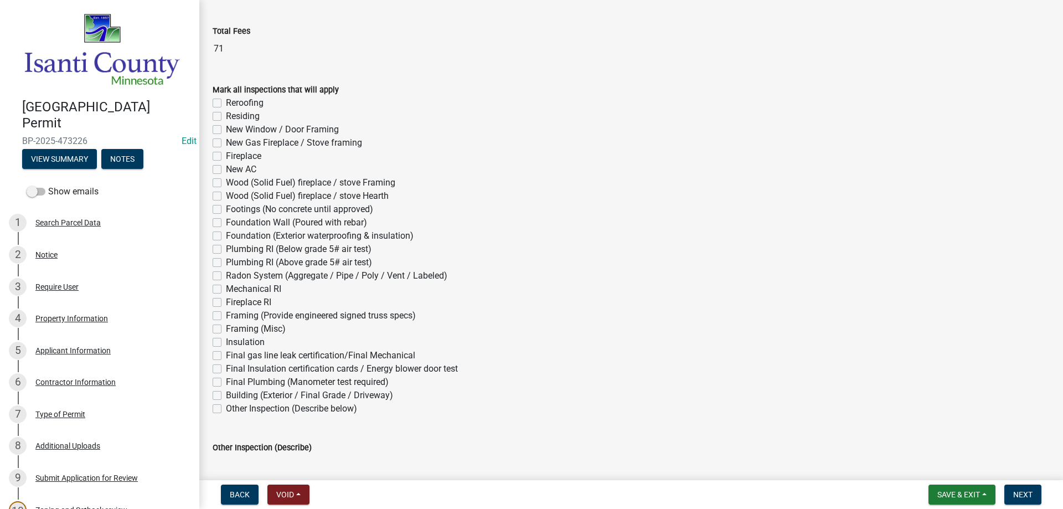
scroll to position [598, 0]
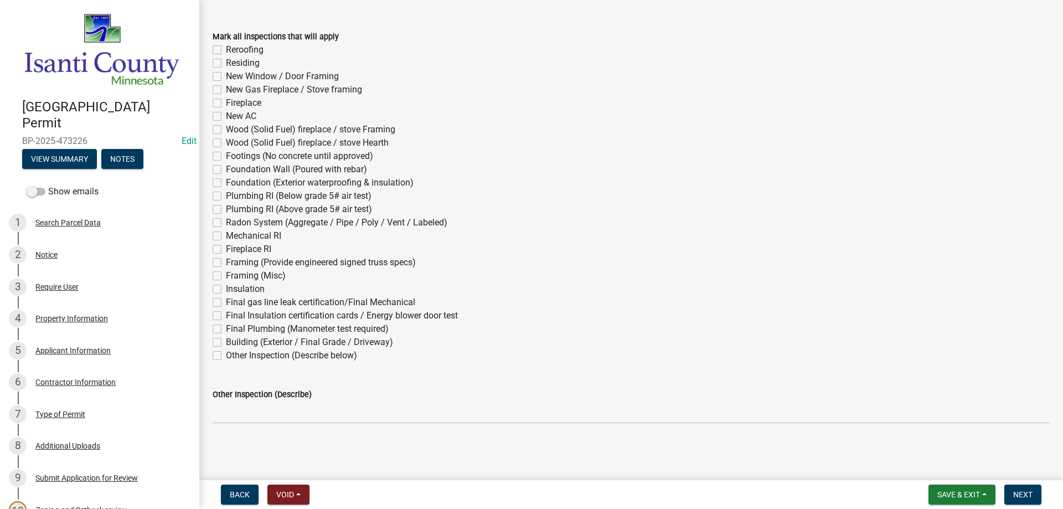
click at [226, 49] on label "Reroofing" at bounding box center [245, 49] width 38 height 13
click at [226, 49] on input "Reroofing" at bounding box center [229, 46] width 7 height 7
checkbox input "true"
checkbox input "false"
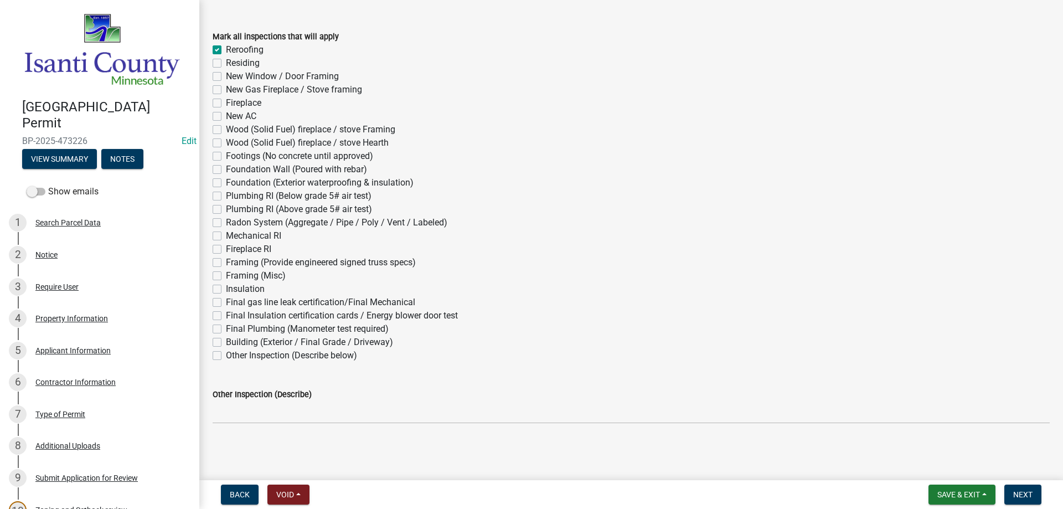
checkbox input "false"
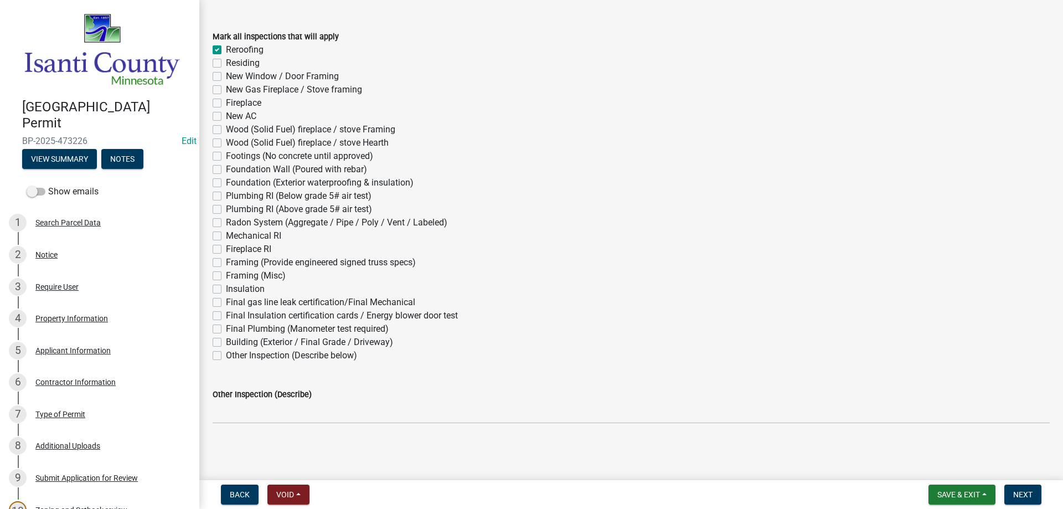
checkbox input "false"
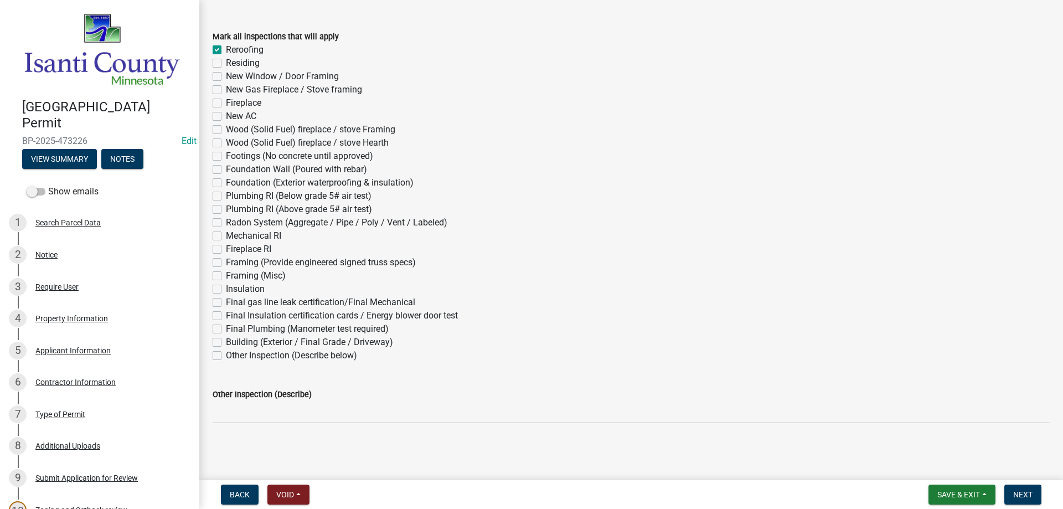
checkbox input "false"
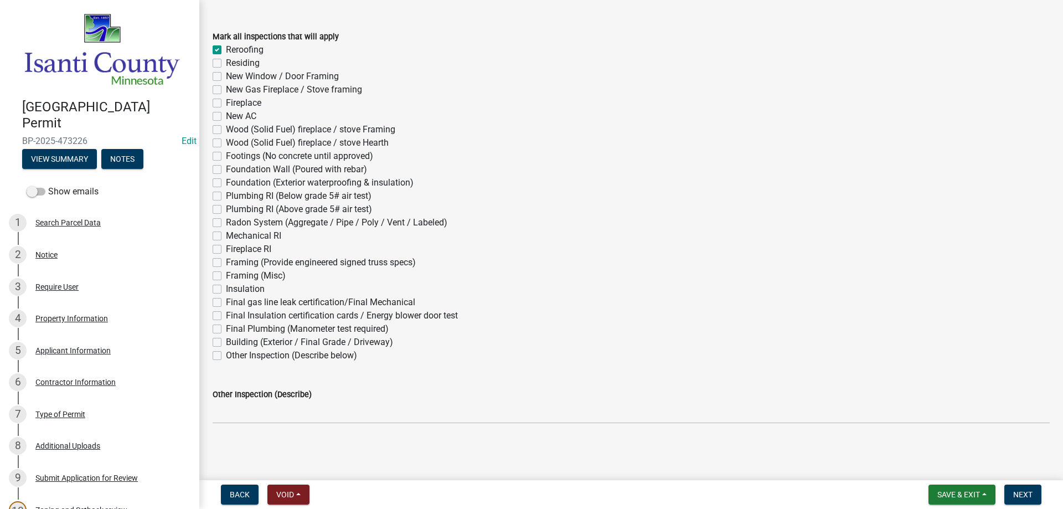
checkbox input "false"
click at [1022, 494] on span "Next" at bounding box center [1022, 494] width 19 height 9
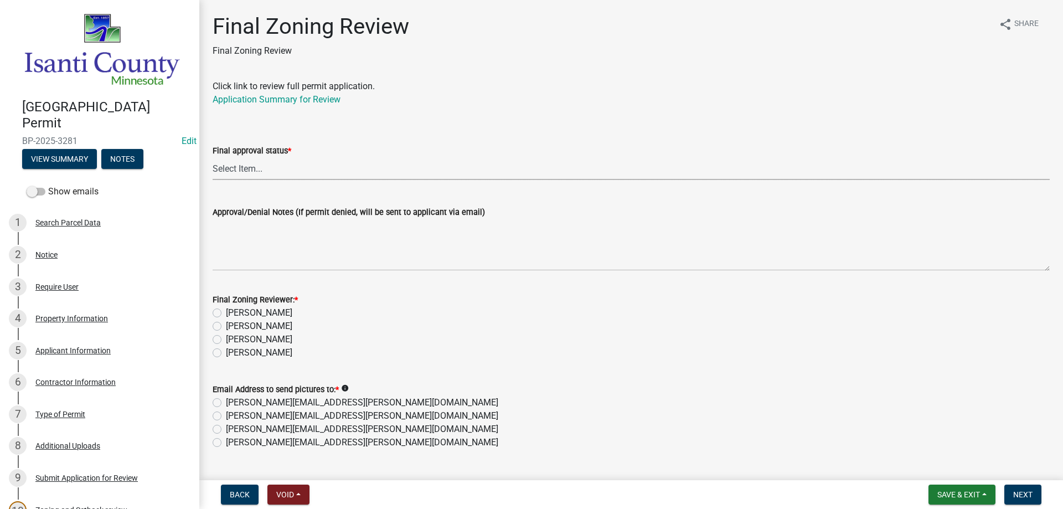
click at [248, 165] on select "Select Item... Approved Denied" at bounding box center [631, 168] width 837 height 23
click at [213, 157] on select "Select Item... Approved Denied" at bounding box center [631, 168] width 837 height 23
click at [226, 350] on label "[PERSON_NAME]" at bounding box center [259, 352] width 66 height 13
click at [226, 350] on input "[PERSON_NAME]" at bounding box center [229, 349] width 7 height 7
click at [226, 444] on label "[PERSON_NAME][EMAIL_ADDRESS][PERSON_NAME][DOMAIN_NAME]" at bounding box center [362, 442] width 272 height 13
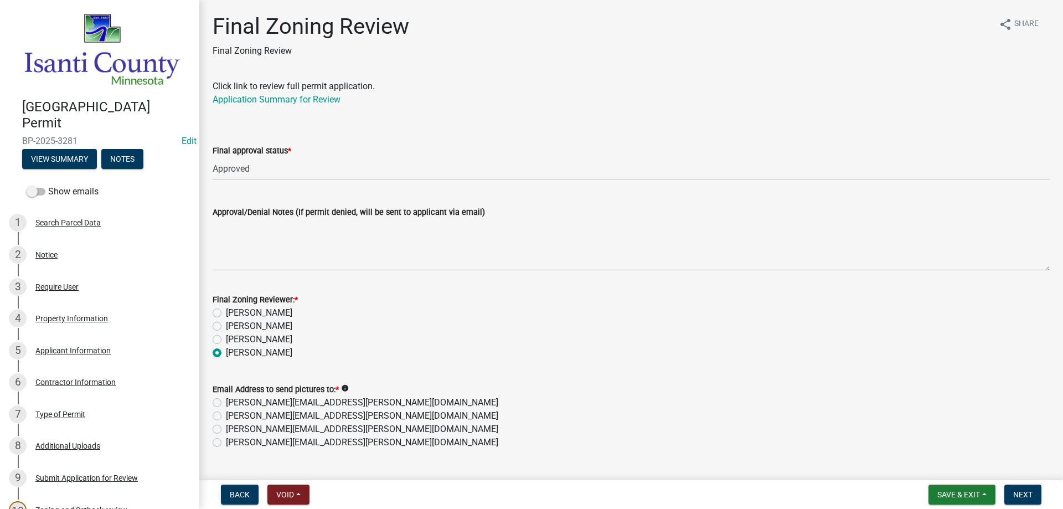
click at [226, 443] on input "[PERSON_NAME][EMAIL_ADDRESS][PERSON_NAME][DOMAIN_NAME]" at bounding box center [229, 439] width 7 height 7
click at [1023, 491] on span "Next" at bounding box center [1022, 494] width 19 height 9
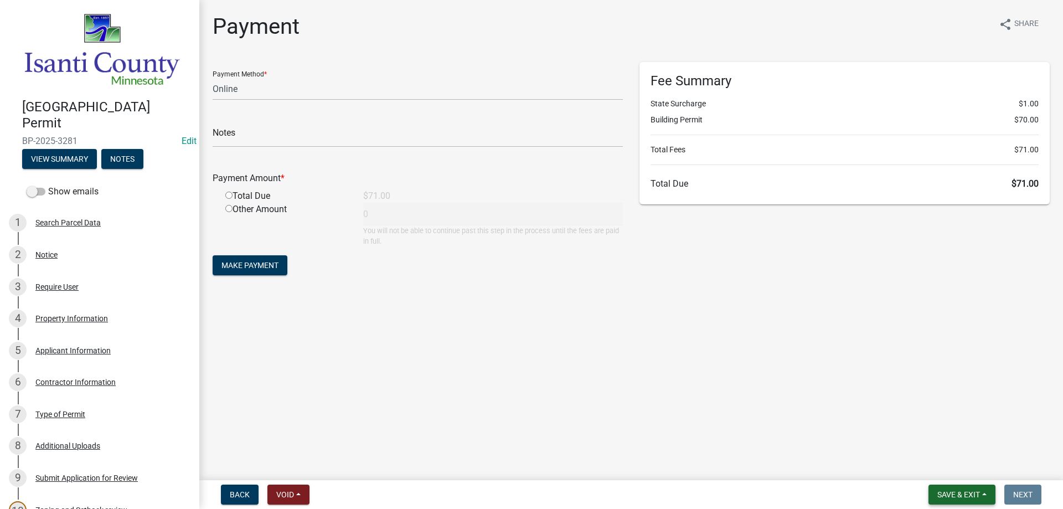
click at [938, 493] on span "Save & Exit" at bounding box center [958, 494] width 43 height 9
click at [938, 469] on button "Save & Exit" at bounding box center [951, 465] width 89 height 27
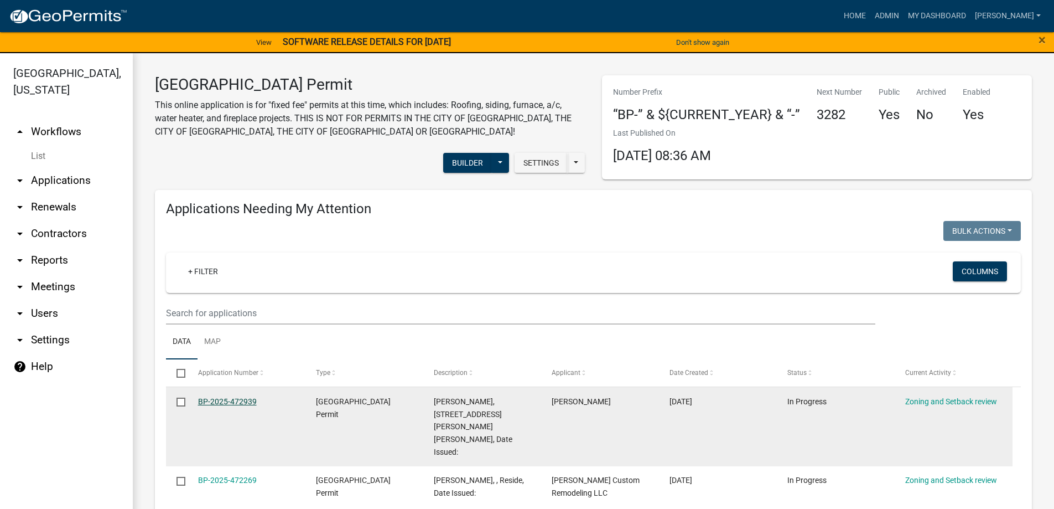
click at [236, 403] on link "BP-2025-472939" at bounding box center [227, 401] width 59 height 9
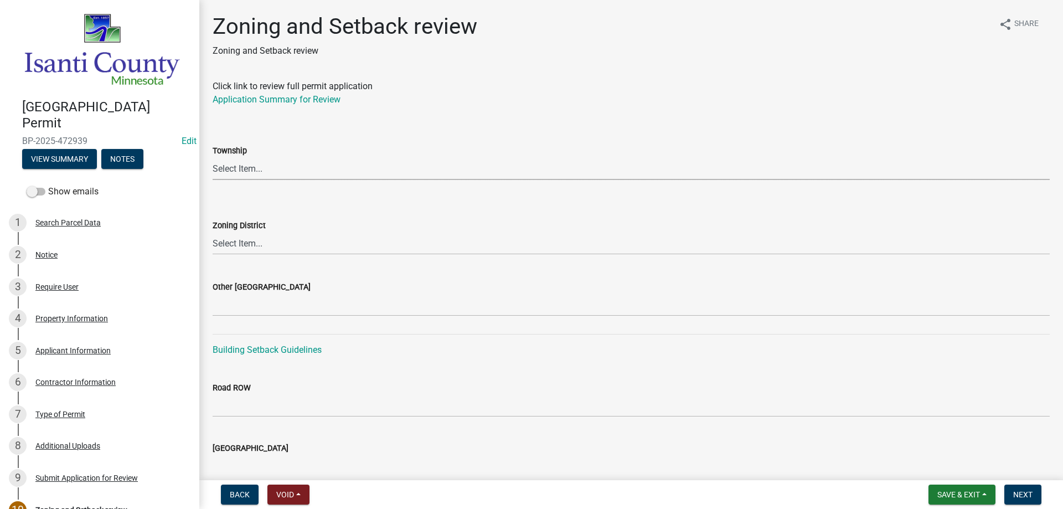
click at [240, 167] on select "Select Item... [PERSON_NAME] Cambridge [PERSON_NAME] Isanti [GEOGRAPHIC_DATA] […" at bounding box center [631, 168] width 837 height 23
click at [213, 157] on select "Select Item... [PERSON_NAME] Cambridge [PERSON_NAME] Isanti [GEOGRAPHIC_DATA] […" at bounding box center [631, 168] width 837 height 23
click at [250, 245] on select "Select Item... Agricultural/Residential (A/R) Tier 1 General Business (B) Indus…" at bounding box center [631, 243] width 837 height 23
click at [213, 232] on select "Select Item... Agricultural/Residential (A/R) Tier 1 General Business (B) Indus…" at bounding box center [631, 243] width 837 height 23
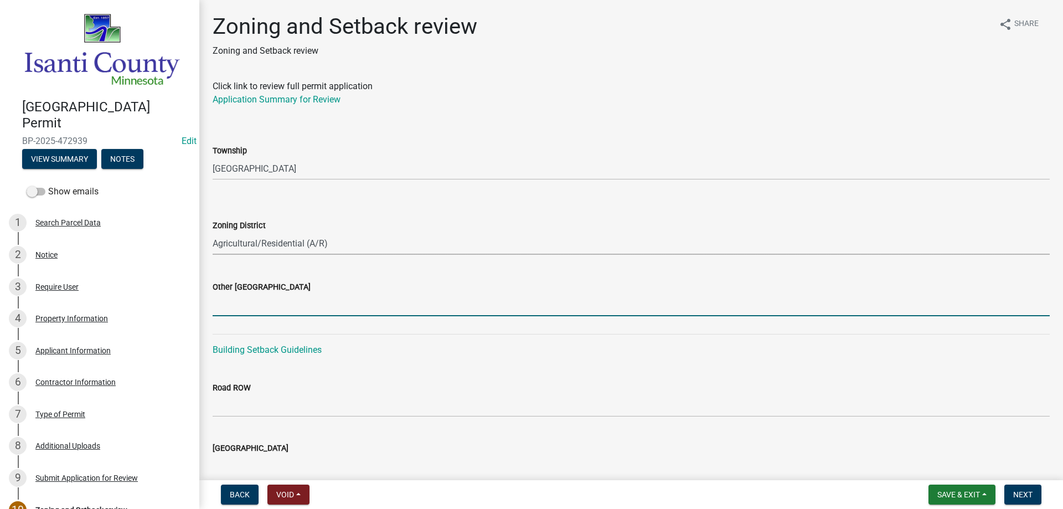
click at [246, 302] on input "Other [GEOGRAPHIC_DATA]" at bounding box center [631, 304] width 837 height 23
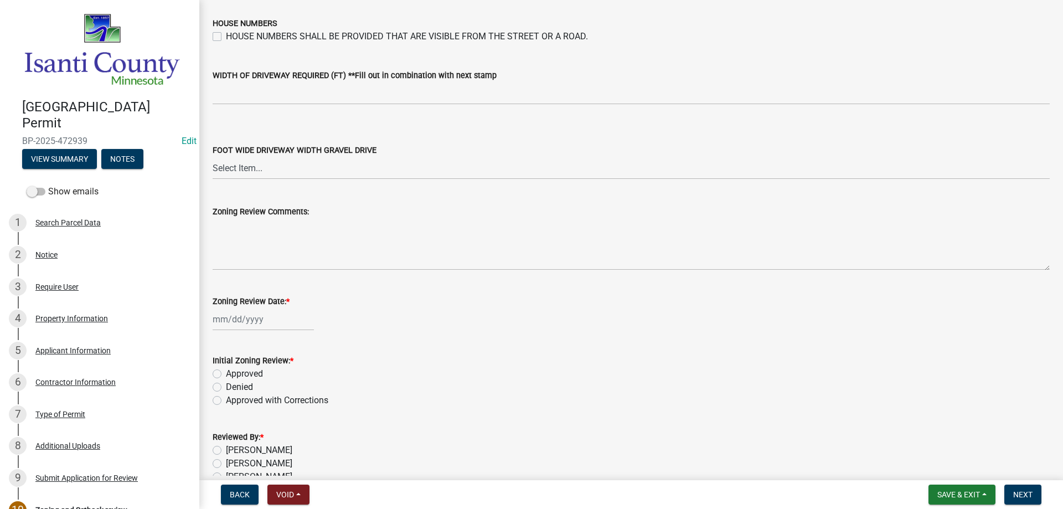
scroll to position [1878, 0]
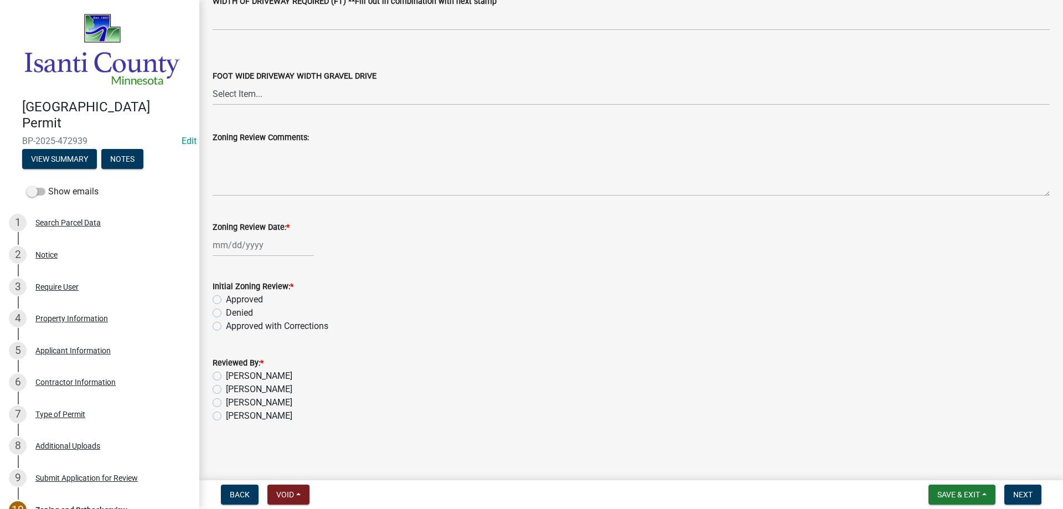
click at [226, 250] on div at bounding box center [263, 245] width 101 height 23
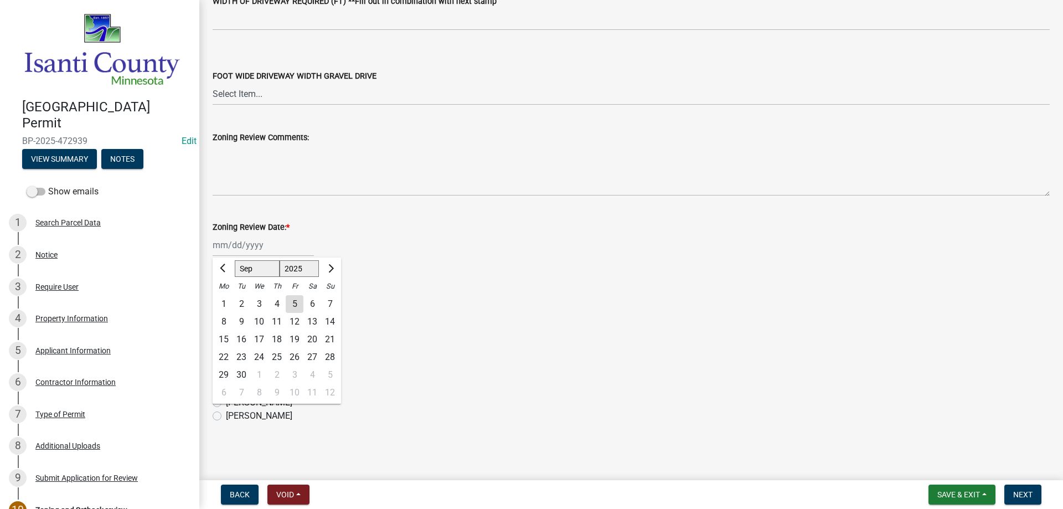
click at [298, 304] on div "5" at bounding box center [295, 304] width 18 height 18
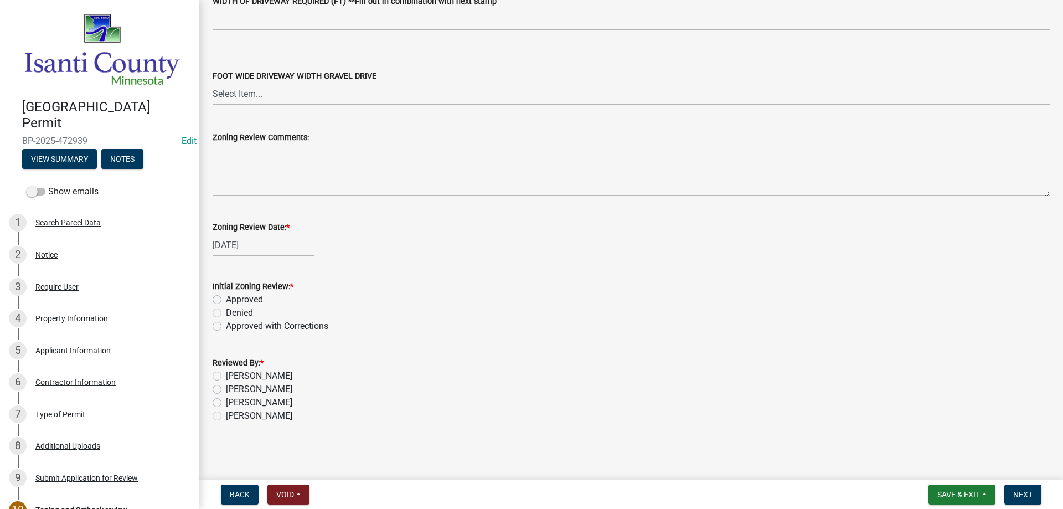
click at [226, 299] on label "Approved" at bounding box center [244, 299] width 37 height 13
click at [226, 299] on input "Approved" at bounding box center [229, 296] width 7 height 7
click at [226, 416] on label "[PERSON_NAME]" at bounding box center [259, 415] width 66 height 13
click at [226, 416] on input "[PERSON_NAME]" at bounding box center [229, 412] width 7 height 7
click at [1014, 492] on span "Next" at bounding box center [1022, 494] width 19 height 9
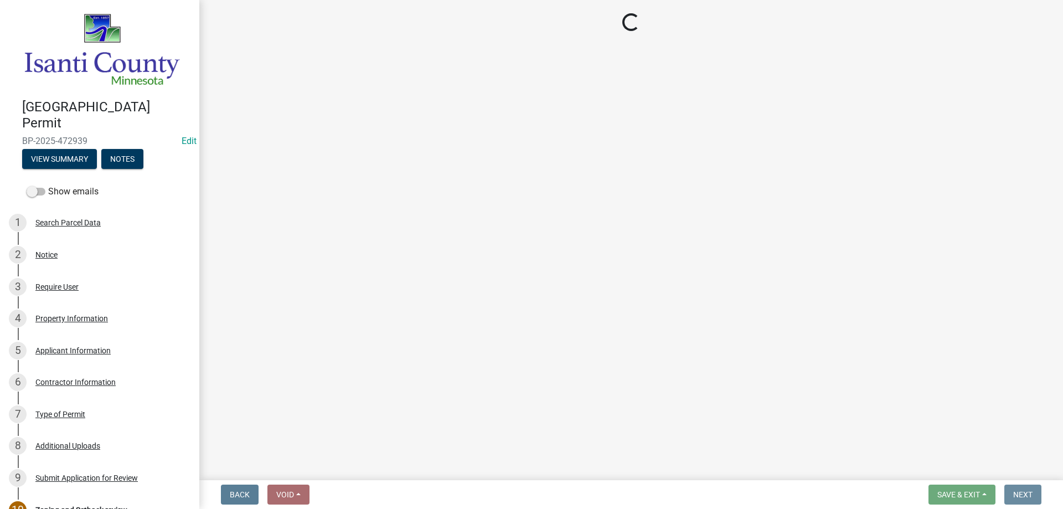
scroll to position [0, 0]
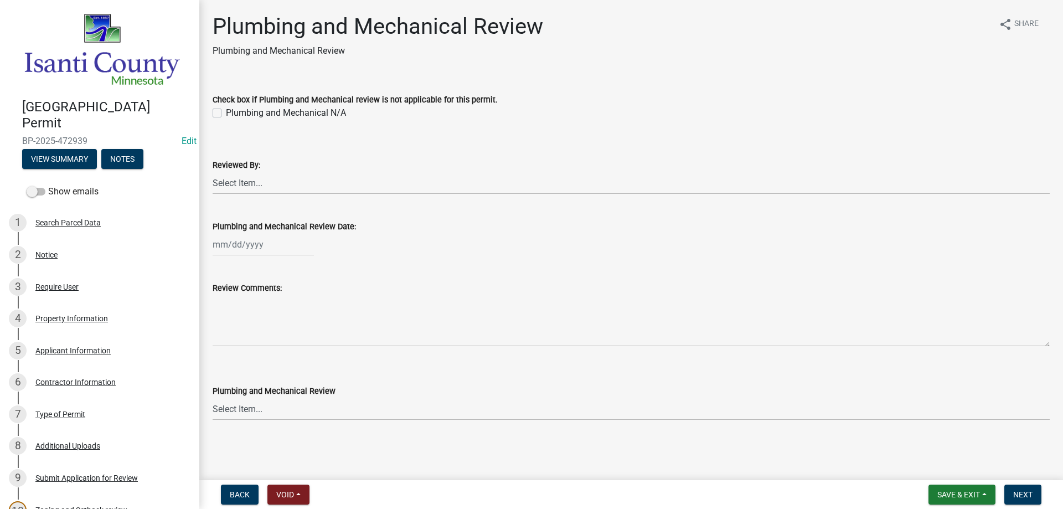
click at [226, 110] on label "Plumbing and Mechanical N/A" at bounding box center [286, 112] width 120 height 13
click at [226, 110] on input "Plumbing and Mechanical N/A" at bounding box center [229, 109] width 7 height 7
click at [233, 190] on select "Select Item... [PERSON_NAME] [PERSON_NAME] [PERSON_NAME] [PERSON_NAME] [PERSON_…" at bounding box center [631, 183] width 837 height 23
click at [213, 172] on select "Select Item... [PERSON_NAME] [PERSON_NAME] [PERSON_NAME] [PERSON_NAME] [PERSON_…" at bounding box center [631, 183] width 837 height 23
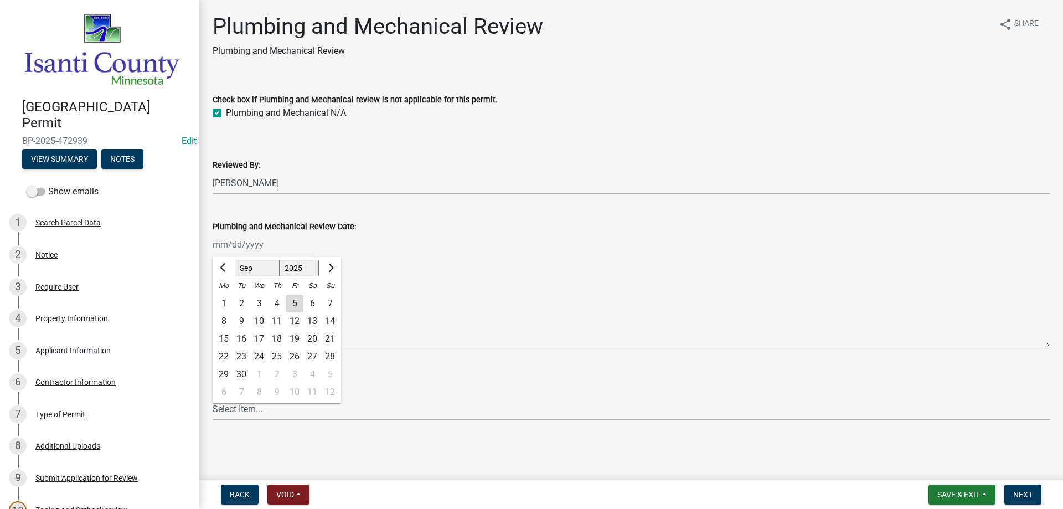
click at [244, 244] on div "[PERSON_NAME] Feb Mar Apr [PERSON_NAME][DATE] Oct Nov [DATE] 1526 1527 1528 152…" at bounding box center [263, 244] width 101 height 23
click at [294, 302] on div "5" at bounding box center [295, 303] width 18 height 18
click at [239, 403] on select "Select Item... Approved Denied Approved with Corrections" at bounding box center [631, 408] width 837 height 23
click at [213, 397] on select "Select Item... Approved Denied Approved with Corrections" at bounding box center [631, 408] width 837 height 23
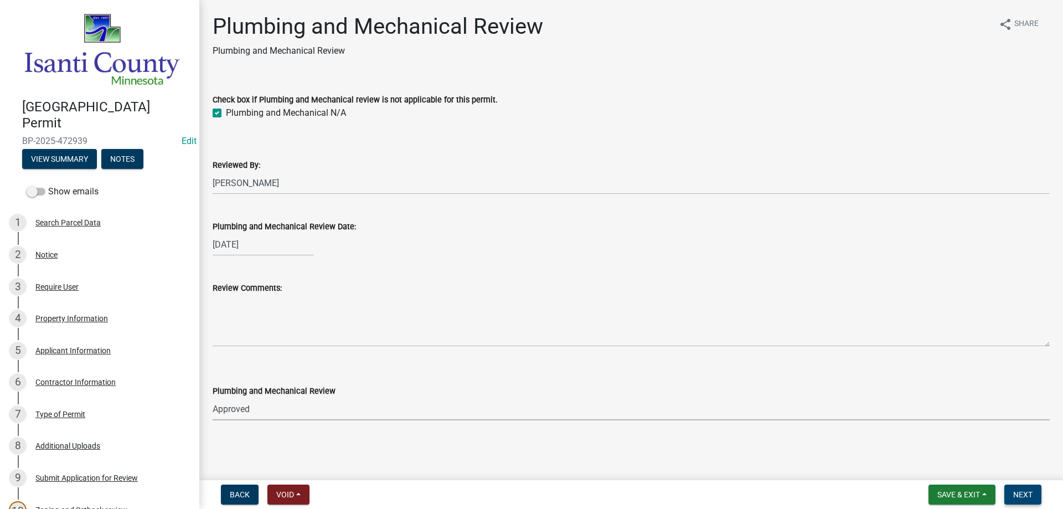
click at [1021, 490] on span "Next" at bounding box center [1022, 494] width 19 height 9
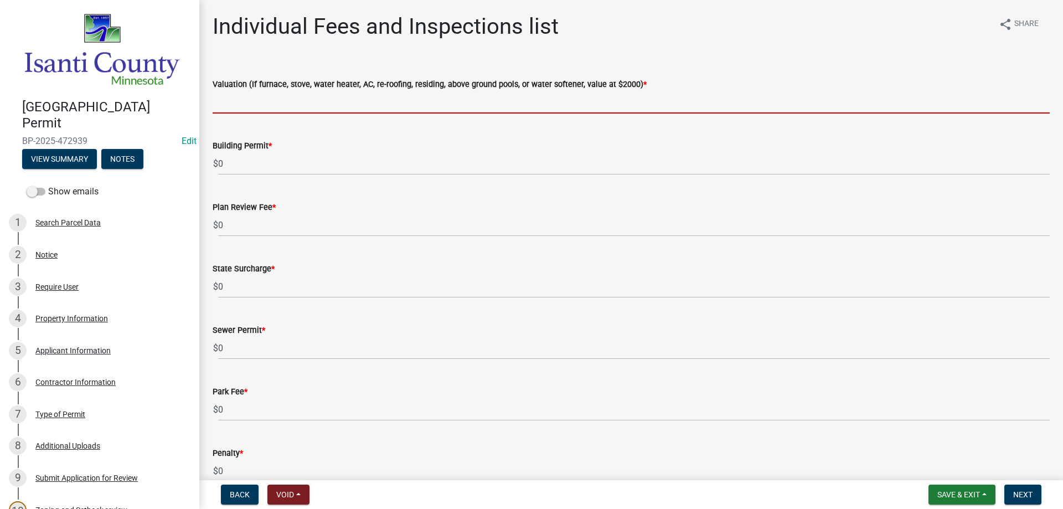
click at [243, 98] on input "text" at bounding box center [631, 102] width 837 height 23
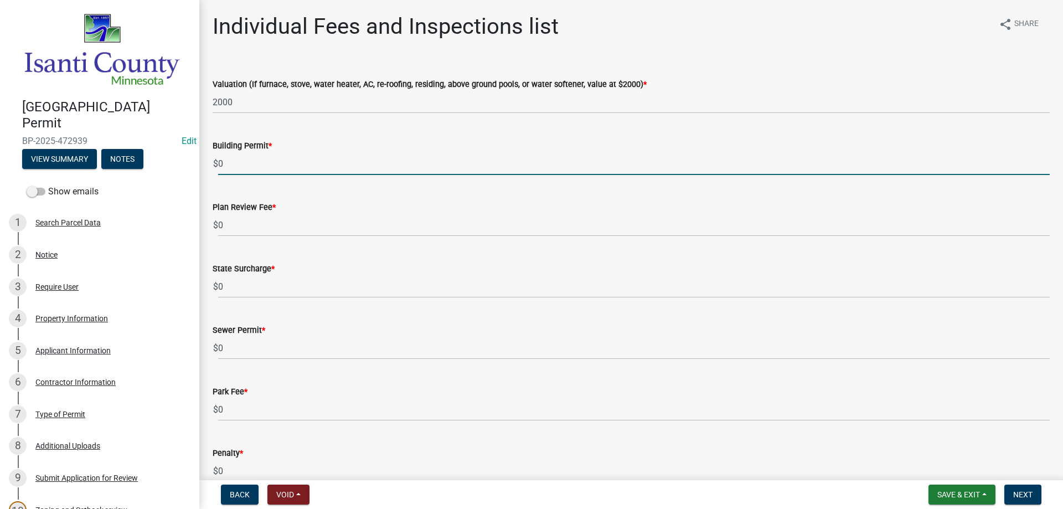
drag, startPoint x: 239, startPoint y: 159, endPoint x: 199, endPoint y: 167, distance: 40.5
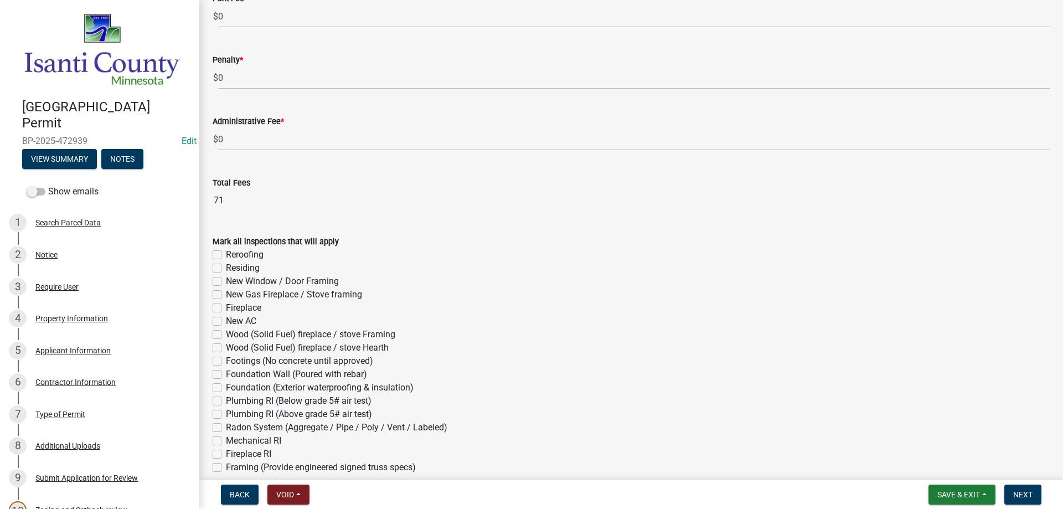
scroll to position [598, 0]
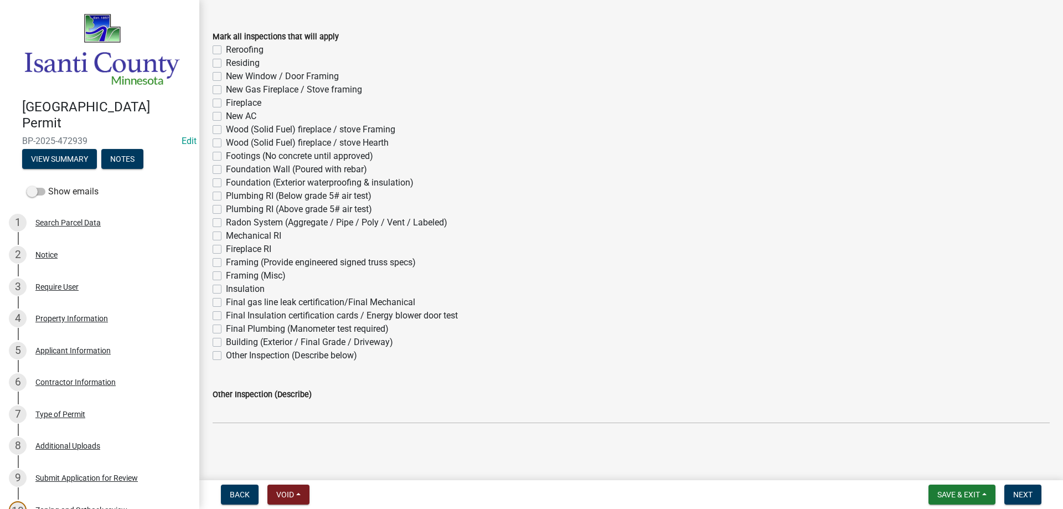
click at [226, 63] on label "Residing" at bounding box center [243, 62] width 34 height 13
click at [226, 63] on input "Residing" at bounding box center [229, 59] width 7 height 7
click at [1029, 496] on span "Next" at bounding box center [1022, 494] width 19 height 9
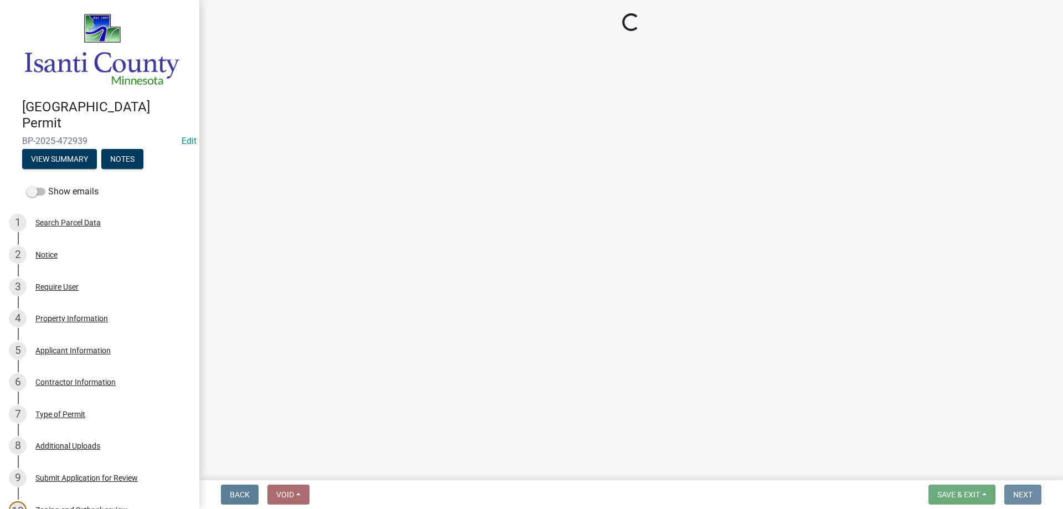
scroll to position [0, 0]
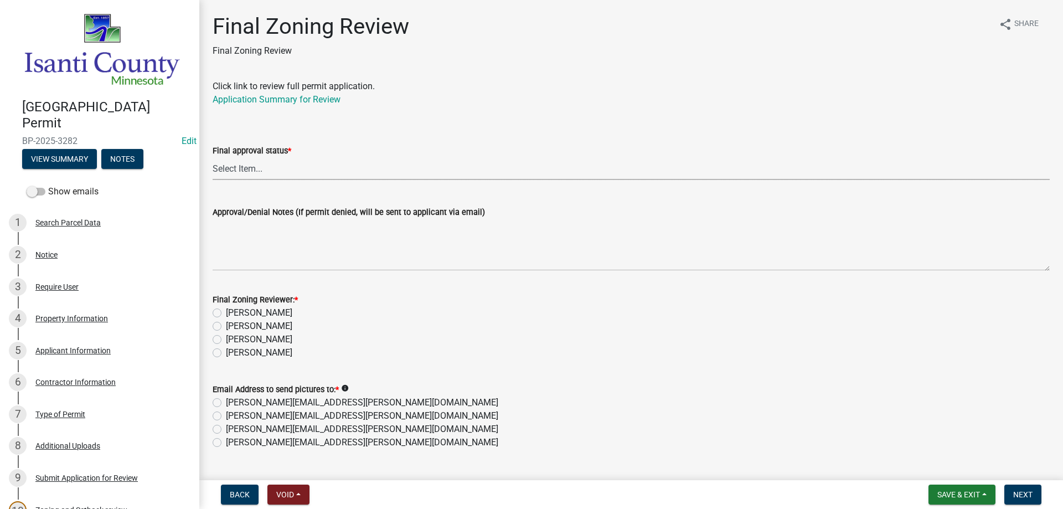
click at [221, 169] on select "Select Item... Approved Denied" at bounding box center [631, 168] width 837 height 23
click at [213, 157] on select "Select Item... Approved Denied" at bounding box center [631, 168] width 837 height 23
click at [226, 356] on label "[PERSON_NAME]" at bounding box center [259, 352] width 66 height 13
click at [226, 353] on input "[PERSON_NAME]" at bounding box center [229, 349] width 7 height 7
click at [226, 444] on label "[PERSON_NAME][EMAIL_ADDRESS][PERSON_NAME][DOMAIN_NAME]" at bounding box center [362, 442] width 272 height 13
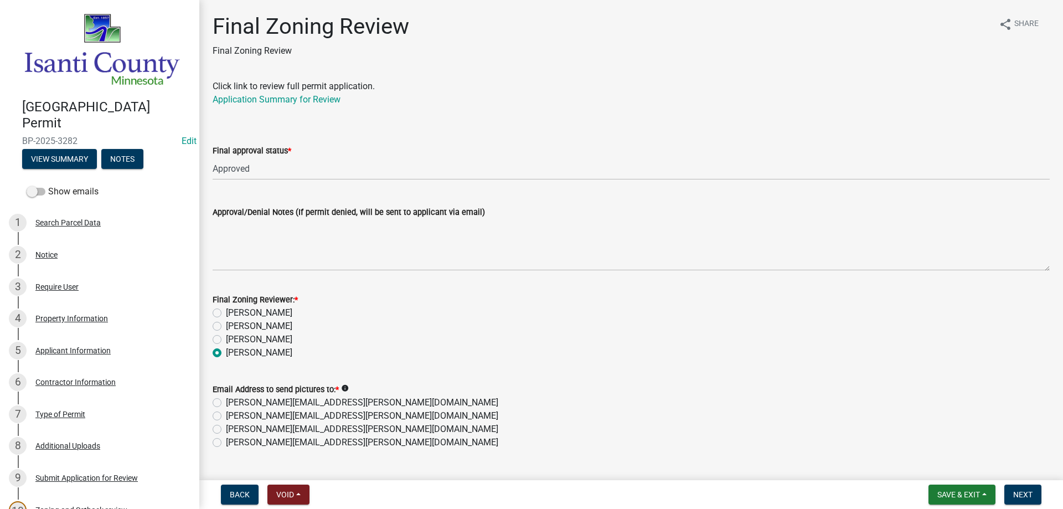
click at [226, 443] on input "[PERSON_NAME][EMAIL_ADDRESS][PERSON_NAME][DOMAIN_NAME]" at bounding box center [229, 439] width 7 height 7
click at [1014, 499] on span "Next" at bounding box center [1022, 494] width 19 height 9
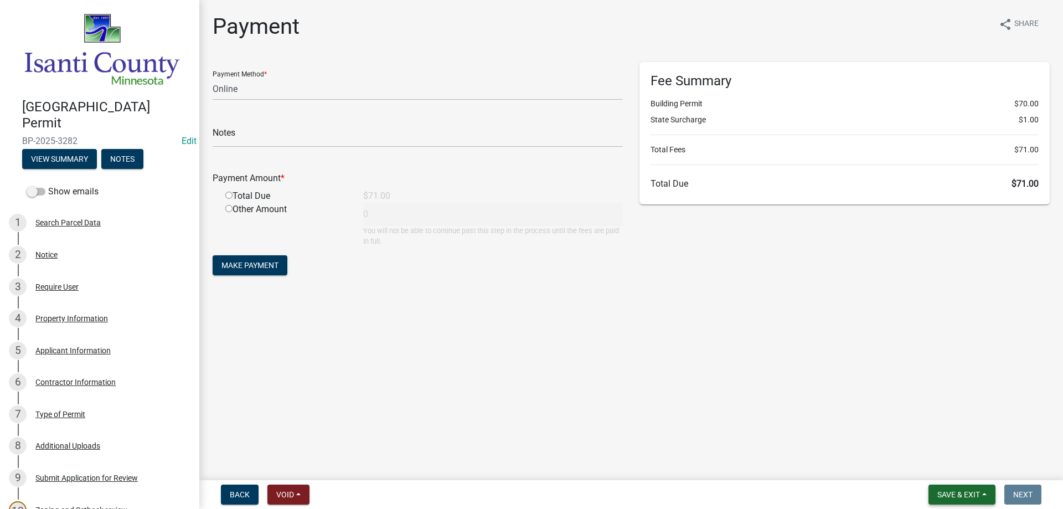
click at [967, 504] on button "Save & Exit" at bounding box center [961, 494] width 67 height 20
click at [949, 469] on button "Save & Exit" at bounding box center [951, 465] width 89 height 27
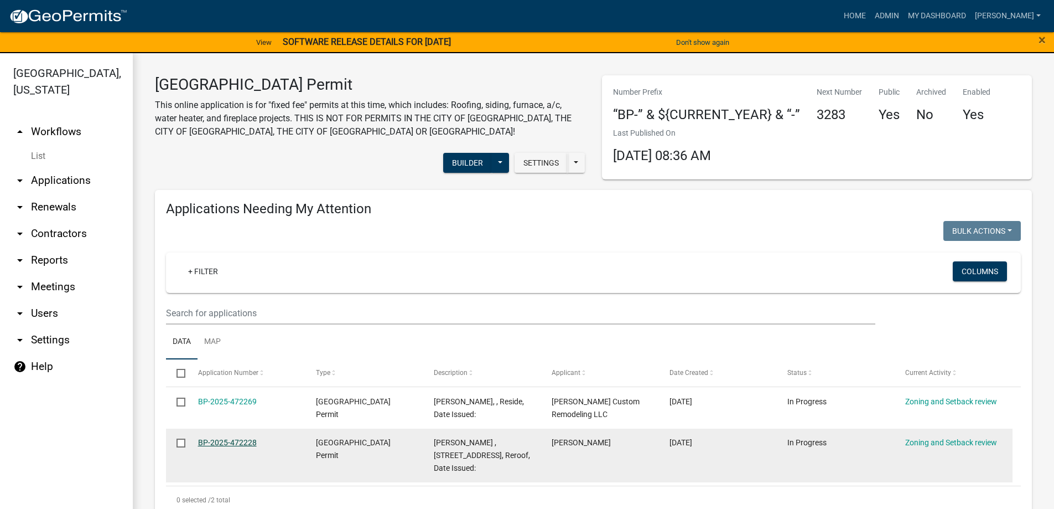
click at [199, 444] on link "BP-2025-472228" at bounding box center [227, 442] width 59 height 9
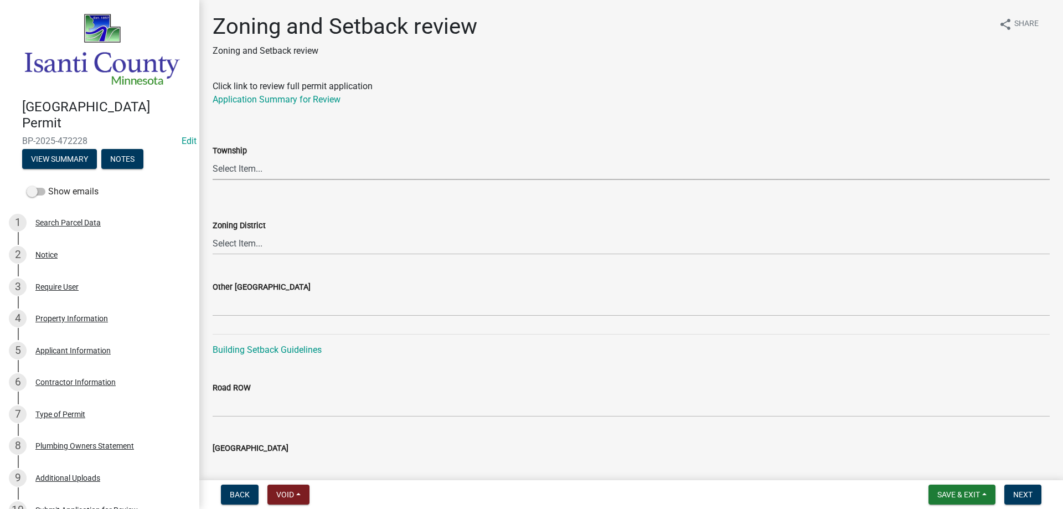
click at [239, 170] on select "Select Item... [PERSON_NAME] Cambridge [PERSON_NAME] Isanti [GEOGRAPHIC_DATA] […" at bounding box center [631, 168] width 837 height 23
click at [213, 157] on select "Select Item... [PERSON_NAME] Cambridge [PERSON_NAME] Isanti [GEOGRAPHIC_DATA] […" at bounding box center [631, 168] width 837 height 23
click at [253, 238] on select "Select Item... Agricultural/Residential (A/R) Tier 1 General Business (B) Indus…" at bounding box center [631, 243] width 837 height 23
click at [213, 232] on select "Select Item... Agricultural/Residential (A/R) Tier 1 General Business (B) Indus…" at bounding box center [631, 243] width 837 height 23
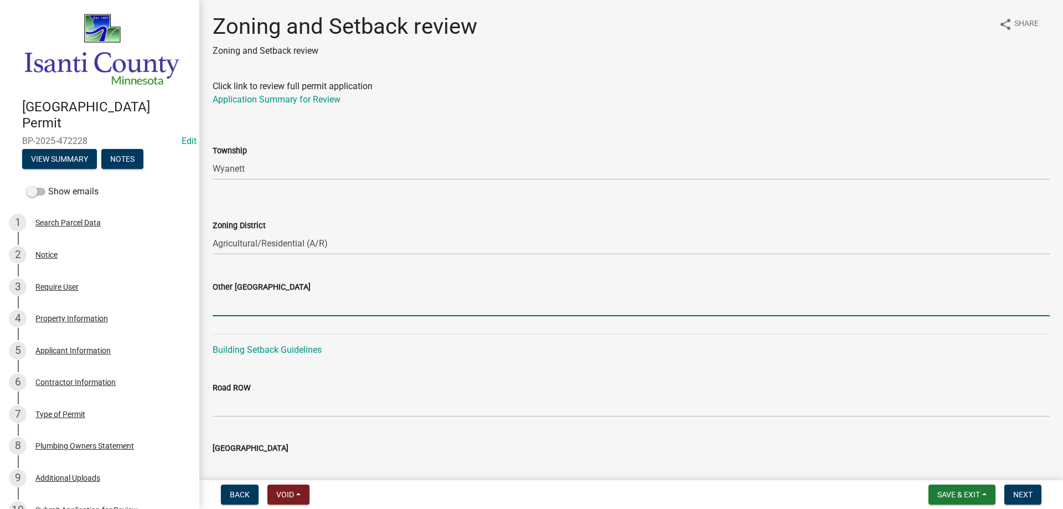
click at [219, 311] on input "Other [GEOGRAPHIC_DATA]" at bounding box center [631, 304] width 837 height 23
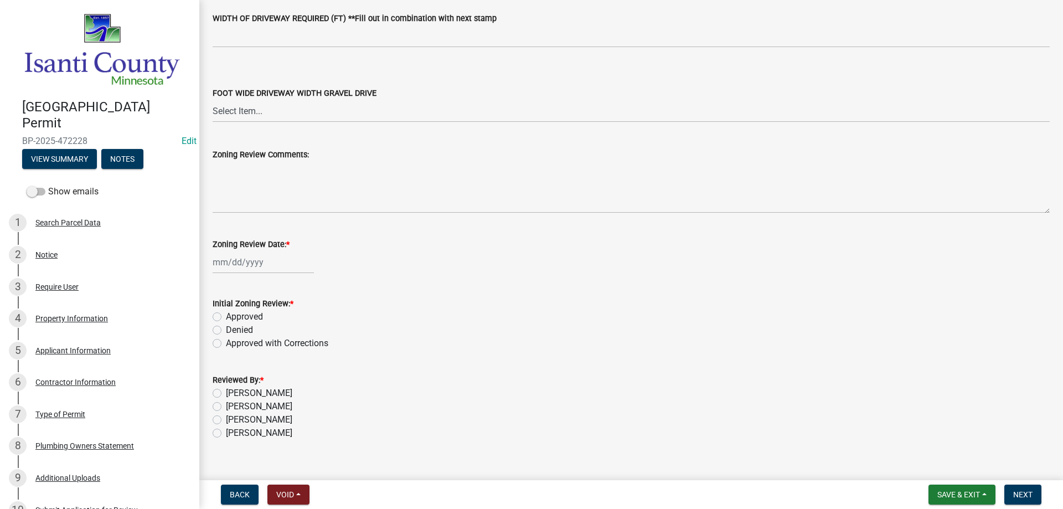
scroll to position [1878, 0]
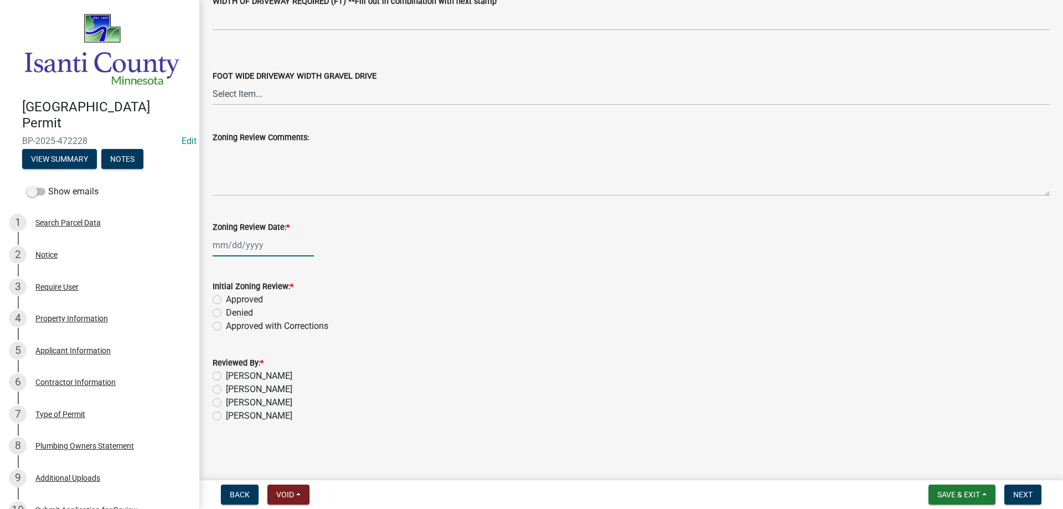
click at [239, 249] on div at bounding box center [263, 245] width 101 height 23
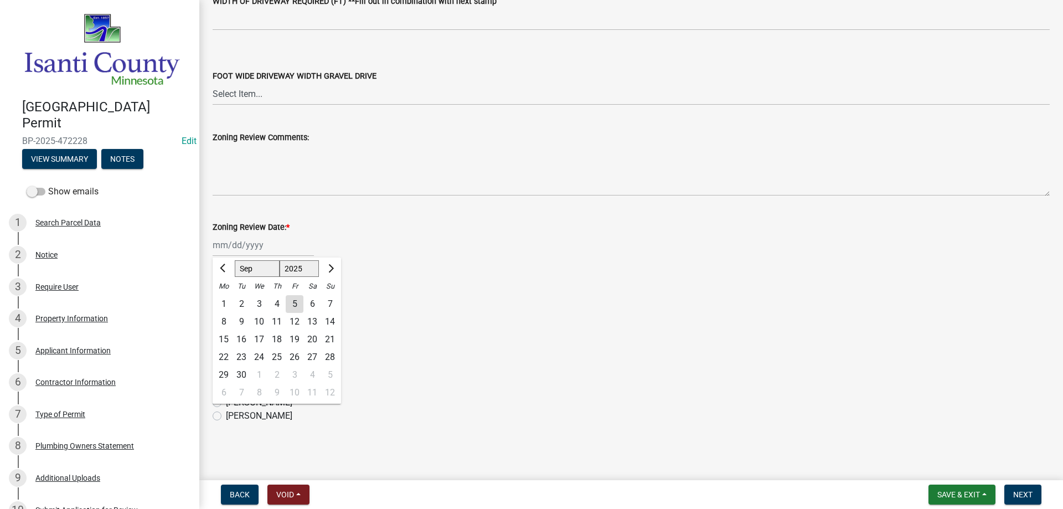
drag, startPoint x: 296, startPoint y: 301, endPoint x: 282, endPoint y: 302, distance: 13.9
click at [297, 302] on div "5" at bounding box center [295, 304] width 18 height 18
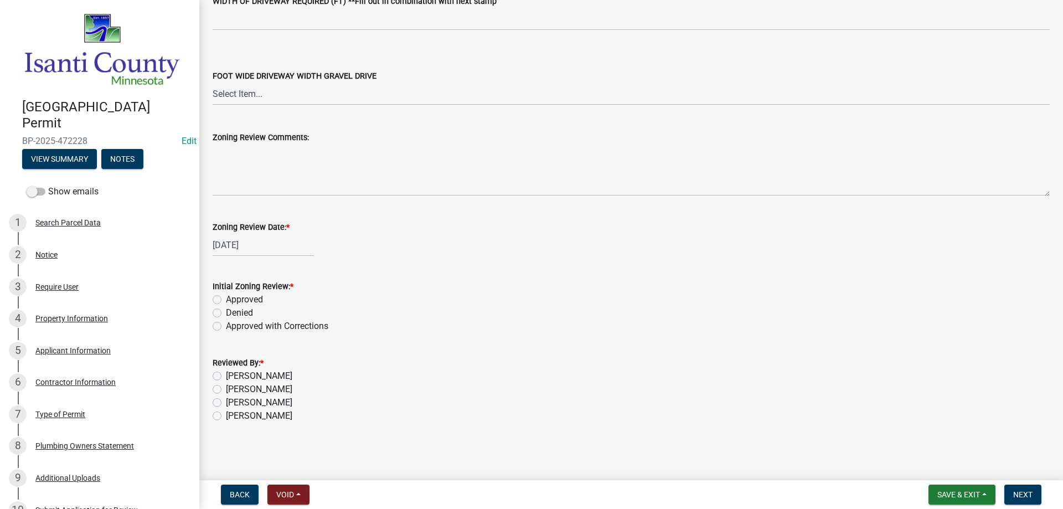
click at [226, 301] on label "Approved" at bounding box center [244, 299] width 37 height 13
click at [226, 300] on input "Approved" at bounding box center [229, 296] width 7 height 7
click at [226, 417] on label "[PERSON_NAME]" at bounding box center [259, 415] width 66 height 13
click at [226, 416] on input "[PERSON_NAME]" at bounding box center [229, 412] width 7 height 7
click at [1014, 492] on span "Next" at bounding box center [1022, 494] width 19 height 9
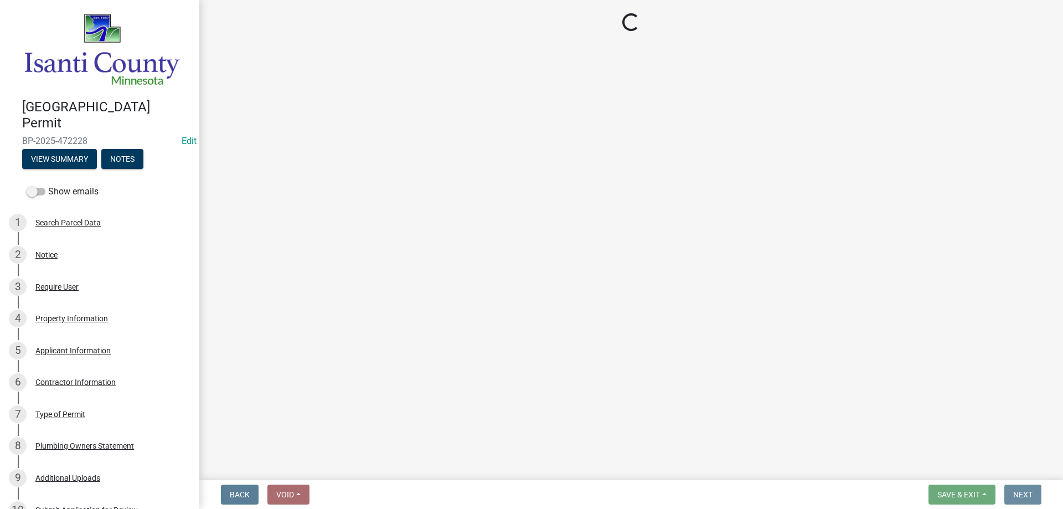
scroll to position [0, 0]
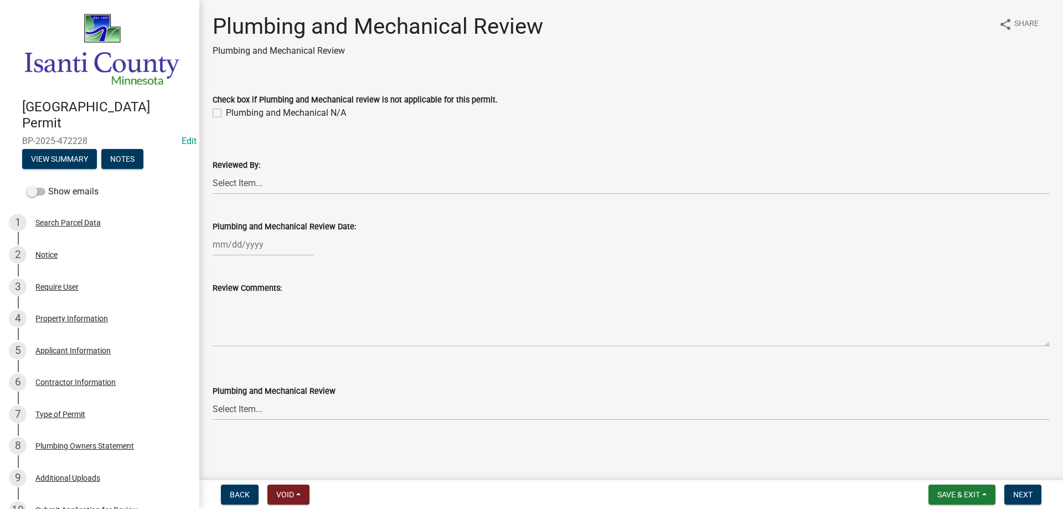
click at [215, 101] on label "Check box if Plumbing and Mechanical review is not applicable for this permit." at bounding box center [355, 100] width 285 height 8
click at [226, 113] on label "Plumbing and Mechanical N/A" at bounding box center [286, 112] width 120 height 13
click at [226, 113] on input "Plumbing and Mechanical N/A" at bounding box center [229, 109] width 7 height 7
click at [226, 179] on select "Select Item... [PERSON_NAME] [PERSON_NAME] [PERSON_NAME] [PERSON_NAME] [PERSON_…" at bounding box center [631, 183] width 837 height 23
click at [213, 172] on select "Select Item... [PERSON_NAME] [PERSON_NAME] [PERSON_NAME] [PERSON_NAME] [PERSON_…" at bounding box center [631, 183] width 837 height 23
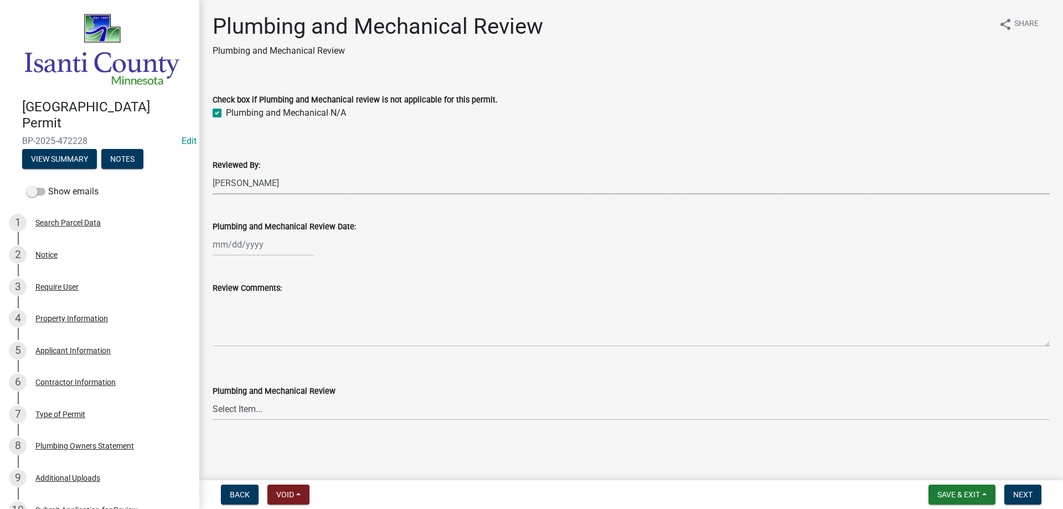
click at [237, 245] on div at bounding box center [263, 244] width 101 height 23
click at [297, 310] on div "5" at bounding box center [295, 303] width 18 height 18
click at [234, 413] on select "Select Item... Approved Denied Approved with Corrections" at bounding box center [631, 408] width 837 height 23
click at [213, 397] on select "Select Item... Approved Denied Approved with Corrections" at bounding box center [631, 408] width 837 height 23
click at [1015, 492] on span "Next" at bounding box center [1022, 494] width 19 height 9
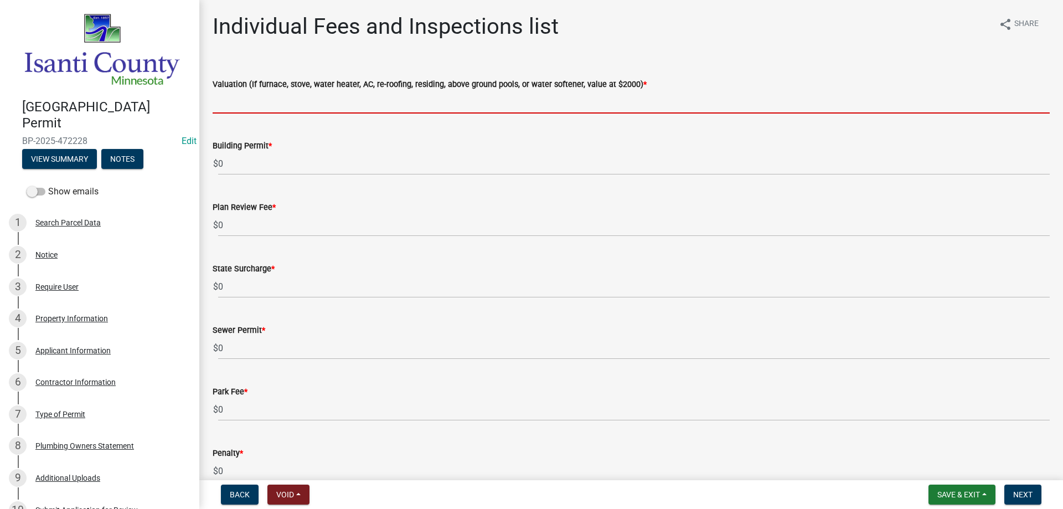
click at [230, 104] on input "text" at bounding box center [631, 102] width 837 height 23
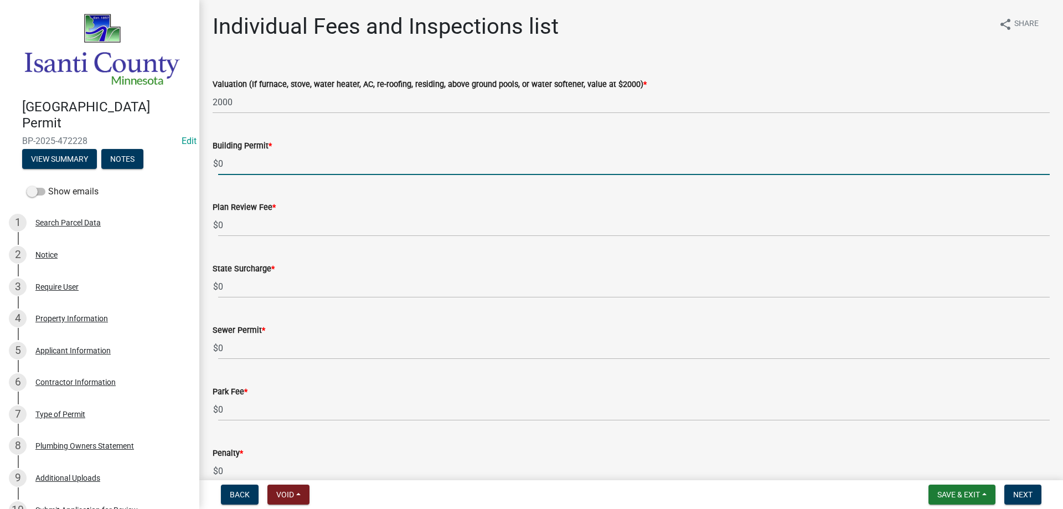
drag, startPoint x: 218, startPoint y: 165, endPoint x: 209, endPoint y: 158, distance: 11.5
click at [207, 165] on div "Building Permit * $ 0" at bounding box center [630, 148] width 853 height 51
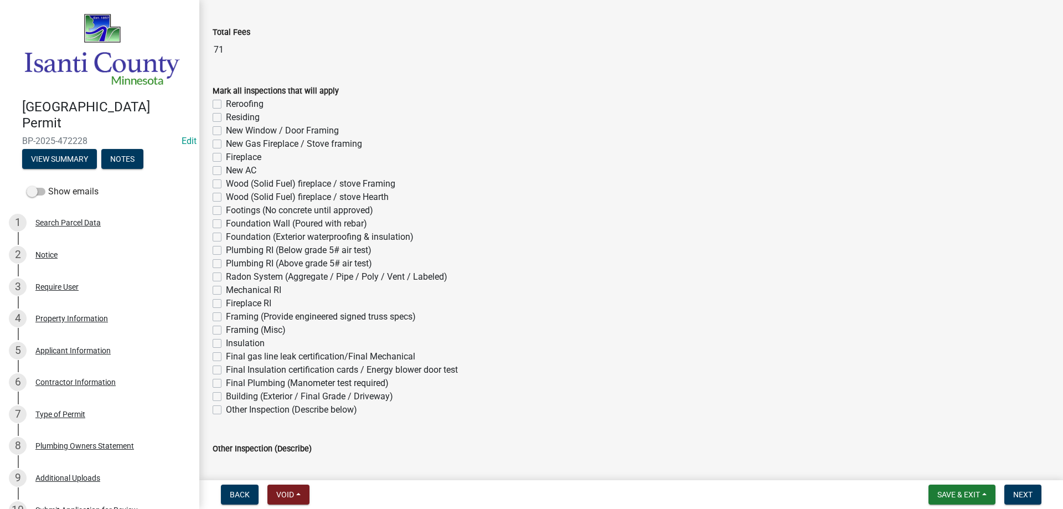
scroll to position [598, 0]
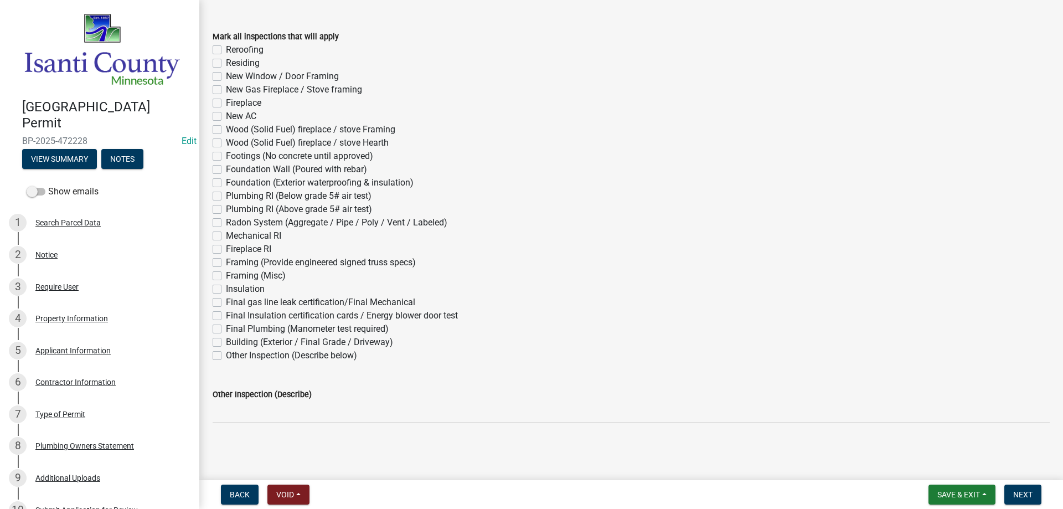
click at [226, 61] on label "Residing" at bounding box center [243, 62] width 34 height 13
click at [226, 61] on input "Residing" at bounding box center [229, 59] width 7 height 7
click at [1017, 497] on span "Next" at bounding box center [1022, 494] width 19 height 9
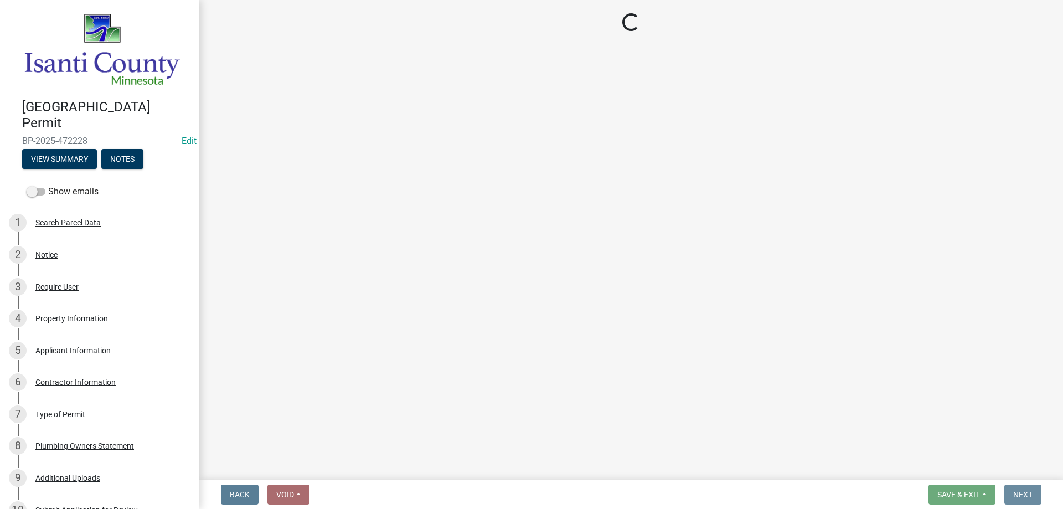
scroll to position [0, 0]
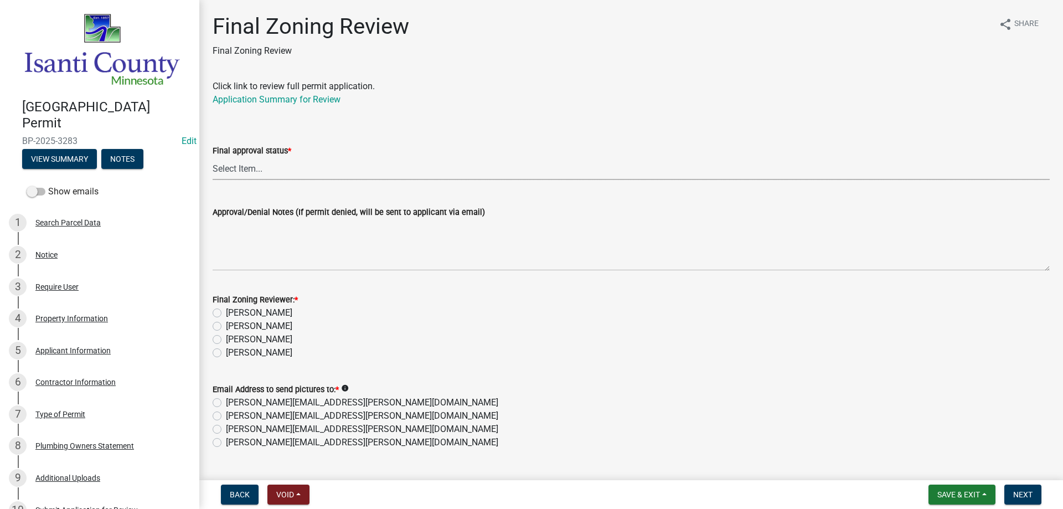
click at [226, 168] on select "Select Item... Approved Denied" at bounding box center [631, 168] width 837 height 23
click at [213, 157] on select "Select Item... Approved Denied" at bounding box center [631, 168] width 837 height 23
click at [226, 351] on label "[PERSON_NAME]" at bounding box center [259, 352] width 66 height 13
click at [226, 351] on input "[PERSON_NAME]" at bounding box center [229, 349] width 7 height 7
click at [226, 442] on label "[PERSON_NAME][EMAIL_ADDRESS][PERSON_NAME][DOMAIN_NAME]" at bounding box center [362, 442] width 272 height 13
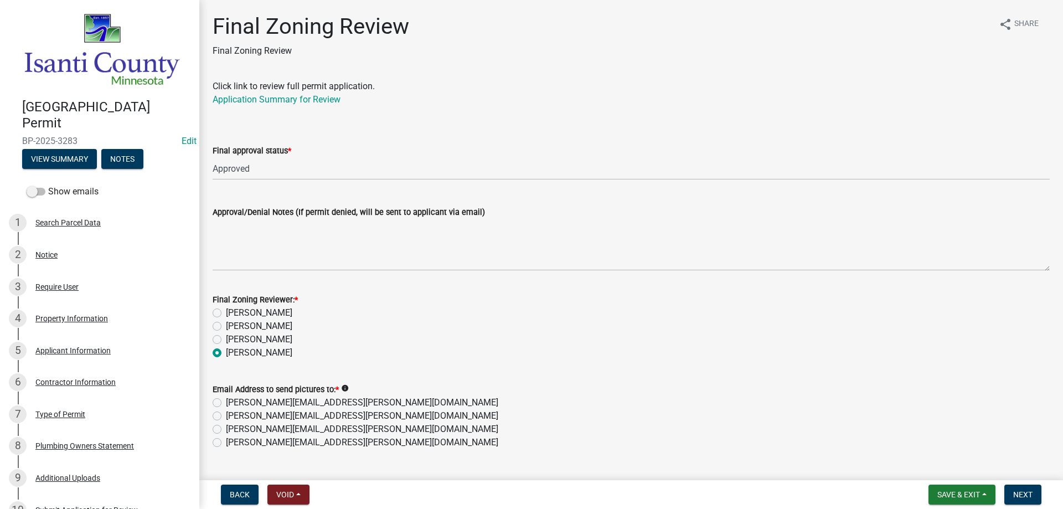
click at [226, 442] on input "[PERSON_NAME][EMAIL_ADDRESS][PERSON_NAME][DOMAIN_NAME]" at bounding box center [229, 439] width 7 height 7
click at [1016, 495] on span "Next" at bounding box center [1022, 494] width 19 height 9
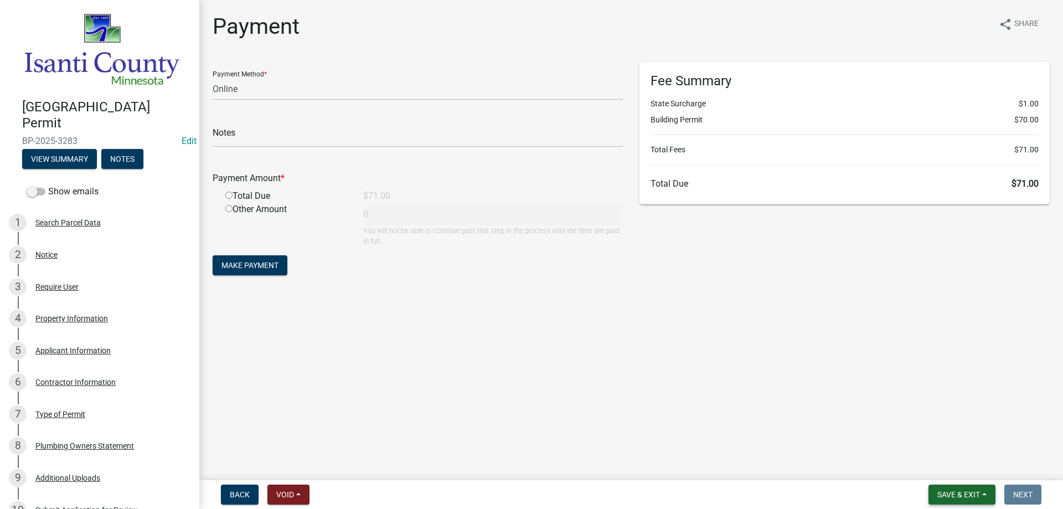
click at [957, 490] on span "Save & Exit" at bounding box center [958, 494] width 43 height 9
click at [937, 464] on button "Save & Exit" at bounding box center [951, 465] width 89 height 27
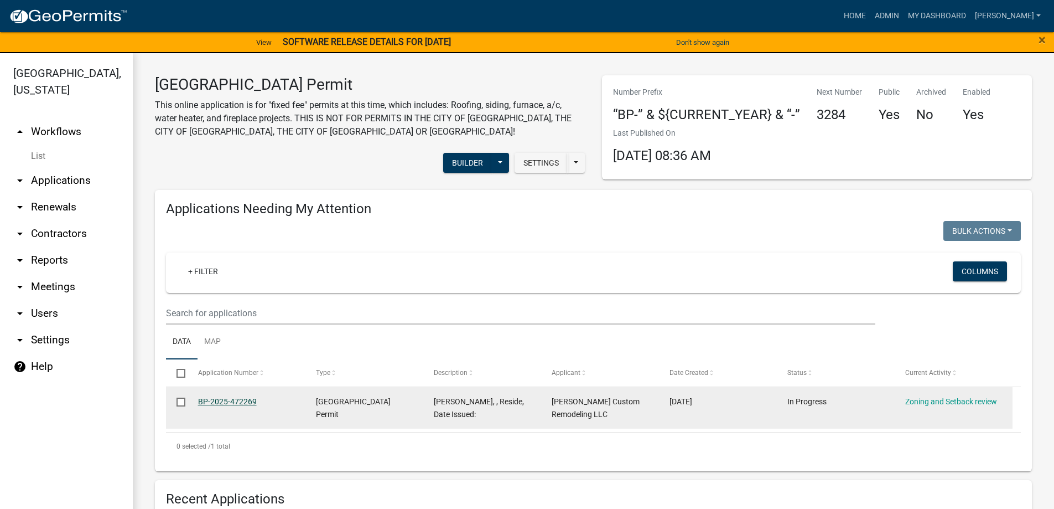
click at [237, 400] on link "BP-2025-472269" at bounding box center [227, 401] width 59 height 9
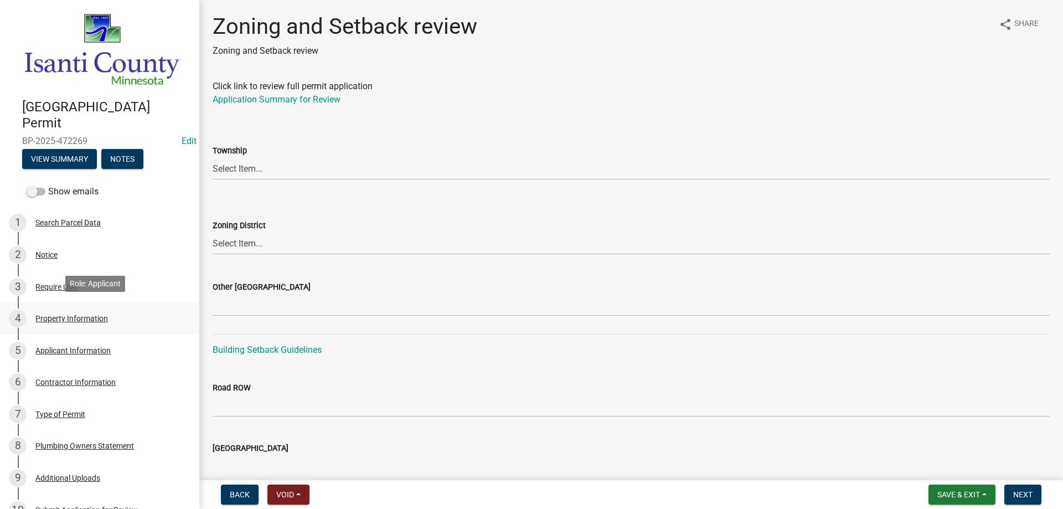
click at [60, 314] on div "Property Information" at bounding box center [71, 318] width 73 height 8
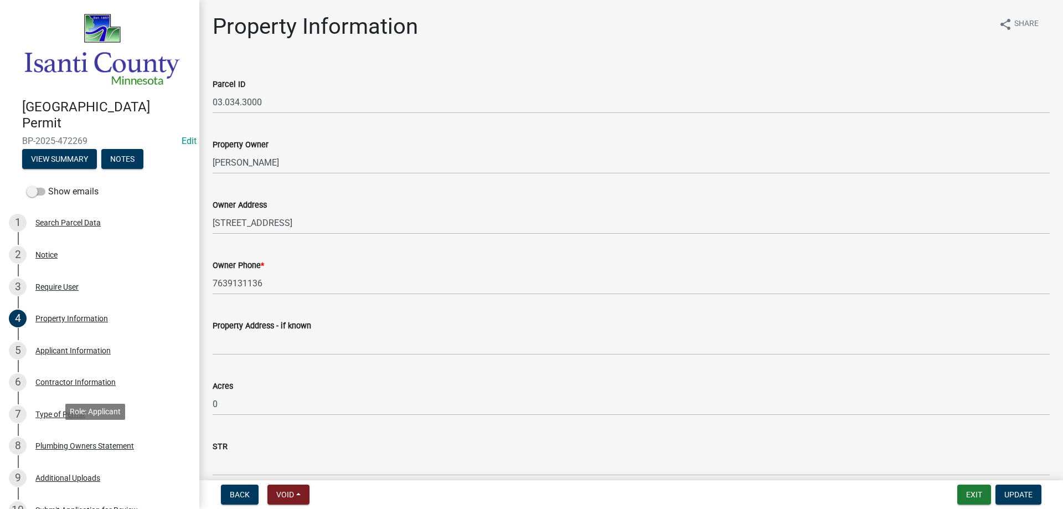
scroll to position [155, 0]
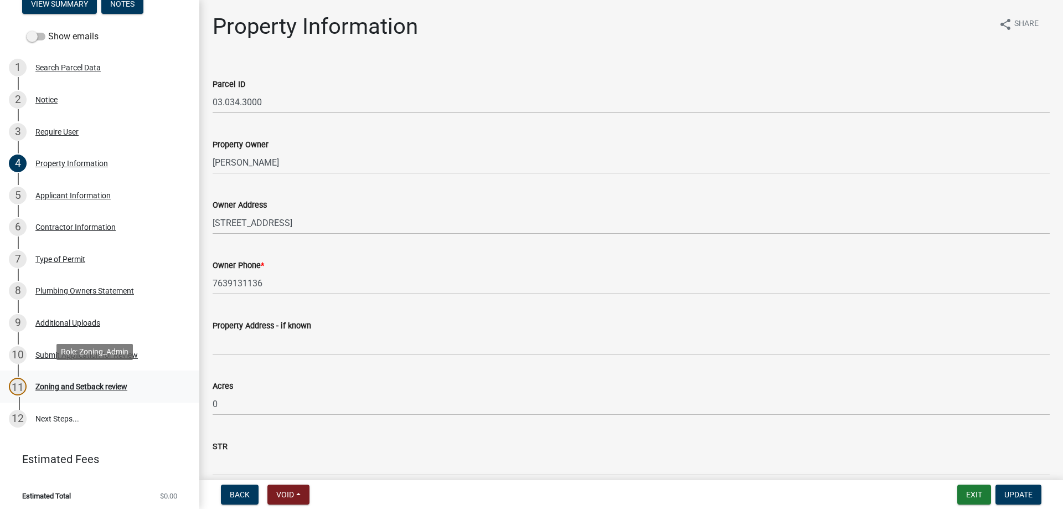
click at [63, 382] on div "Zoning and Setback review" at bounding box center [81, 386] width 92 height 8
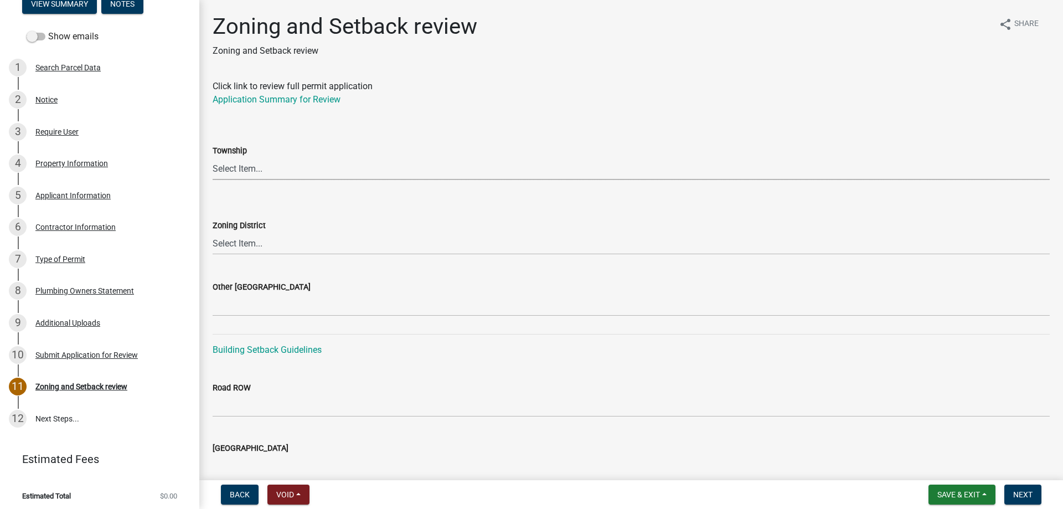
click at [221, 172] on select "Select Item... [PERSON_NAME] Cambridge [PERSON_NAME] Isanti [GEOGRAPHIC_DATA] […" at bounding box center [631, 168] width 837 height 23
click at [234, 164] on select "Select Item... [PERSON_NAME] Cambridge [PERSON_NAME] Isanti [GEOGRAPHIC_DATA] […" at bounding box center [631, 168] width 837 height 23
click at [213, 157] on select "Select Item... [PERSON_NAME] Cambridge [PERSON_NAME] Isanti [GEOGRAPHIC_DATA] […" at bounding box center [631, 168] width 837 height 23
click at [253, 244] on select "Select Item... Agricultural/Residential (A/R) Tier 1 General Business (B) Indus…" at bounding box center [631, 243] width 837 height 23
click at [213, 232] on select "Select Item... Agricultural/Residential (A/R) Tier 1 General Business (B) Indus…" at bounding box center [631, 243] width 837 height 23
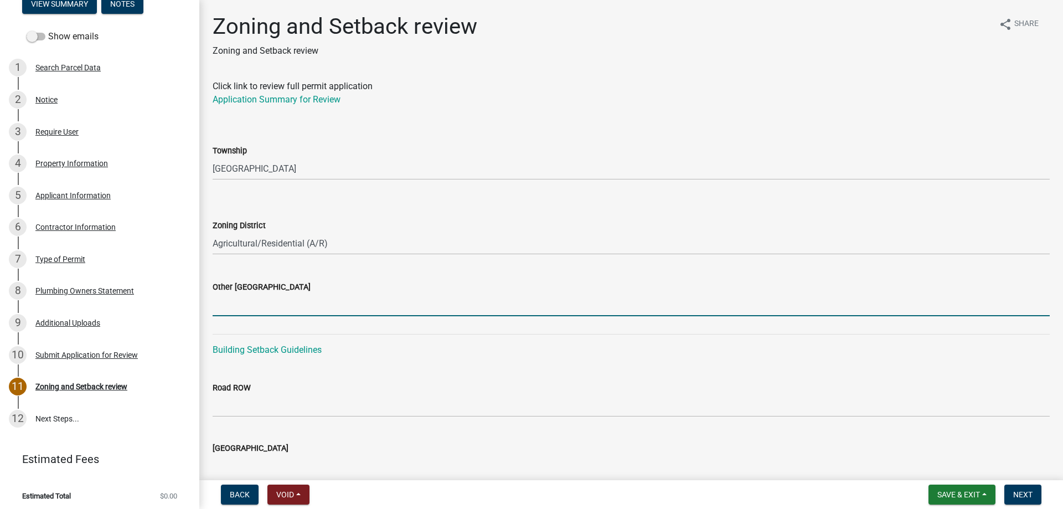
drag, startPoint x: 238, startPoint y: 302, endPoint x: 250, endPoint y: 297, distance: 13.2
click at [239, 303] on input "Other [GEOGRAPHIC_DATA]" at bounding box center [631, 304] width 837 height 23
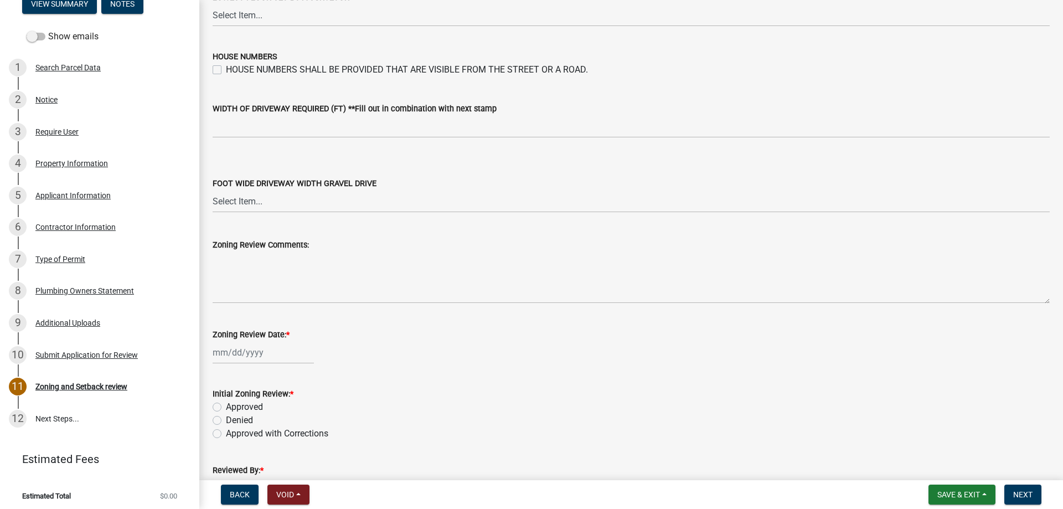
scroll to position [1878, 0]
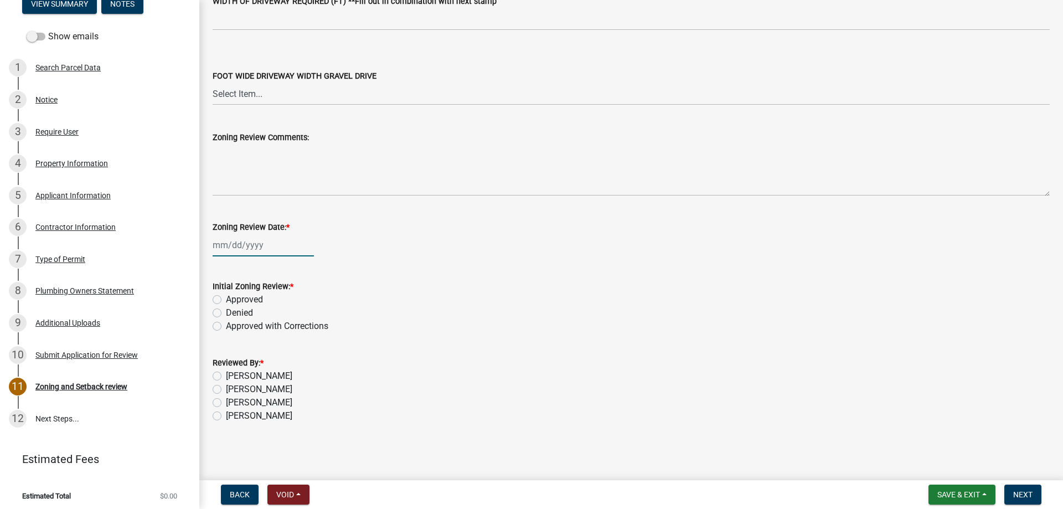
click at [251, 248] on div at bounding box center [263, 245] width 101 height 23
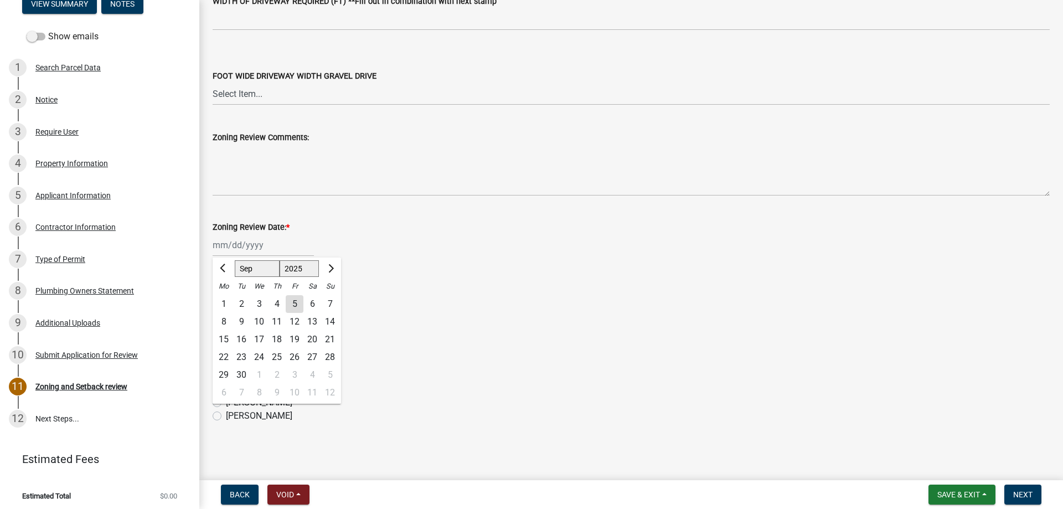
click at [287, 299] on div "5" at bounding box center [295, 304] width 18 height 18
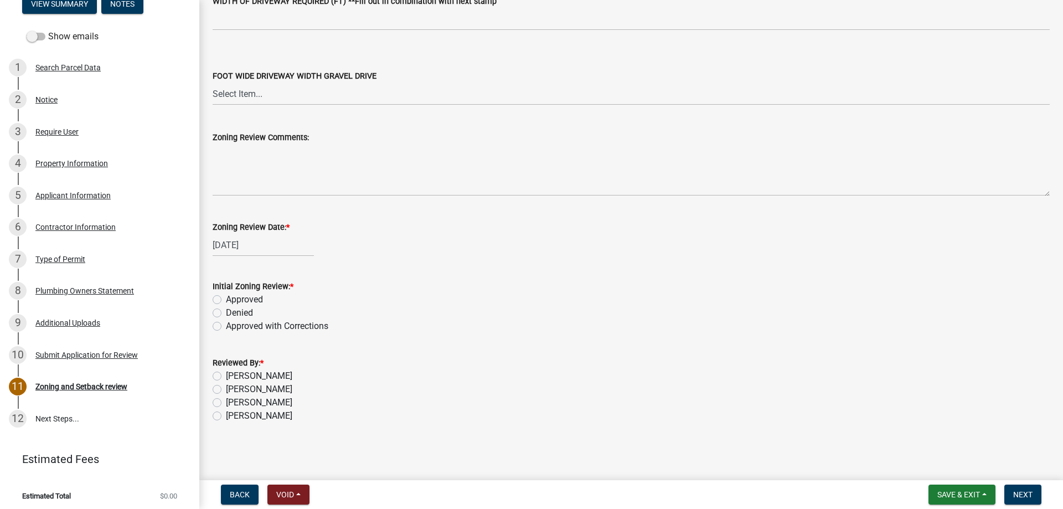
click at [226, 301] on label "Approved" at bounding box center [244, 299] width 37 height 13
click at [226, 300] on input "Approved" at bounding box center [229, 296] width 7 height 7
click at [226, 416] on label "[PERSON_NAME]" at bounding box center [259, 415] width 66 height 13
click at [226, 416] on input "[PERSON_NAME]" at bounding box center [229, 412] width 7 height 7
click at [1015, 490] on span "Next" at bounding box center [1022, 494] width 19 height 9
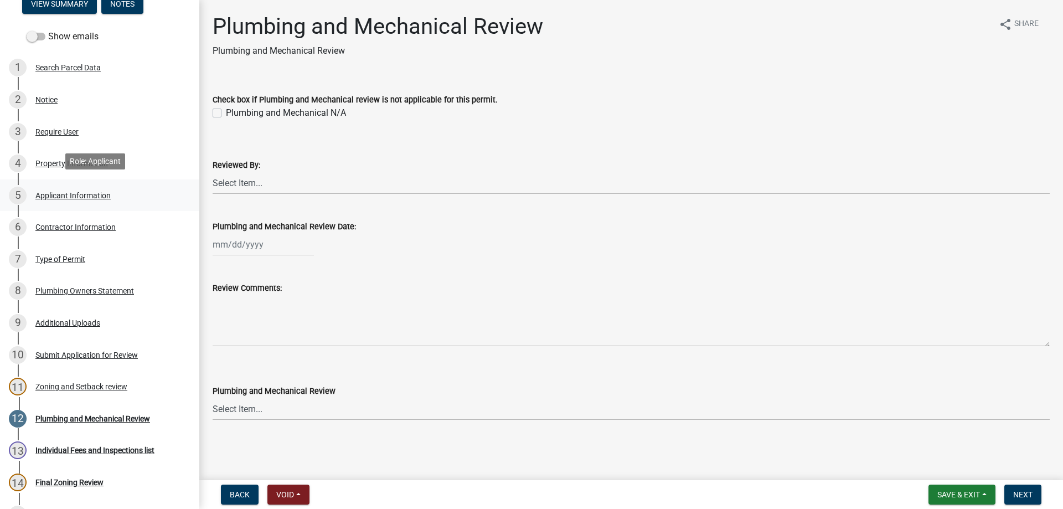
scroll to position [0, 0]
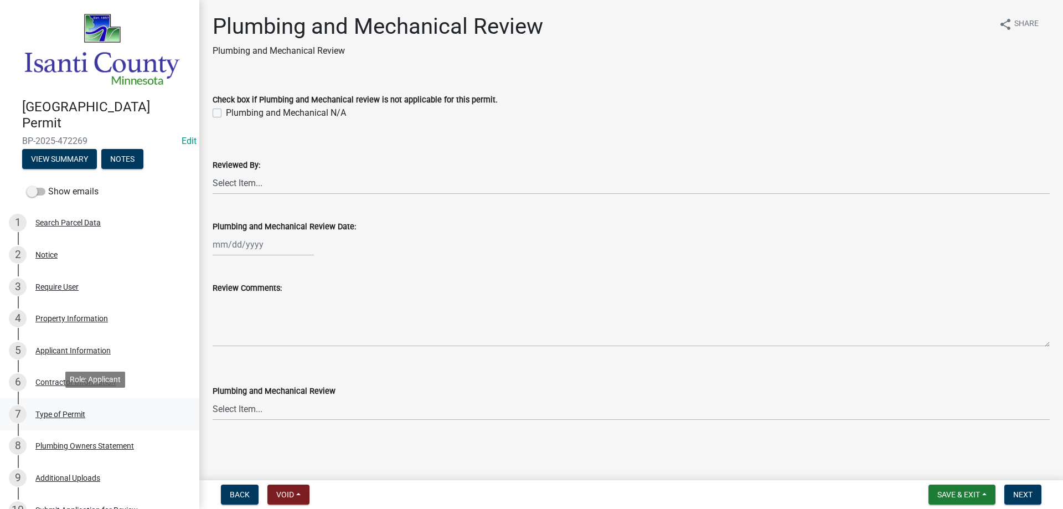
click at [73, 411] on div "Type of Permit" at bounding box center [60, 414] width 50 height 8
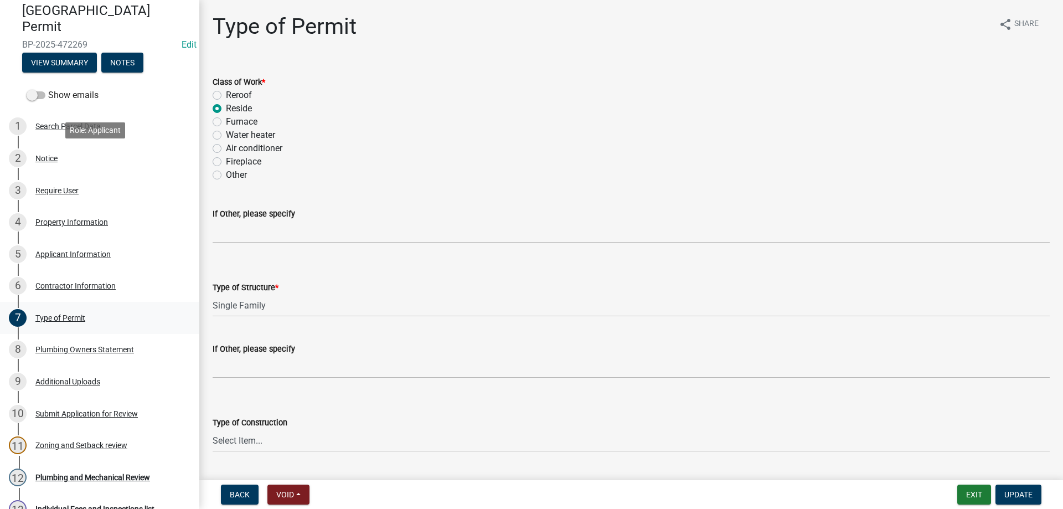
scroll to position [250, 0]
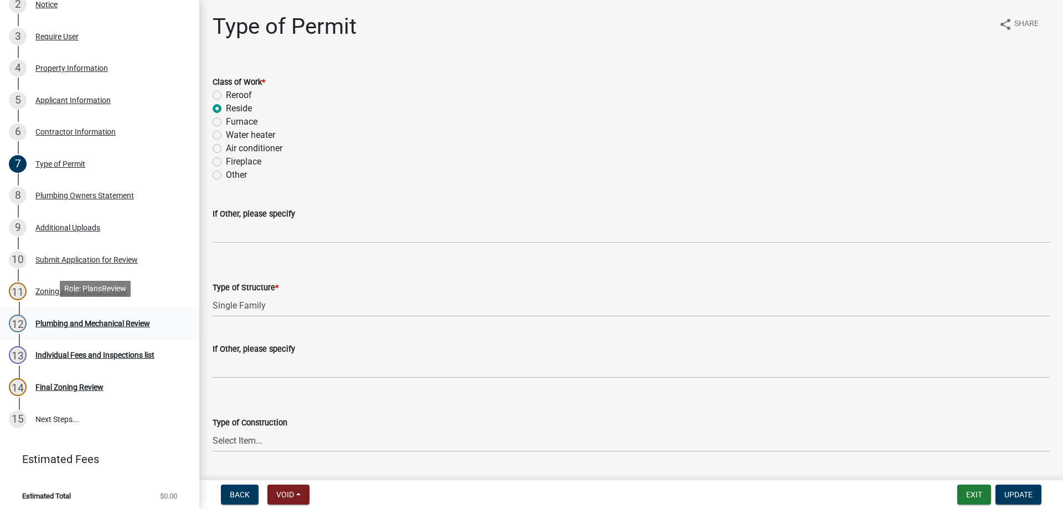
click at [101, 319] on div "Plumbing and Mechanical Review" at bounding box center [92, 323] width 115 height 8
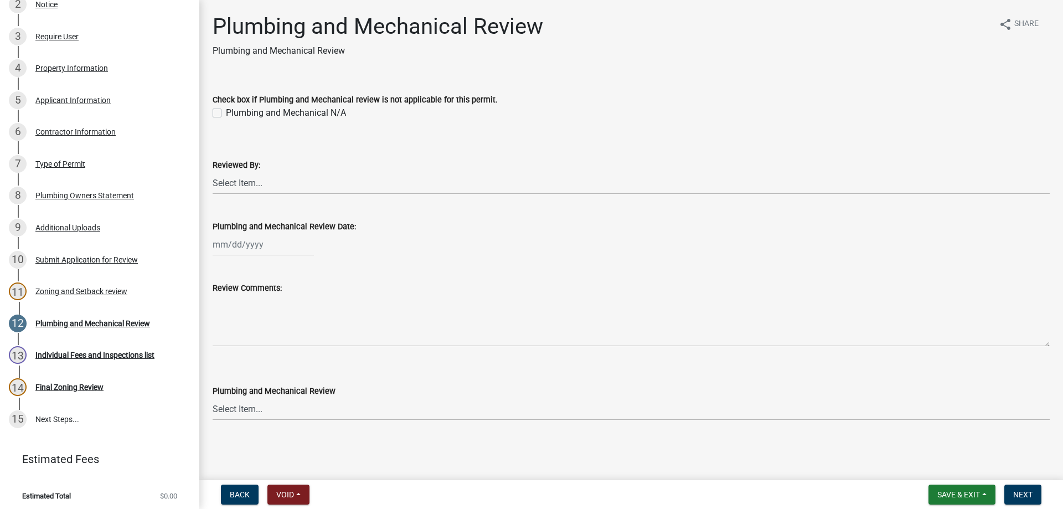
click at [226, 112] on label "Plumbing and Mechanical N/A" at bounding box center [286, 112] width 120 height 13
click at [226, 112] on input "Plumbing and Mechanical N/A" at bounding box center [229, 109] width 7 height 7
click at [222, 184] on select "Select Item... [PERSON_NAME] [PERSON_NAME] [PERSON_NAME] [PERSON_NAME] [PERSON_…" at bounding box center [631, 183] width 837 height 23
click at [213, 172] on select "Select Item... [PERSON_NAME] [PERSON_NAME] [PERSON_NAME] [PERSON_NAME] [PERSON_…" at bounding box center [631, 183] width 837 height 23
click at [242, 245] on div at bounding box center [263, 244] width 101 height 23
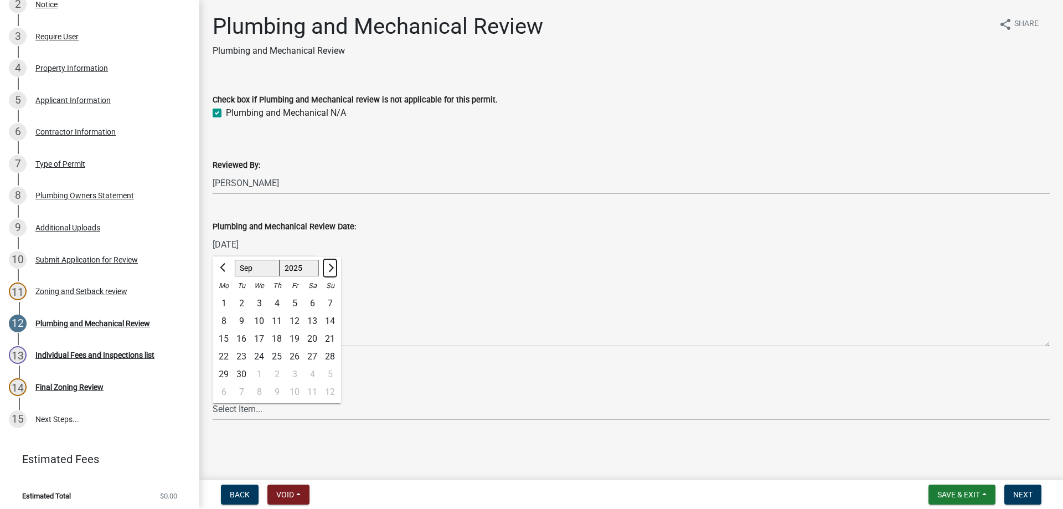
click at [323, 267] on button "Next month" at bounding box center [329, 268] width 13 height 18
click at [224, 269] on span "Previous month" at bounding box center [224, 267] width 8 height 8
click at [294, 299] on div "5" at bounding box center [295, 303] width 18 height 18
click at [239, 406] on select "Select Item... Approved Denied Approved with Corrections" at bounding box center [631, 408] width 837 height 23
click at [213, 397] on select "Select Item... Approved Denied Approved with Corrections" at bounding box center [631, 408] width 837 height 23
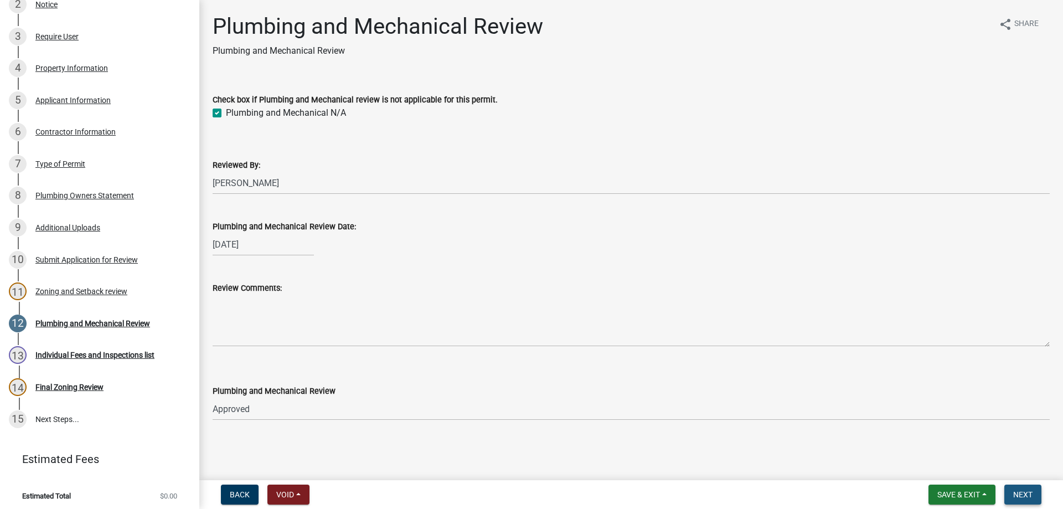
click at [1009, 494] on button "Next" at bounding box center [1022, 494] width 37 height 20
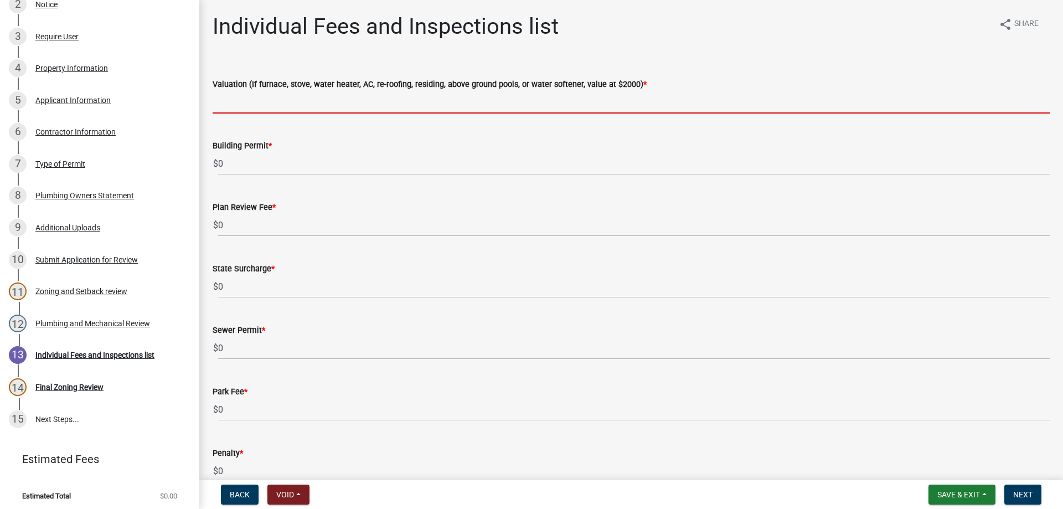
click at [244, 102] on input "text" at bounding box center [631, 102] width 837 height 23
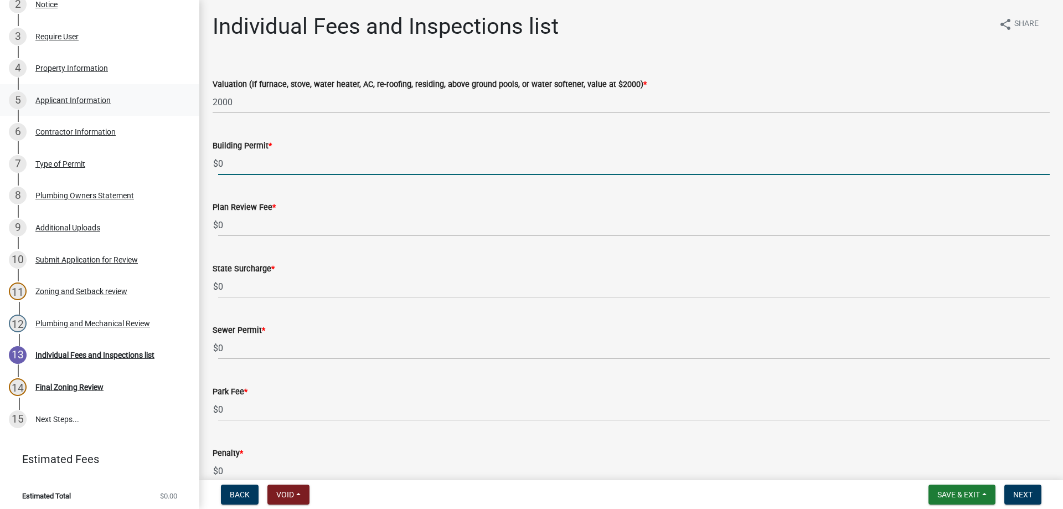
drag, startPoint x: 222, startPoint y: 163, endPoint x: 190, endPoint y: 96, distance: 73.8
click at [188, 163] on div "[GEOGRAPHIC_DATA] Permit BP-2025-472269 Edit View Summary Notes Show emails 1 S…" at bounding box center [531, 254] width 1063 height 509
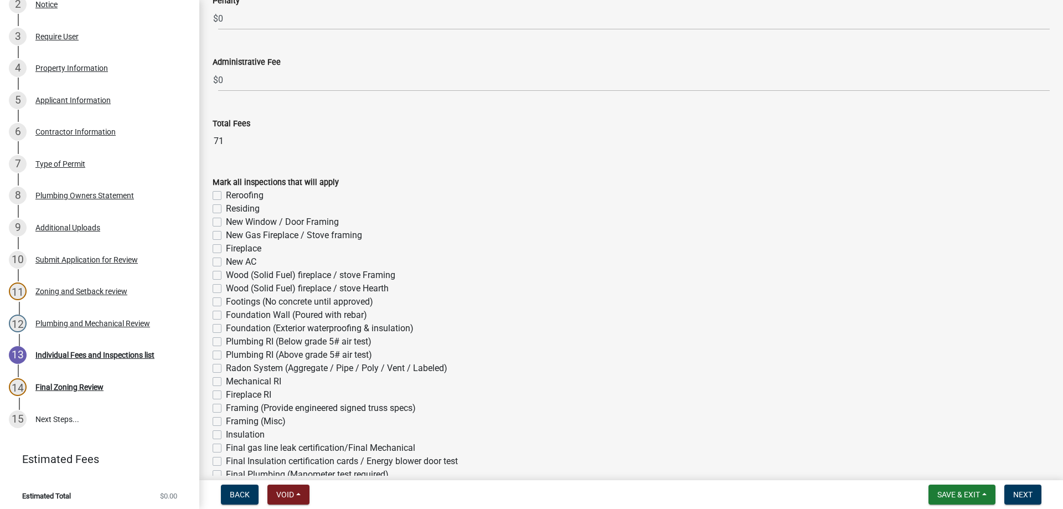
scroll to position [598, 0]
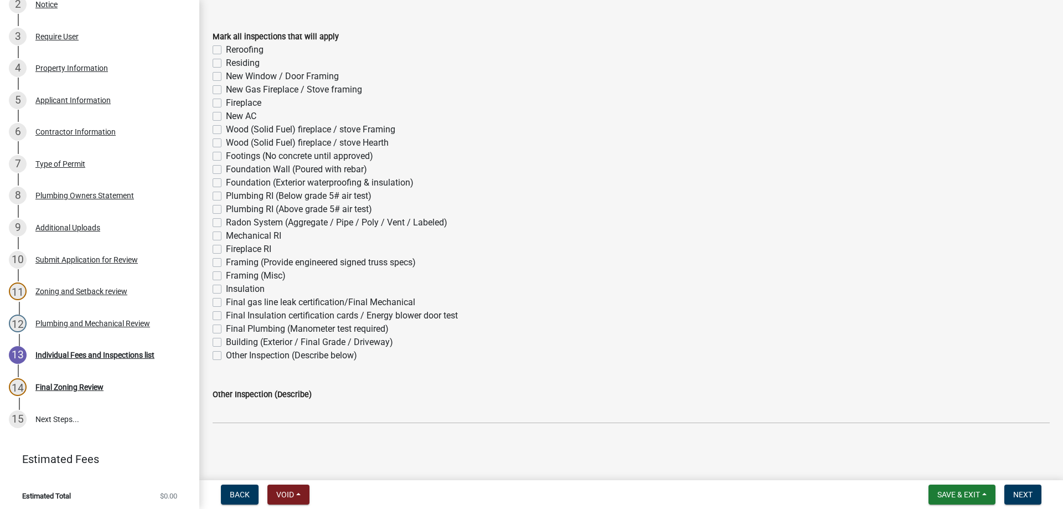
click at [220, 63] on div "Residing" at bounding box center [631, 62] width 837 height 13
click at [226, 64] on label "Residing" at bounding box center [243, 62] width 34 height 13
click at [226, 64] on input "Residing" at bounding box center [229, 59] width 7 height 7
click at [1016, 500] on button "Next" at bounding box center [1022, 494] width 37 height 20
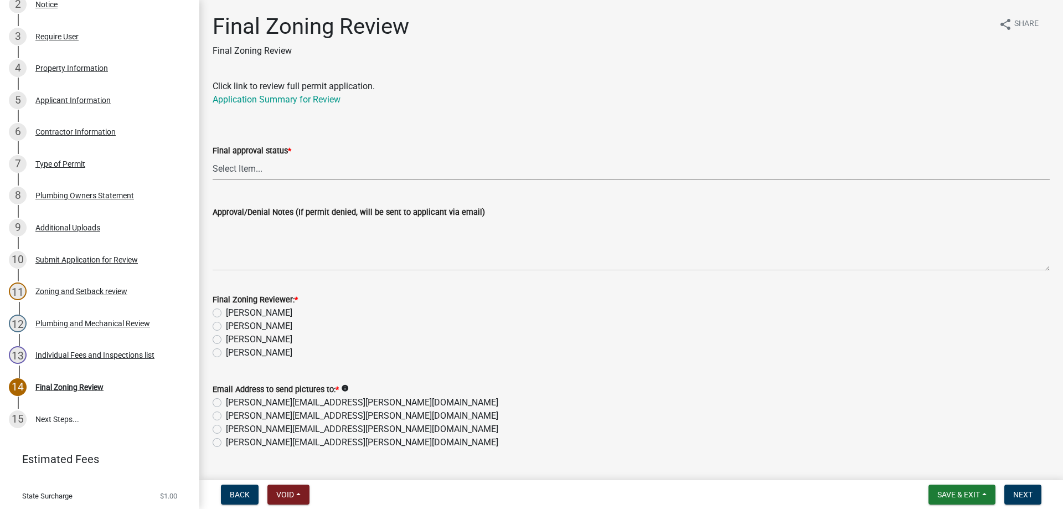
click at [270, 164] on select "Select Item... Approved Denied" at bounding box center [631, 168] width 837 height 23
click at [213, 157] on select "Select Item... Approved Denied" at bounding box center [631, 168] width 837 height 23
click at [226, 351] on label "[PERSON_NAME]" at bounding box center [259, 352] width 66 height 13
click at [226, 351] on input "[PERSON_NAME]" at bounding box center [229, 349] width 7 height 7
click at [226, 443] on label "[PERSON_NAME][EMAIL_ADDRESS][PERSON_NAME][DOMAIN_NAME]" at bounding box center [362, 442] width 272 height 13
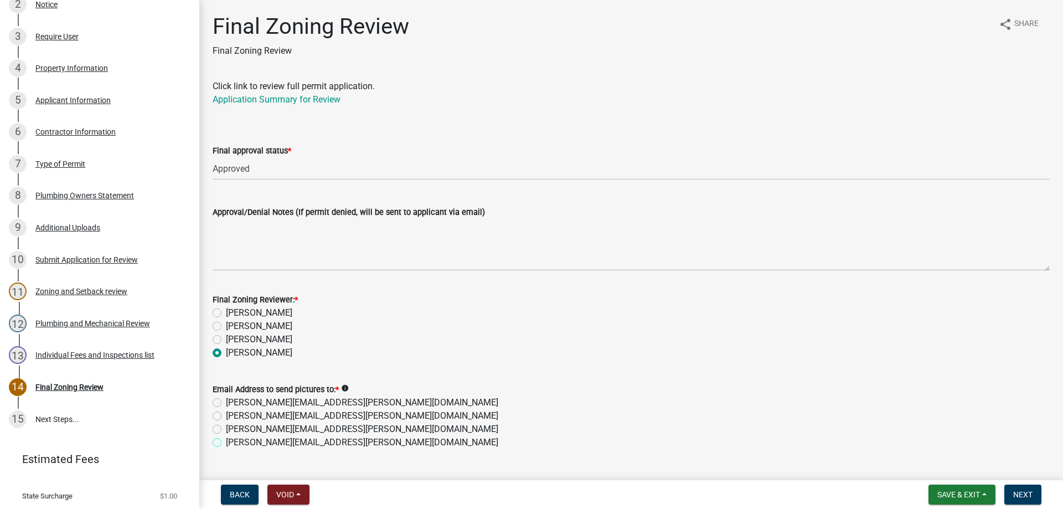
click at [226, 443] on input "[PERSON_NAME][EMAIL_ADDRESS][PERSON_NAME][DOMAIN_NAME]" at bounding box center [229, 439] width 7 height 7
click at [1018, 496] on span "Next" at bounding box center [1022, 494] width 19 height 9
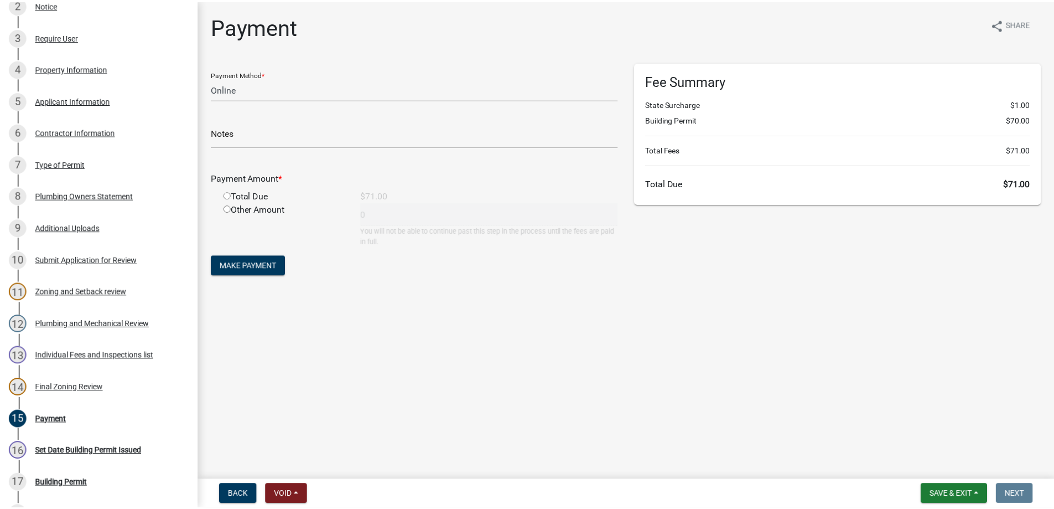
scroll to position [377, 0]
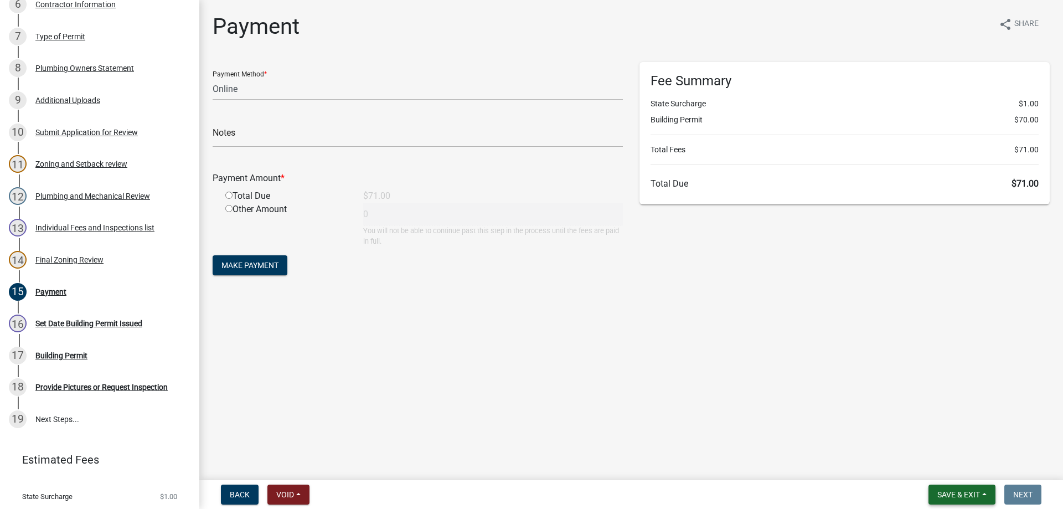
click at [952, 490] on span "Save & Exit" at bounding box center [958, 494] width 43 height 9
click at [919, 463] on button "Save & Exit" at bounding box center [951, 465] width 89 height 27
